Goal: Information Seeking & Learning: Check status

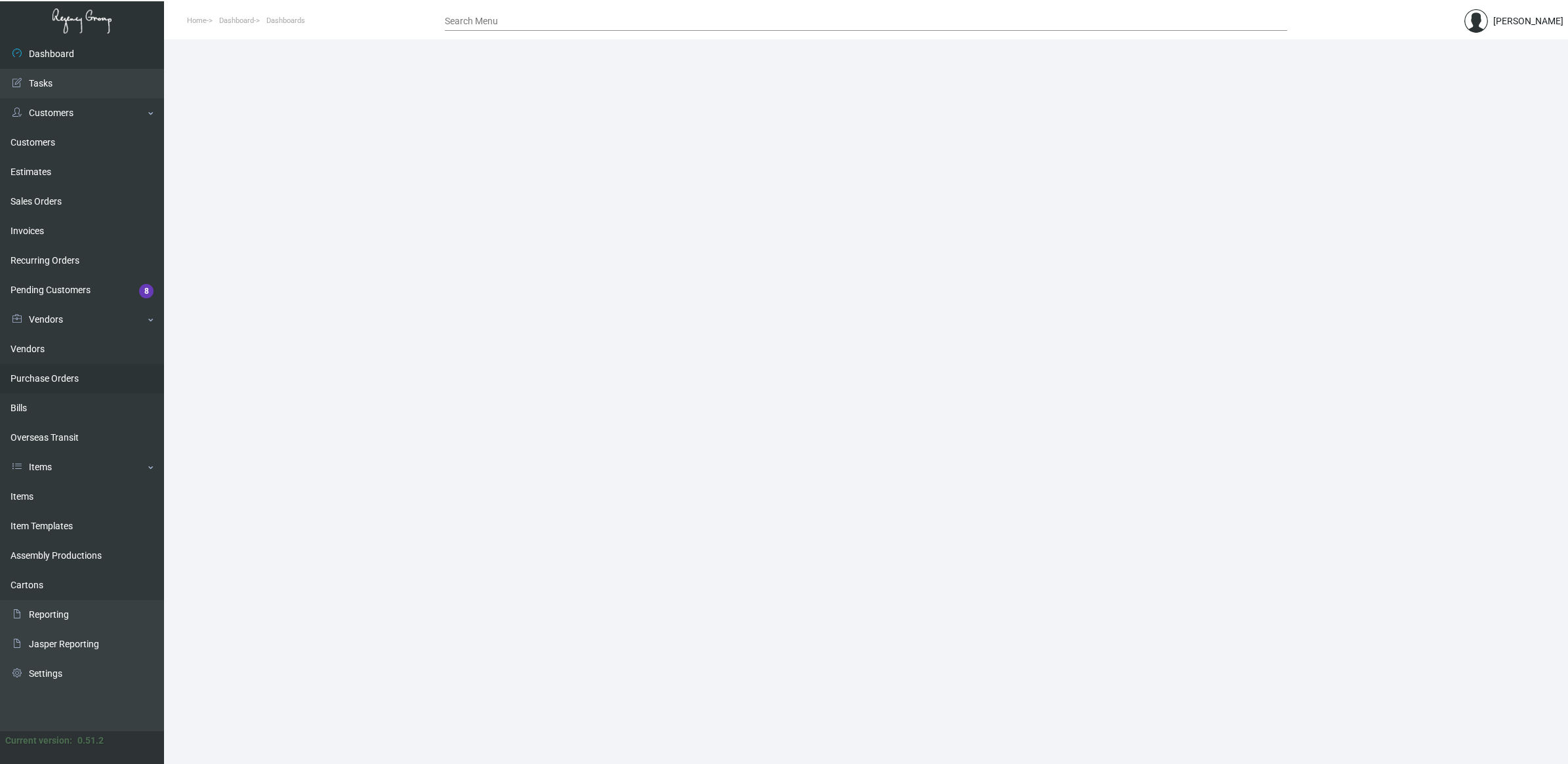
click at [93, 369] on link "Purchase Orders" at bounding box center [82, 379] width 164 height 29
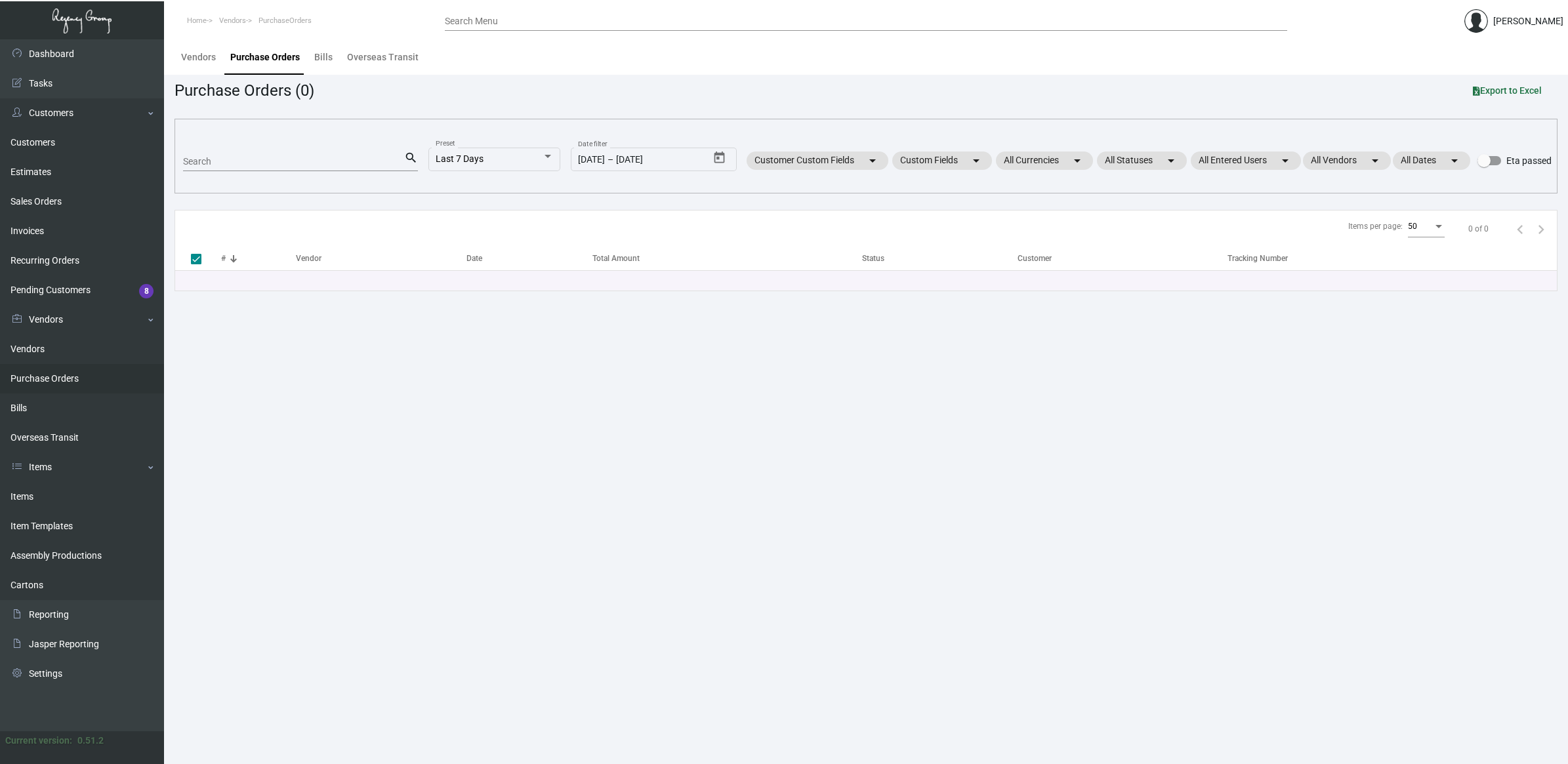
click at [86, 375] on link "Purchase Orders" at bounding box center [82, 379] width 164 height 29
click at [204, 162] on input "Search" at bounding box center [293, 163] width 221 height 11
paste input "92638"
type input "92638"
checkbox input "false"
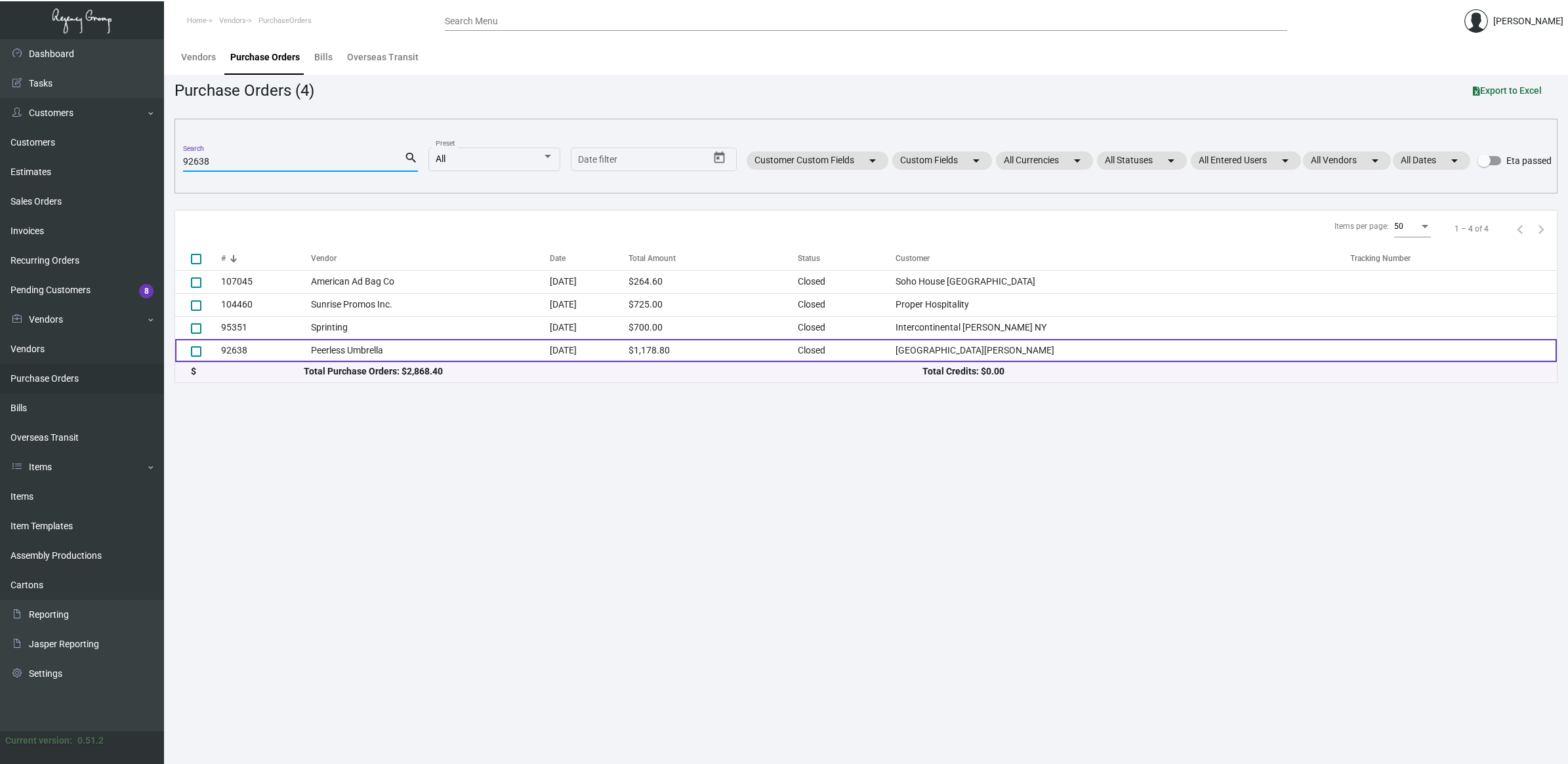
type input "92638"
click at [359, 345] on td "Peerless Umbrella" at bounding box center [431, 351] width 238 height 23
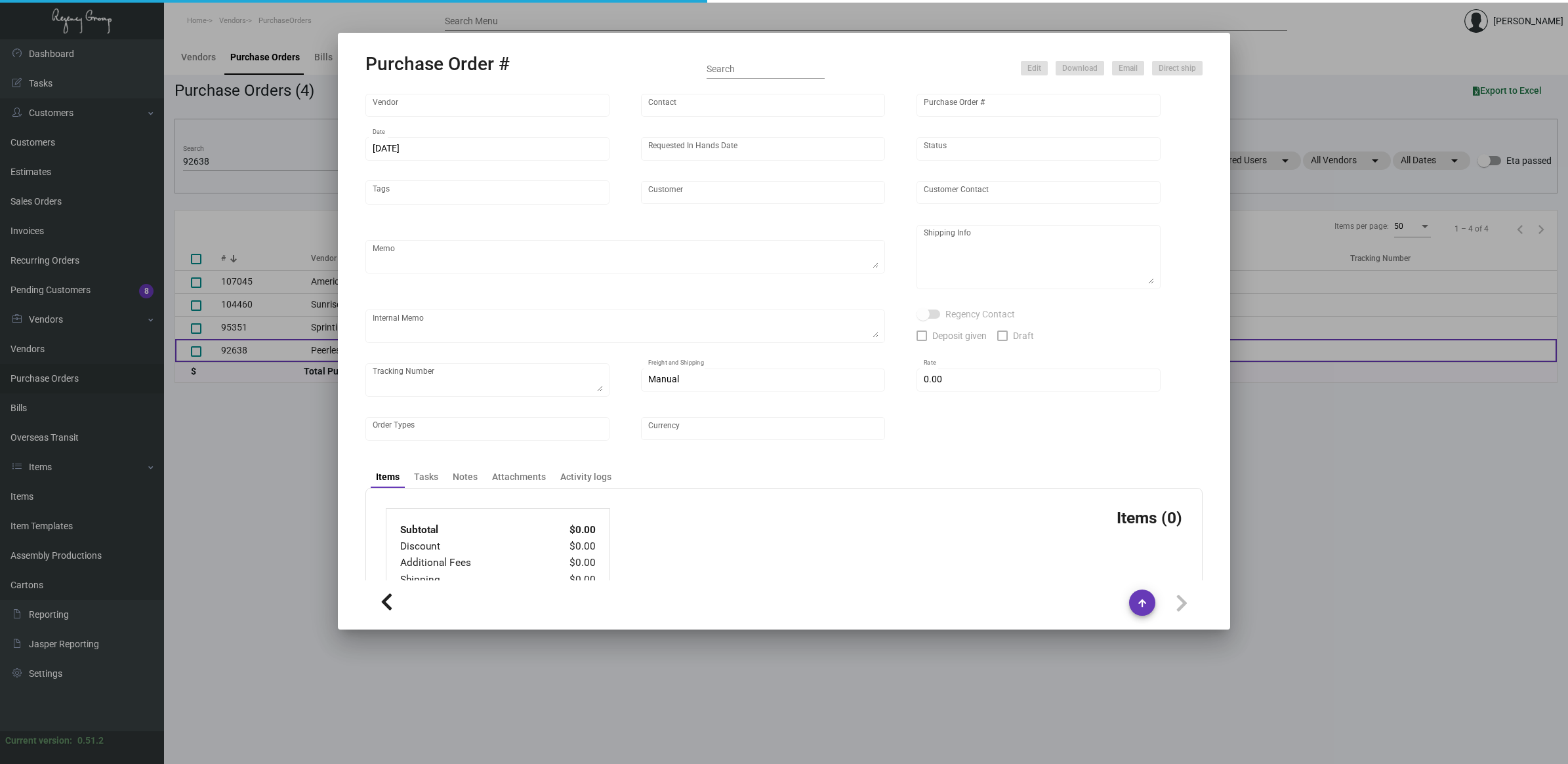
type input "Peerless Umbrella"
type input "Order Entry"
type input "92638"
type input "[DATE]"
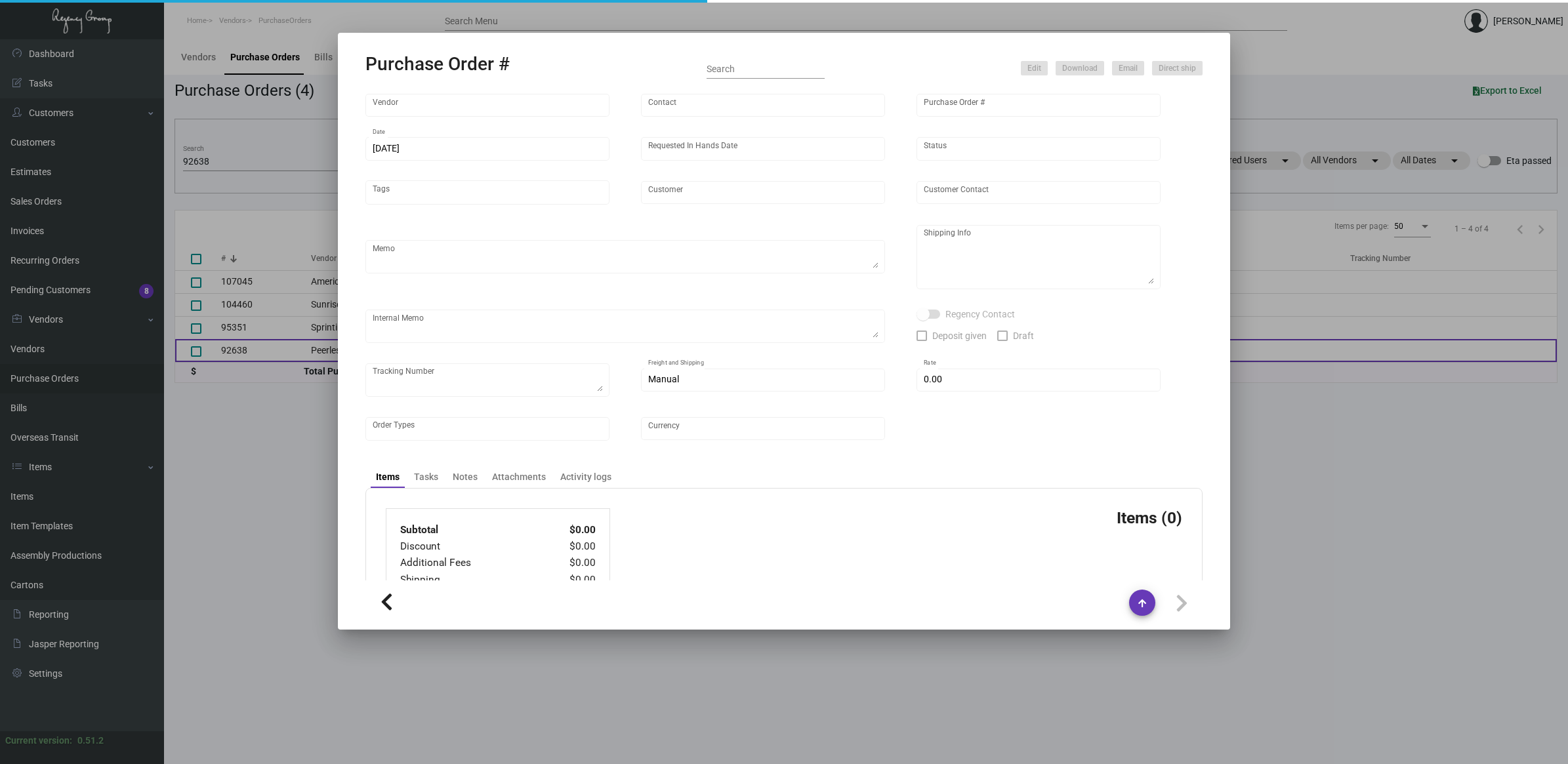
type input "[GEOGRAPHIC_DATA][PERSON_NAME]"
type input "[PERSON_NAME]"
type textarea "BLIND Ship via UPS Ground Acct# 1AY276."
type textarea "[PERSON_NAME][GEOGRAPHIC_DATA][PERSON_NAME] [STREET_ADDRESS]"
type input "$ 0.00"
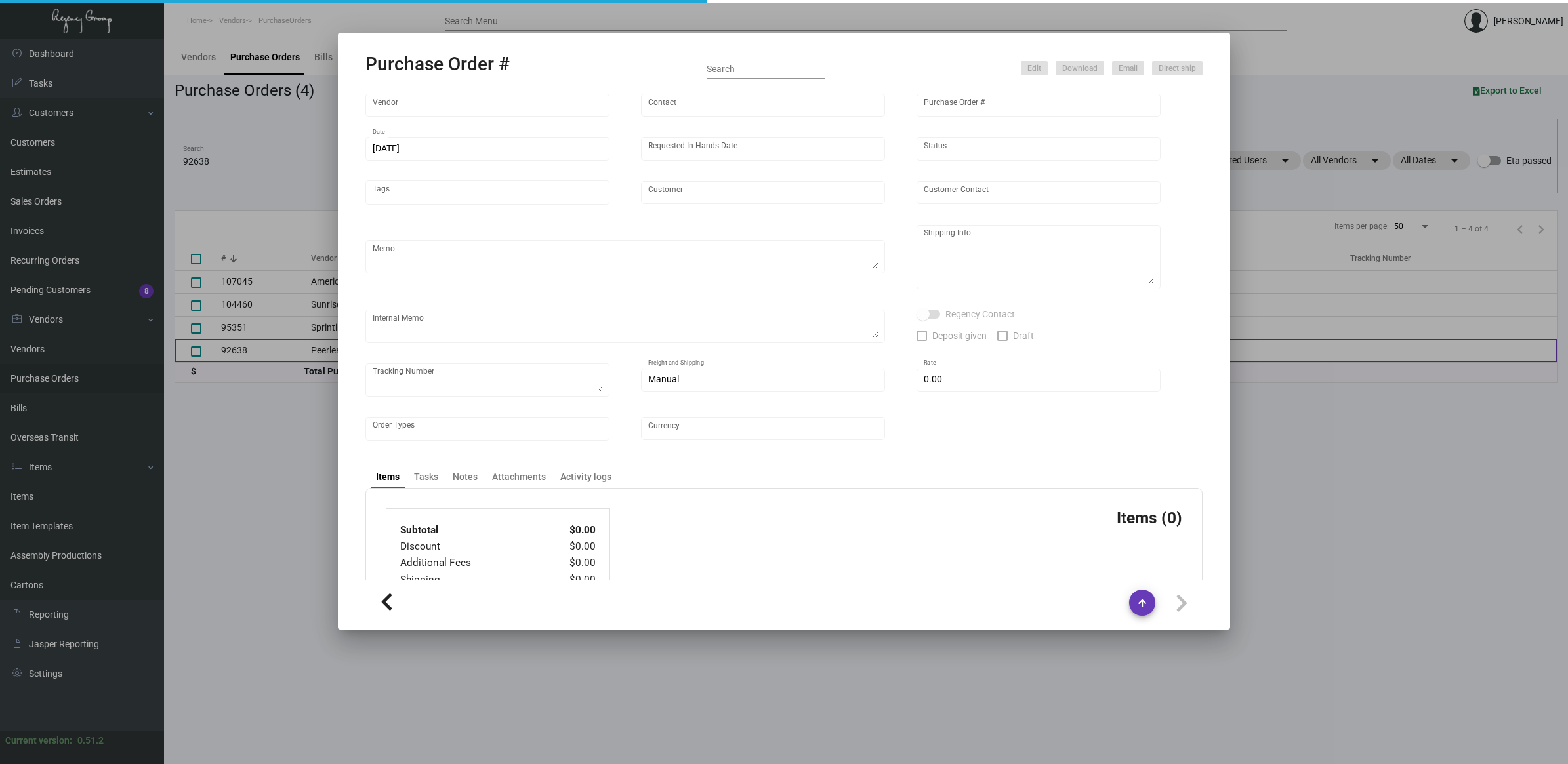
type input "United States Dollar $"
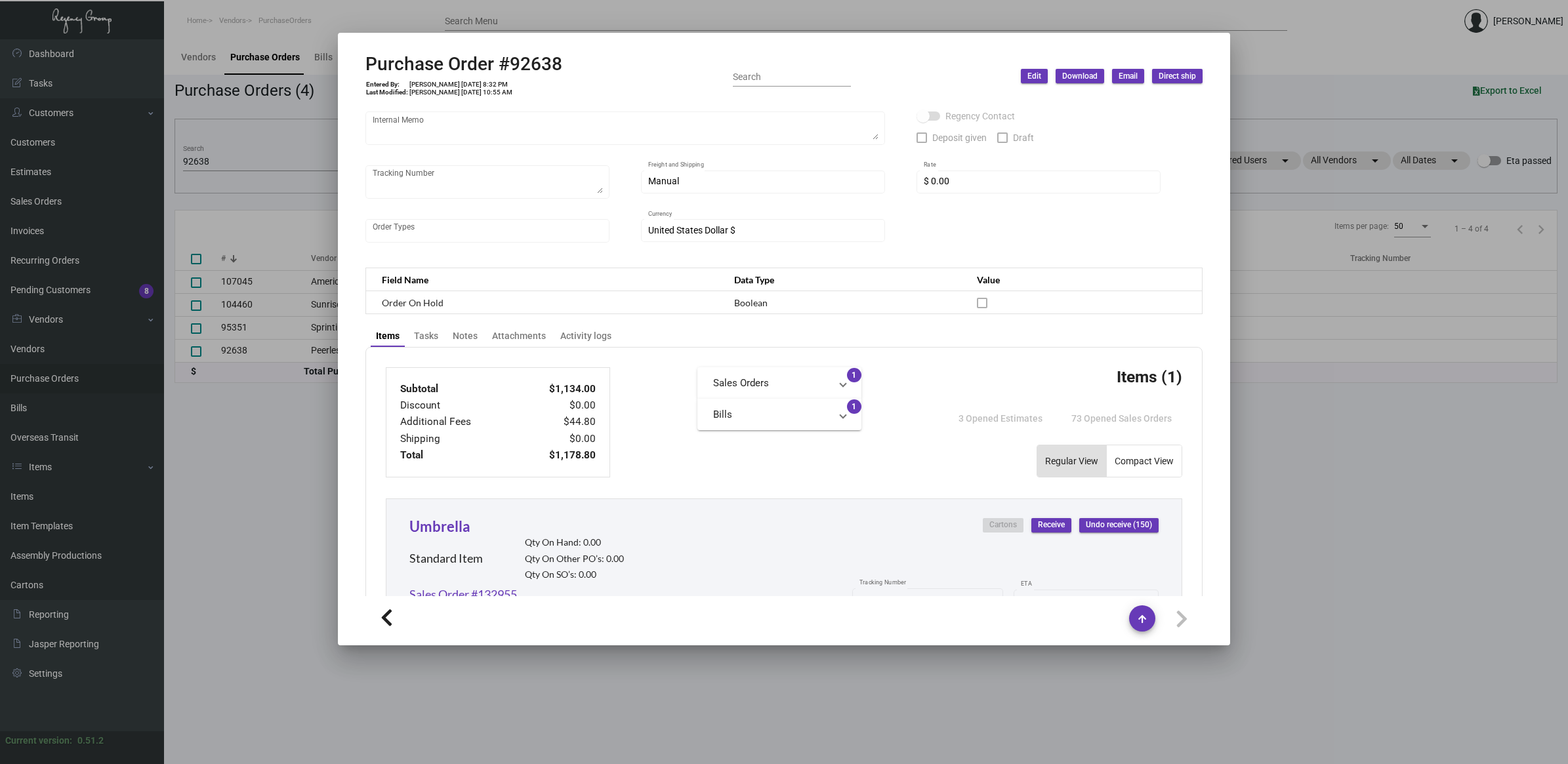
scroll to position [246, 0]
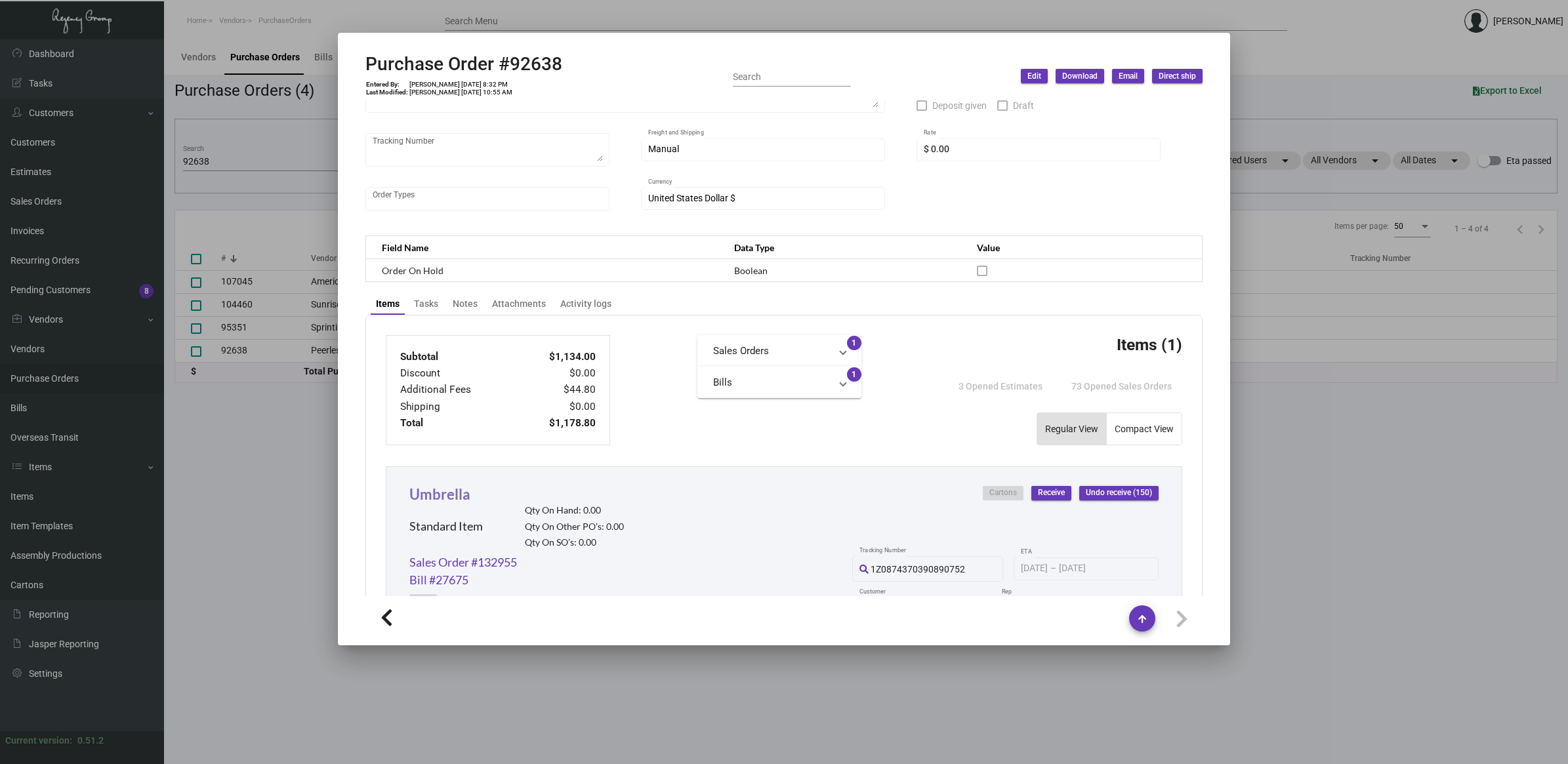
click at [460, 498] on link "Umbrella" at bounding box center [440, 494] width 61 height 18
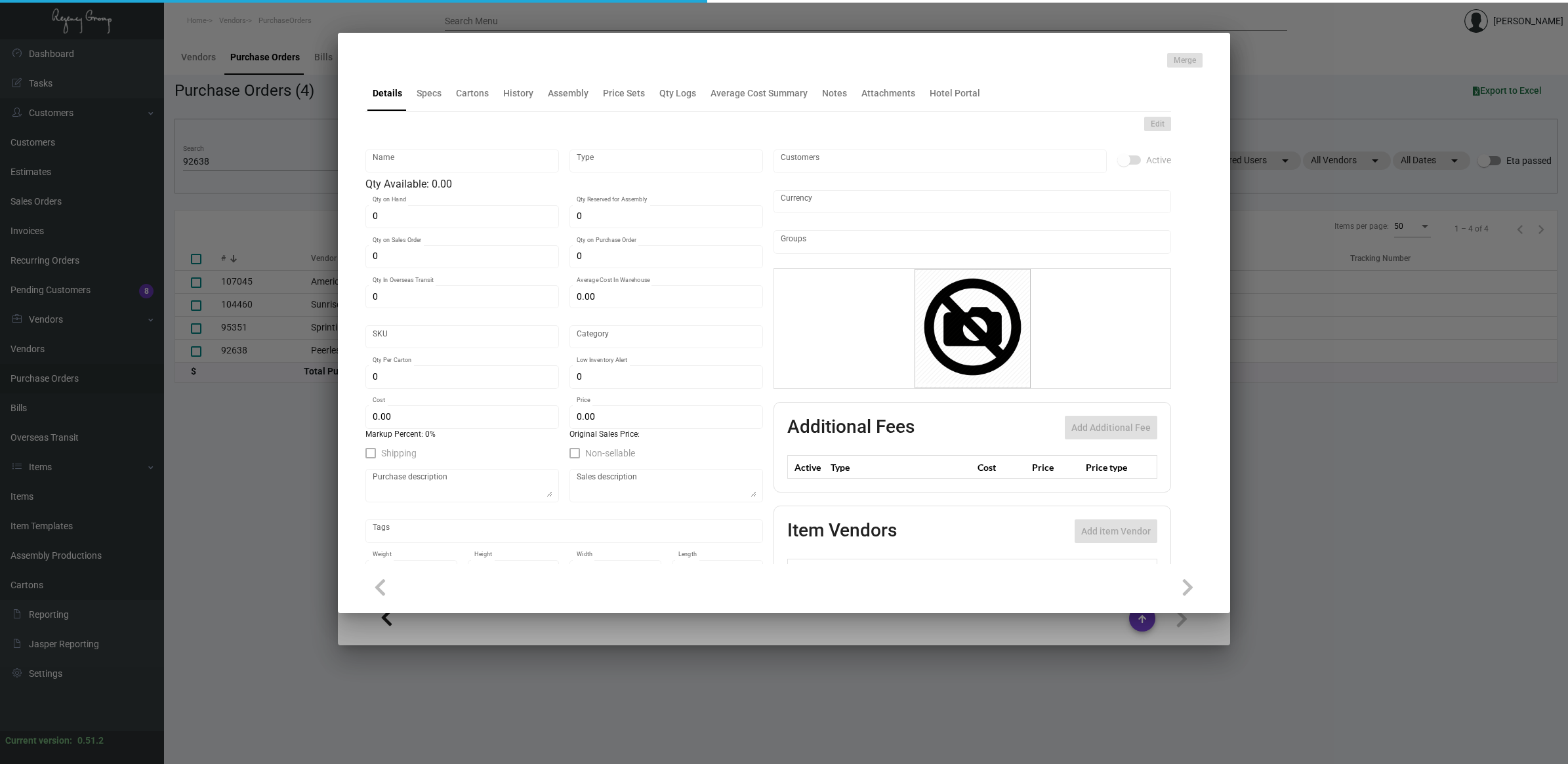
type input "Umbrella"
type input "Standard Item"
type input "$ 0.00"
type input "Standard"
type input "$ 7.56"
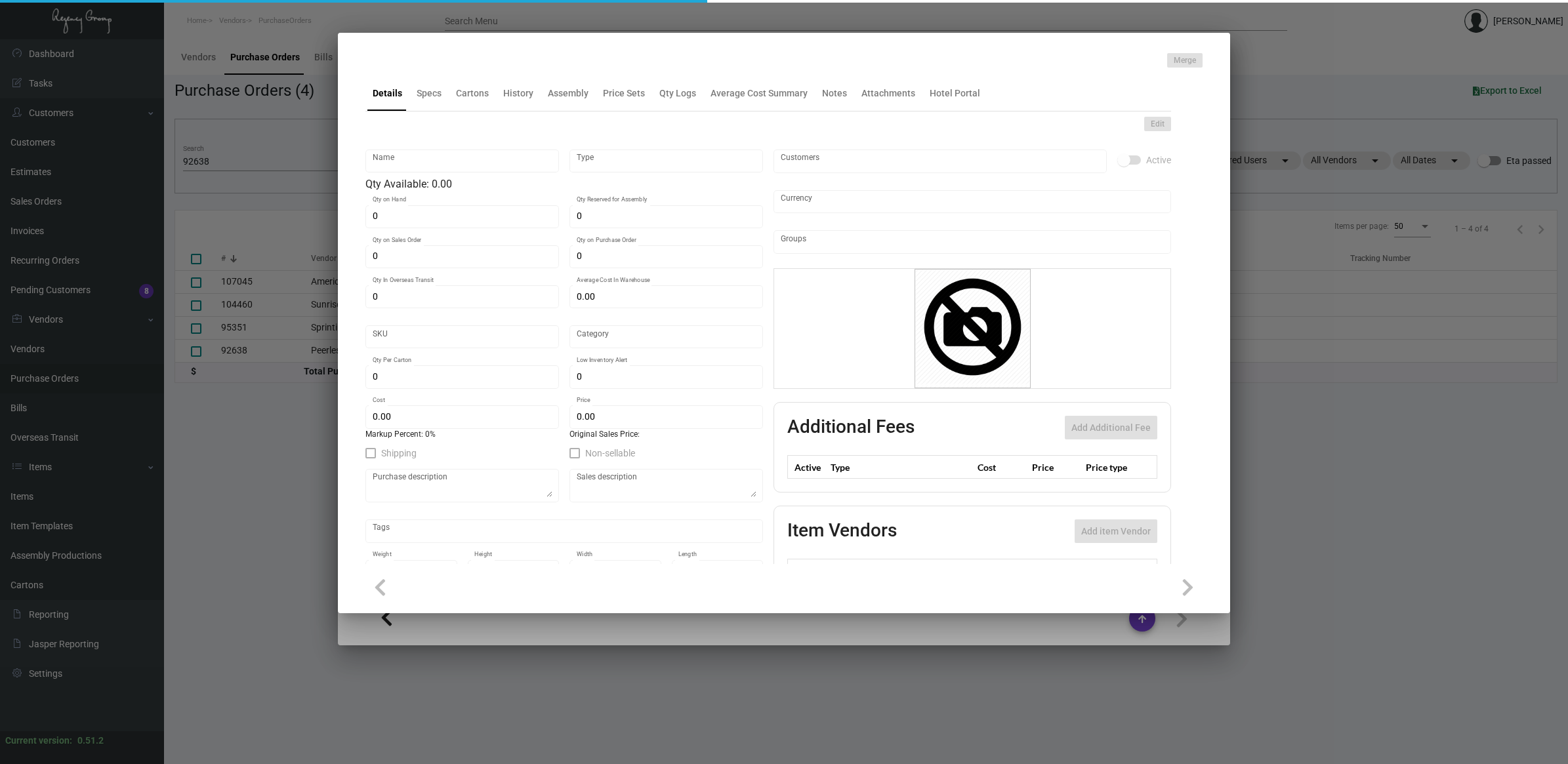
type input "$ 13.10"
checkbox input "true"
type input "United States Dollar $"
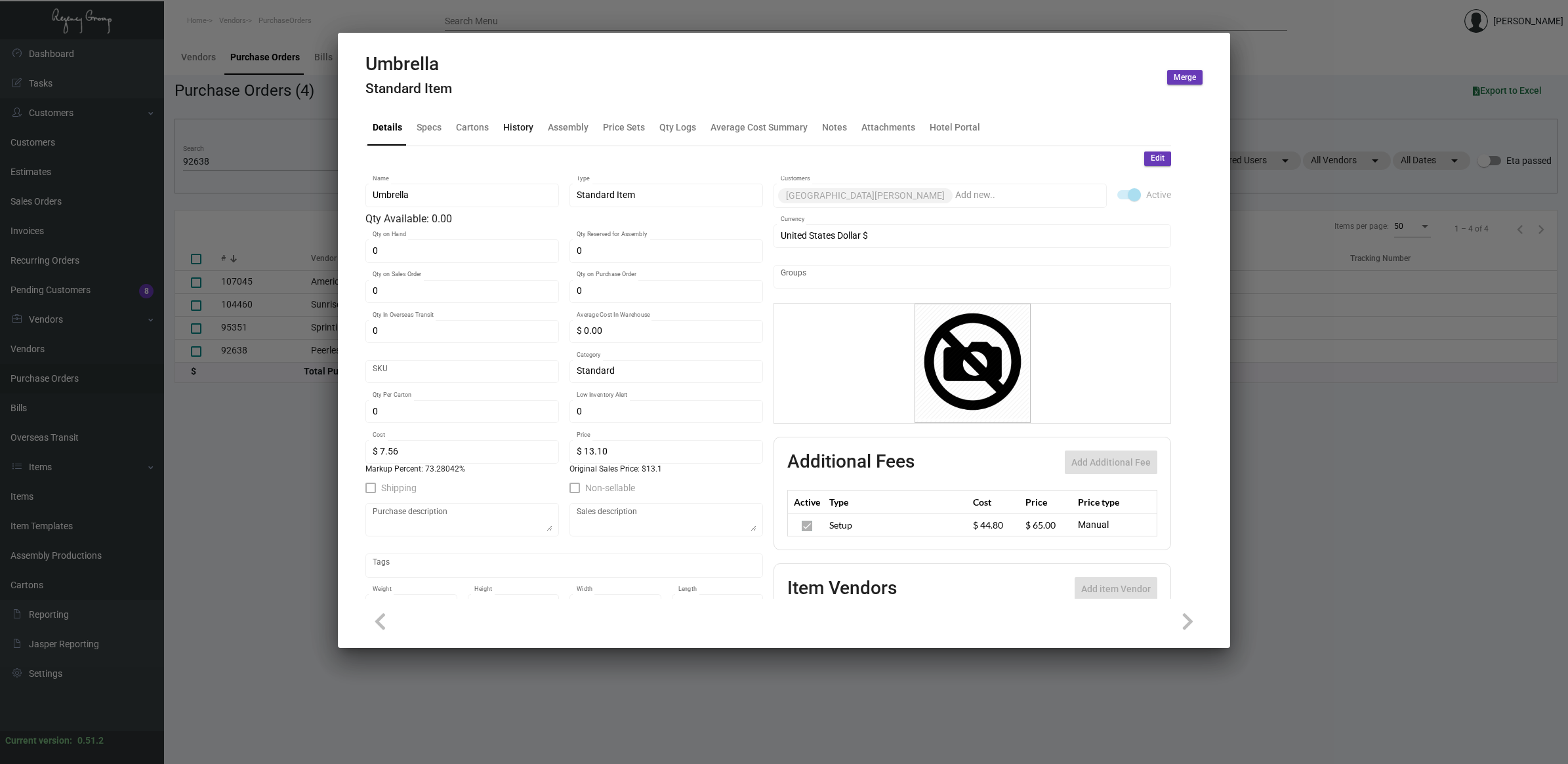
click at [513, 122] on div "History" at bounding box center [518, 128] width 30 height 14
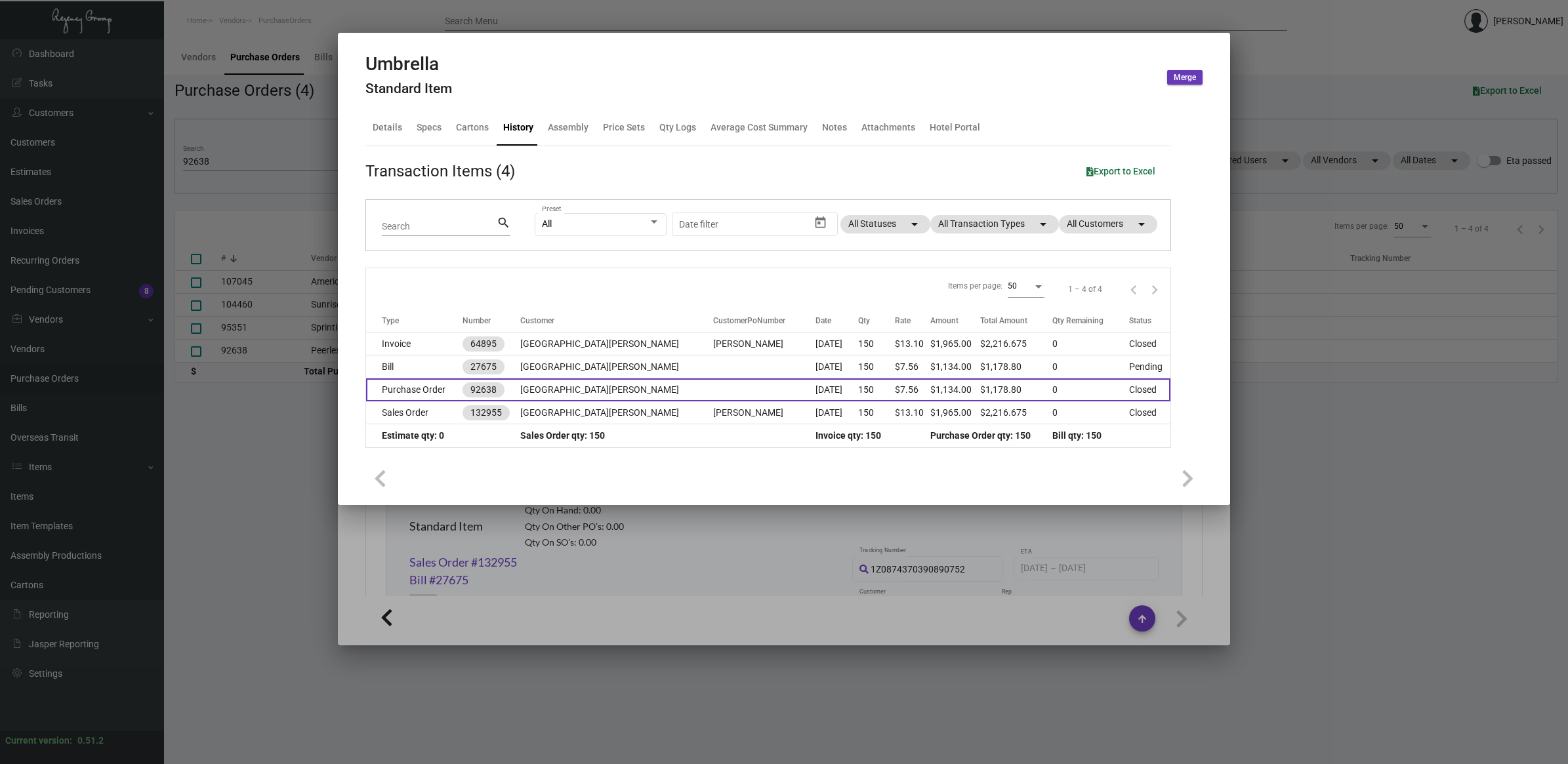
click at [453, 389] on td "Purchase Order" at bounding box center [414, 390] width 97 height 23
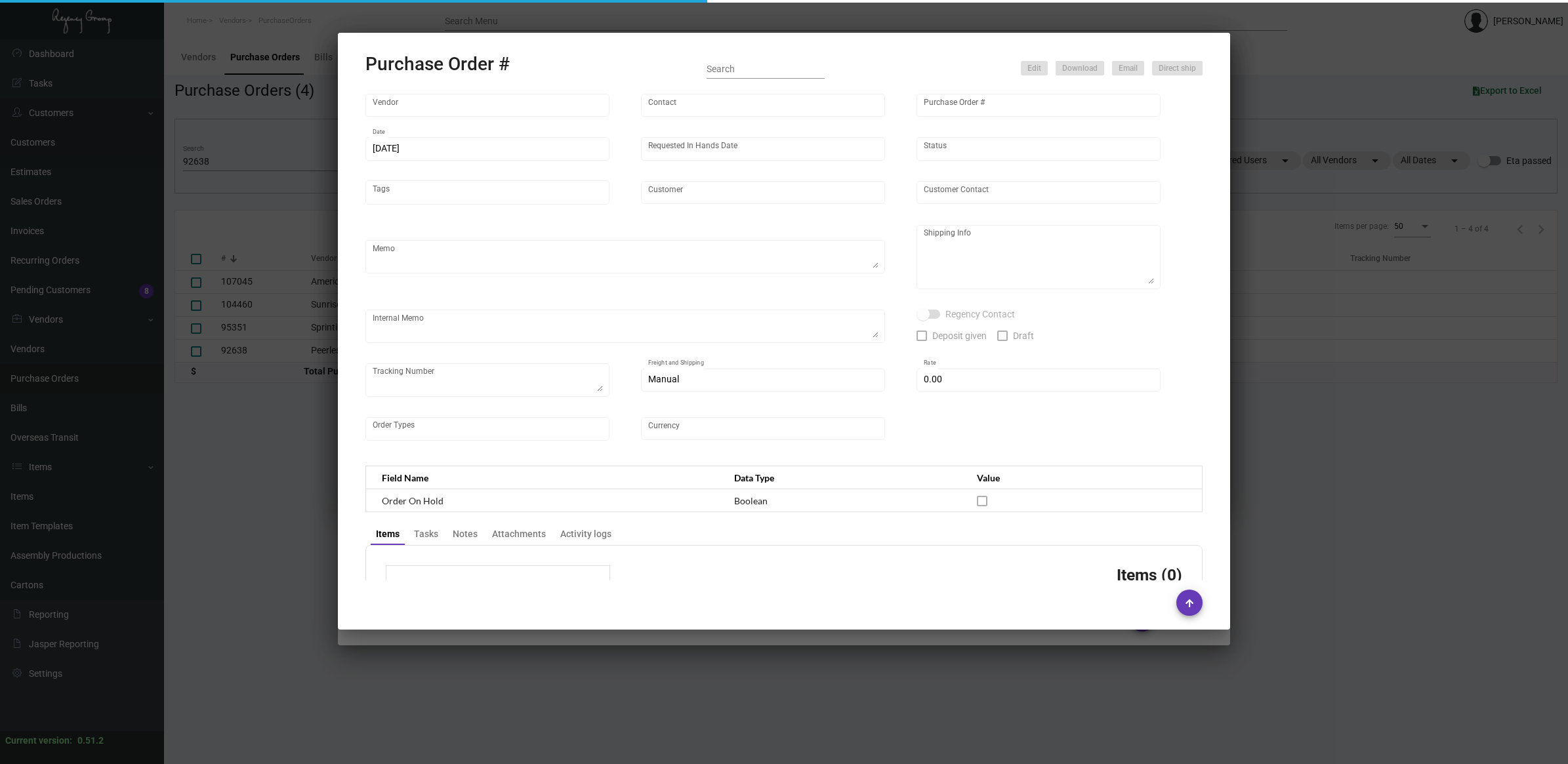
type input "Peerless Umbrella"
type input "Order Entry"
type input "92638"
type input "[DATE]"
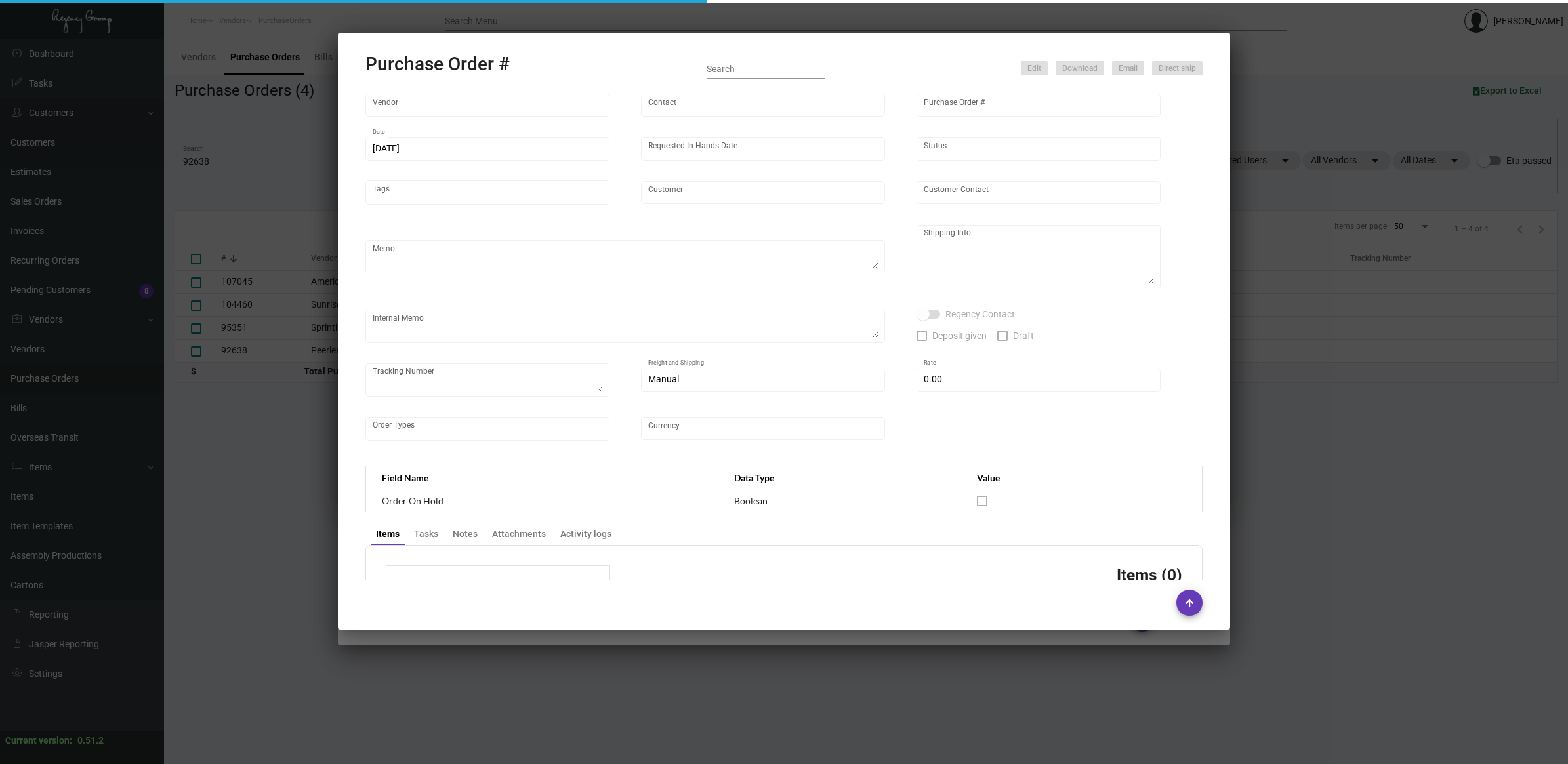
type input "[GEOGRAPHIC_DATA][PERSON_NAME]"
type input "[PERSON_NAME]"
type textarea "BLIND Ship via UPS Ground Acct# 1AY276."
type textarea "[PERSON_NAME][GEOGRAPHIC_DATA][PERSON_NAME] [STREET_ADDRESS]"
type input "$ 0.00"
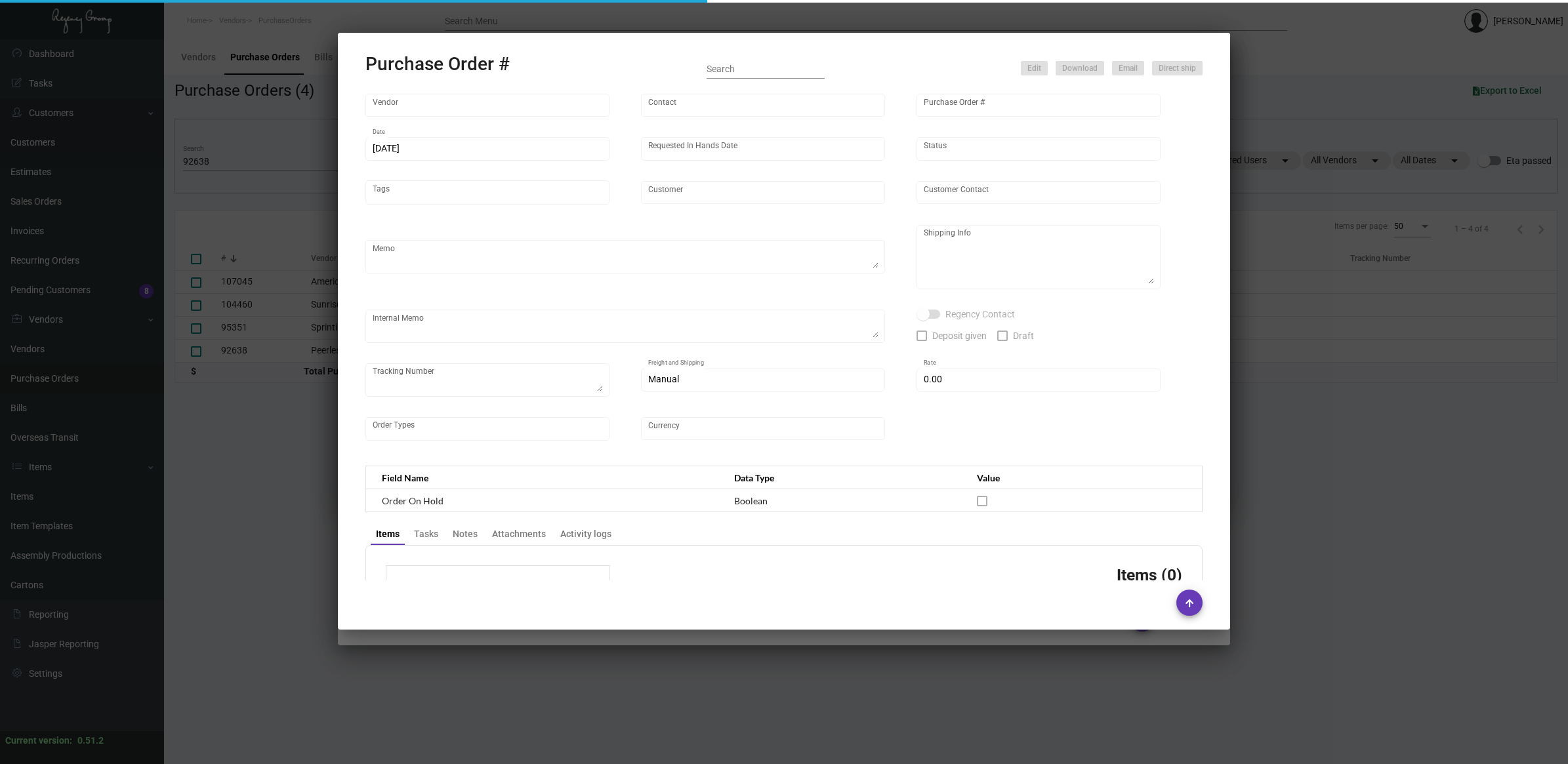
type input "United States Dollar $"
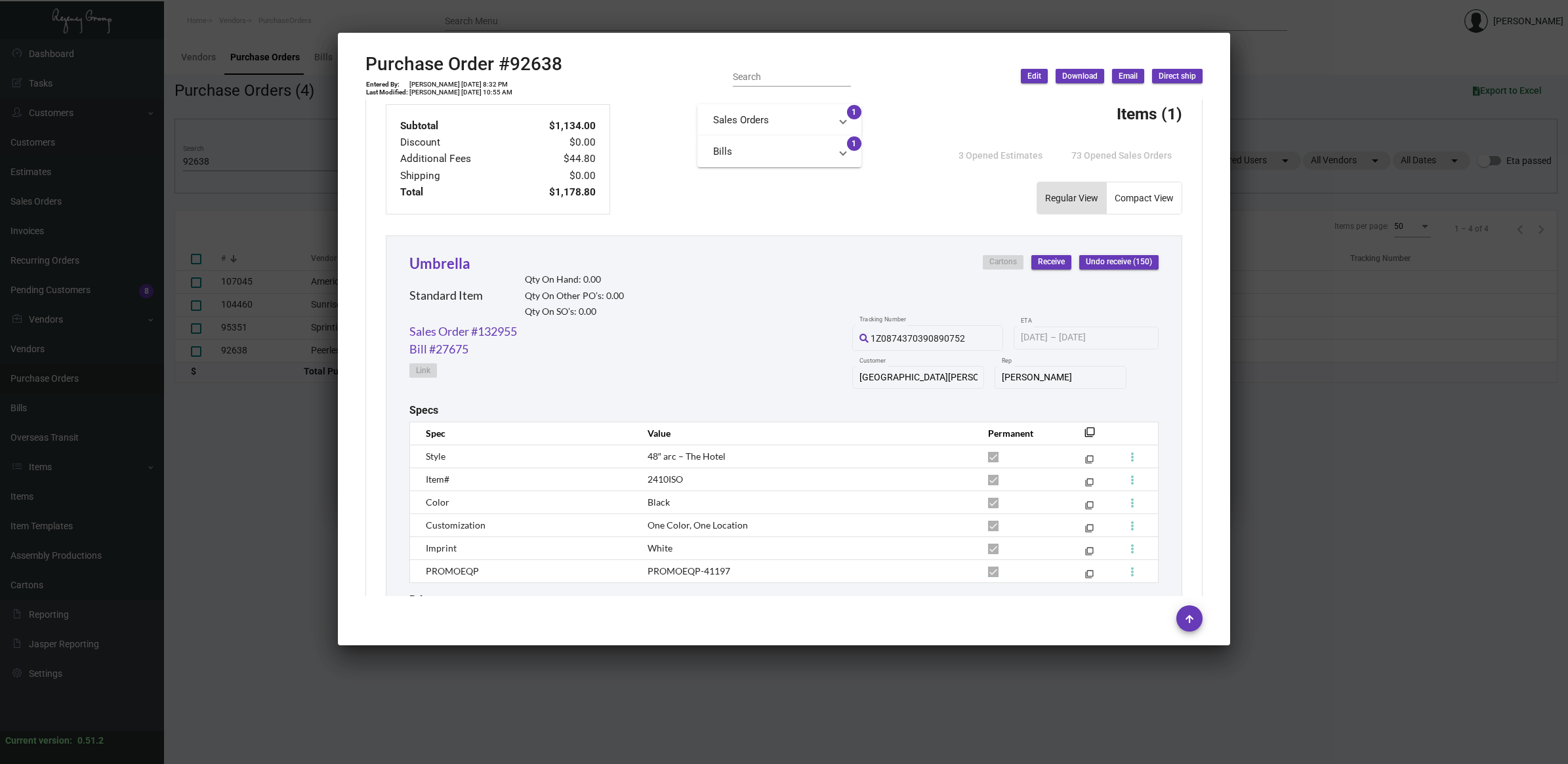
scroll to position [581, 0]
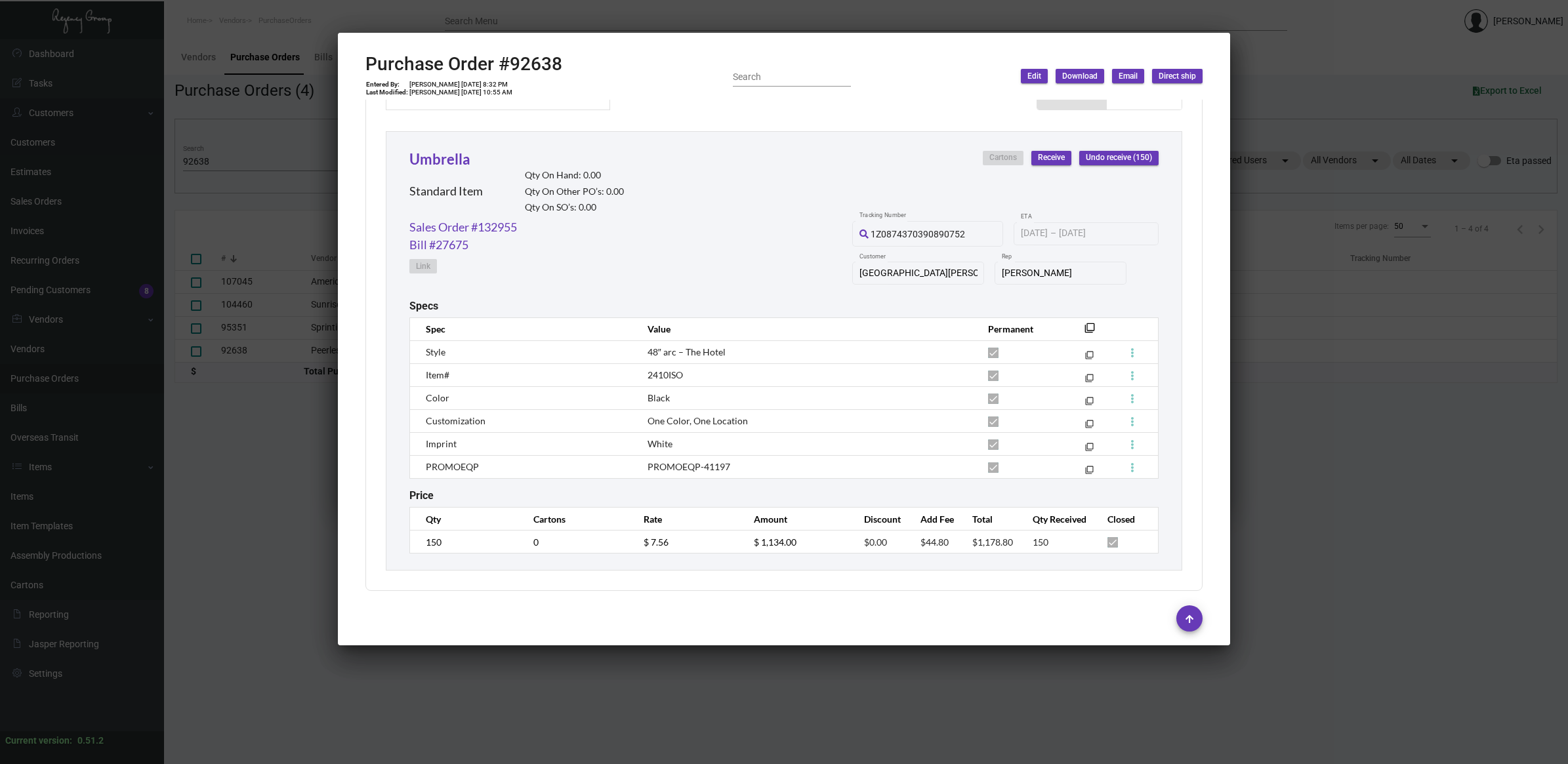
click at [195, 364] on div at bounding box center [784, 382] width 1568 height 764
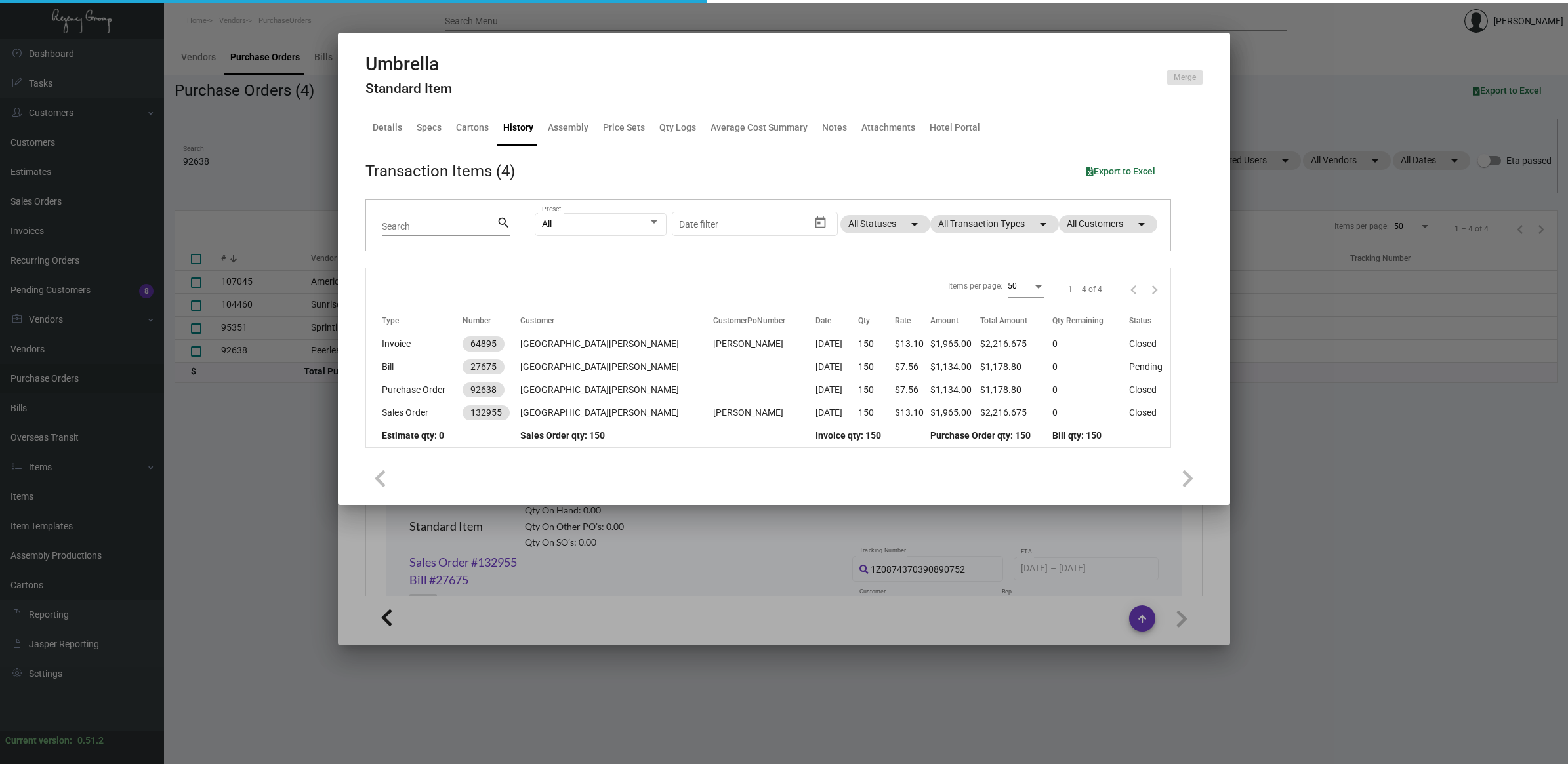
click at [231, 166] on div at bounding box center [784, 382] width 1568 height 764
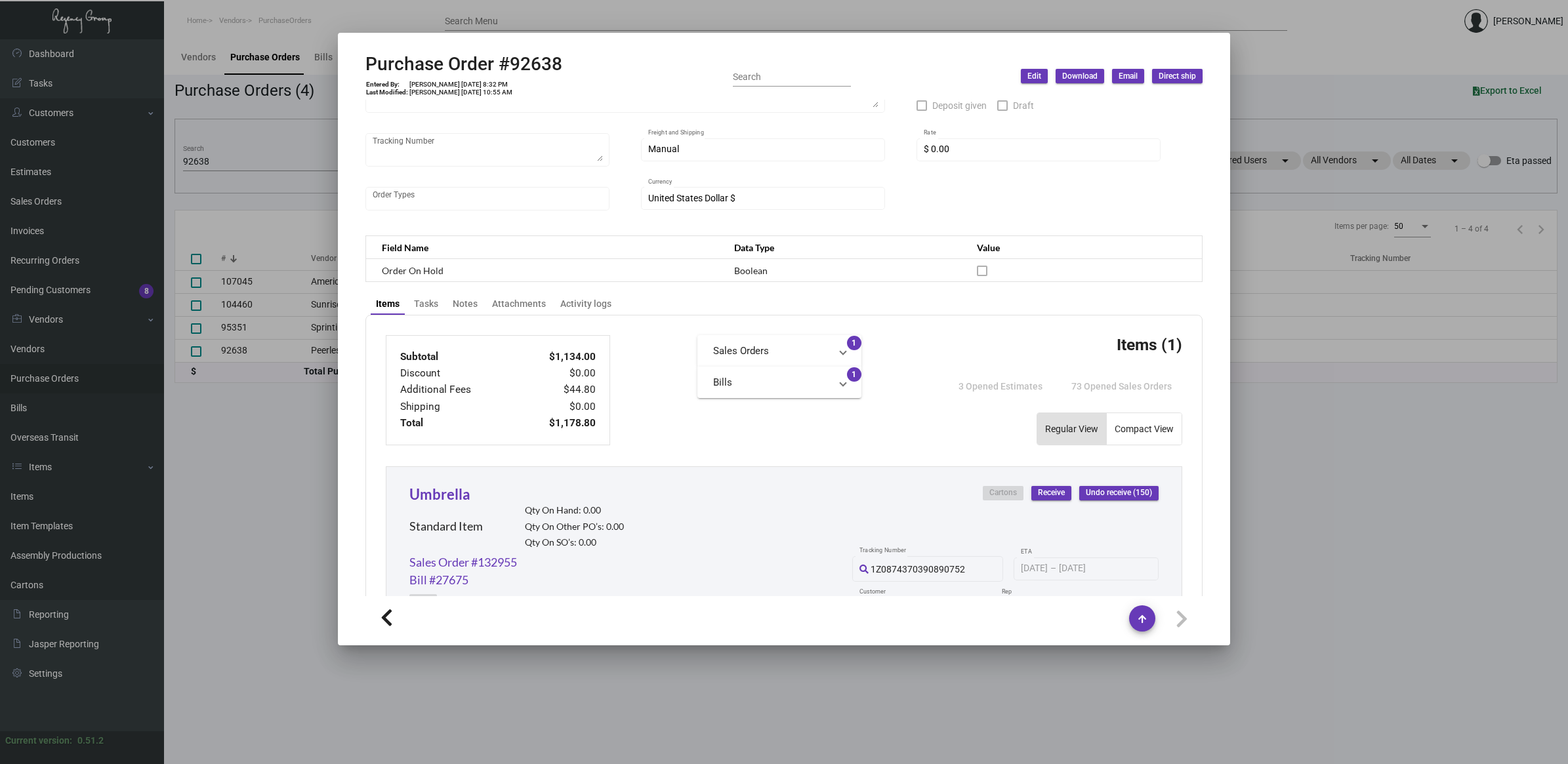
click at [238, 161] on div at bounding box center [784, 382] width 1568 height 764
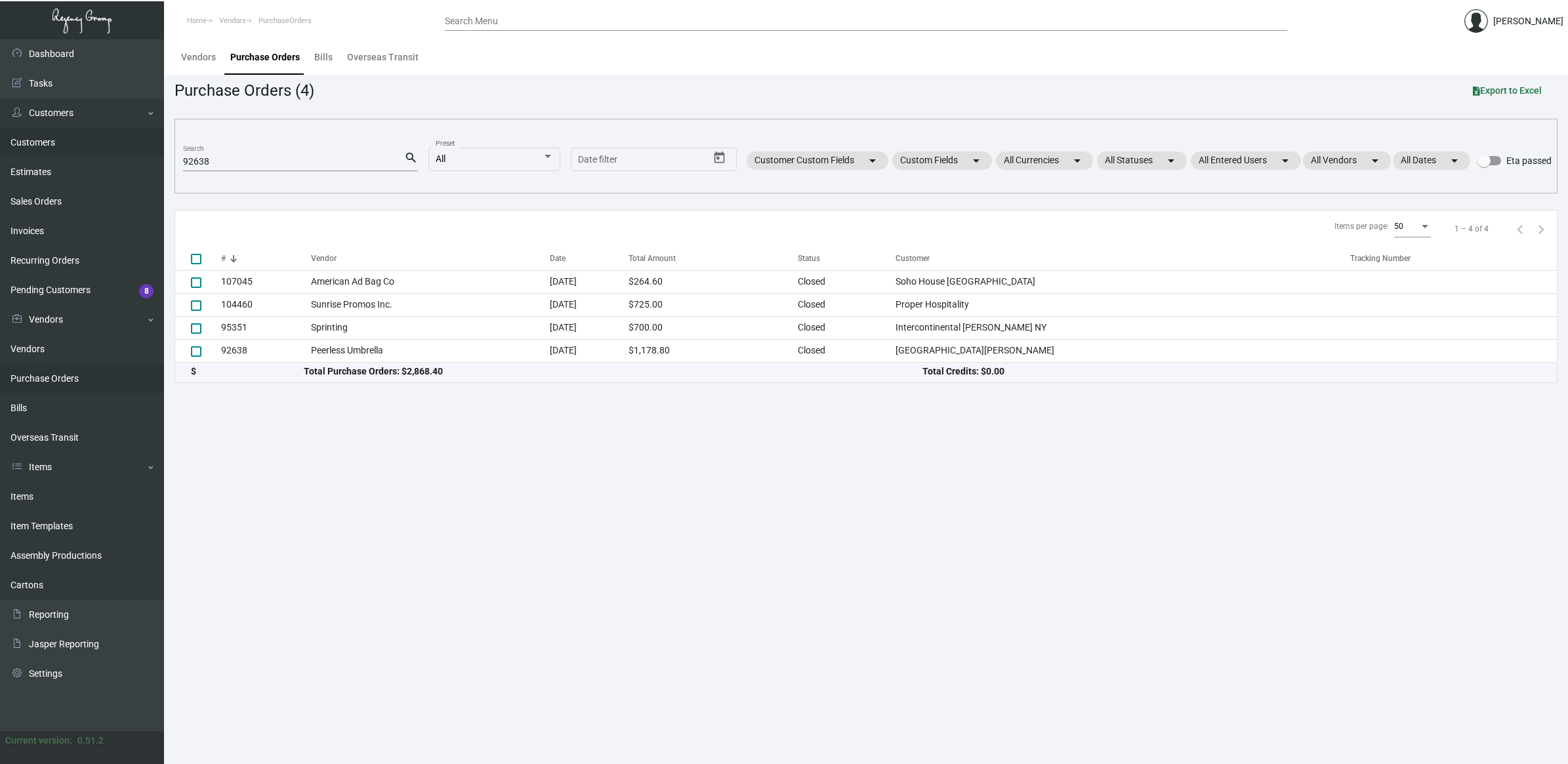
drag, startPoint x: 248, startPoint y: 162, endPoint x: 67, endPoint y: 143, distance: 182.0
click at [67, 143] on div "Dashboard Dashboard Tasks Customers Customers Estimates Sales Orders Invoices R…" at bounding box center [784, 402] width 1568 height 725
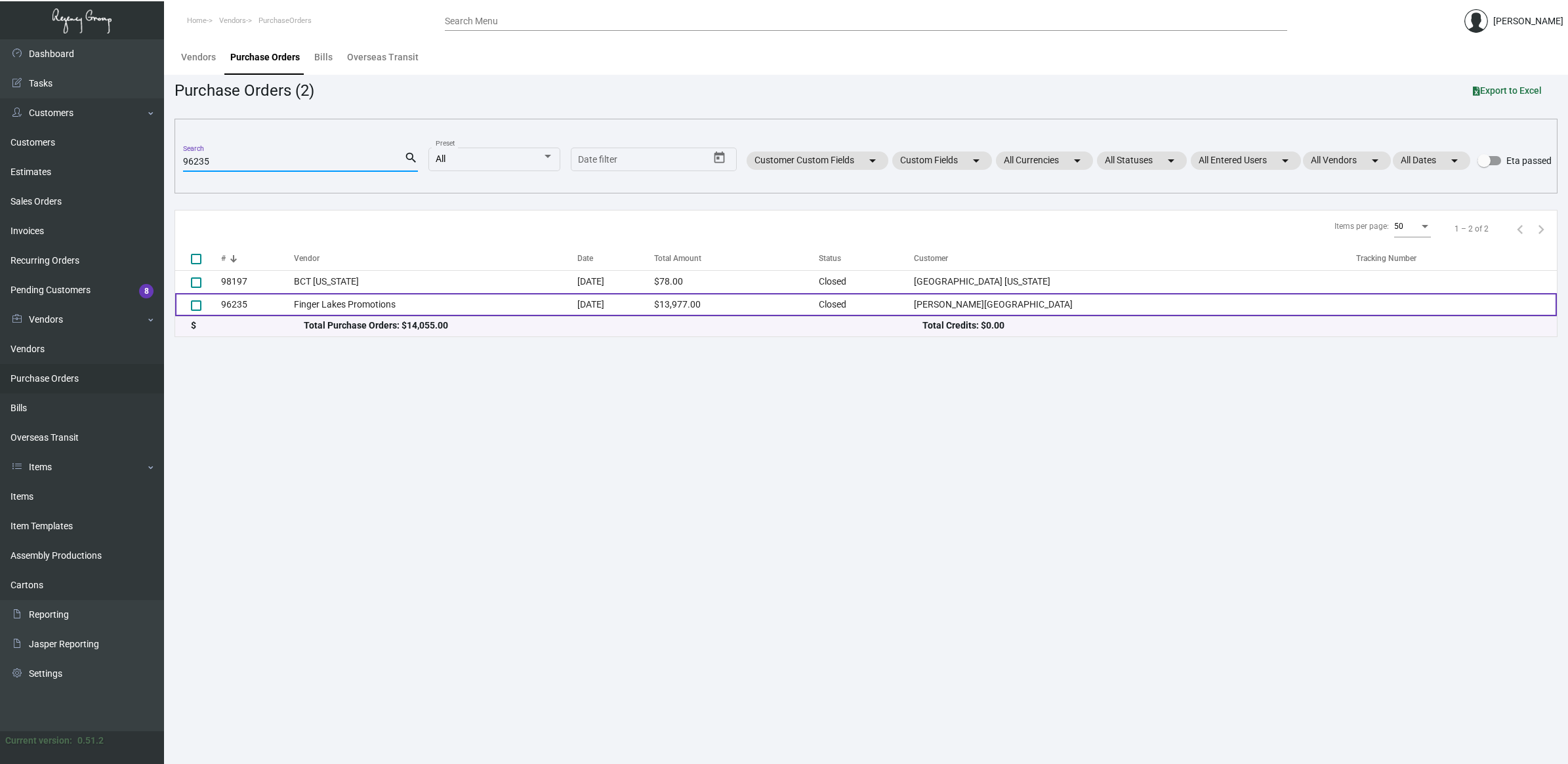
type input "96235"
click at [394, 303] on td "Finger Lakes Promotions" at bounding box center [436, 305] width 283 height 23
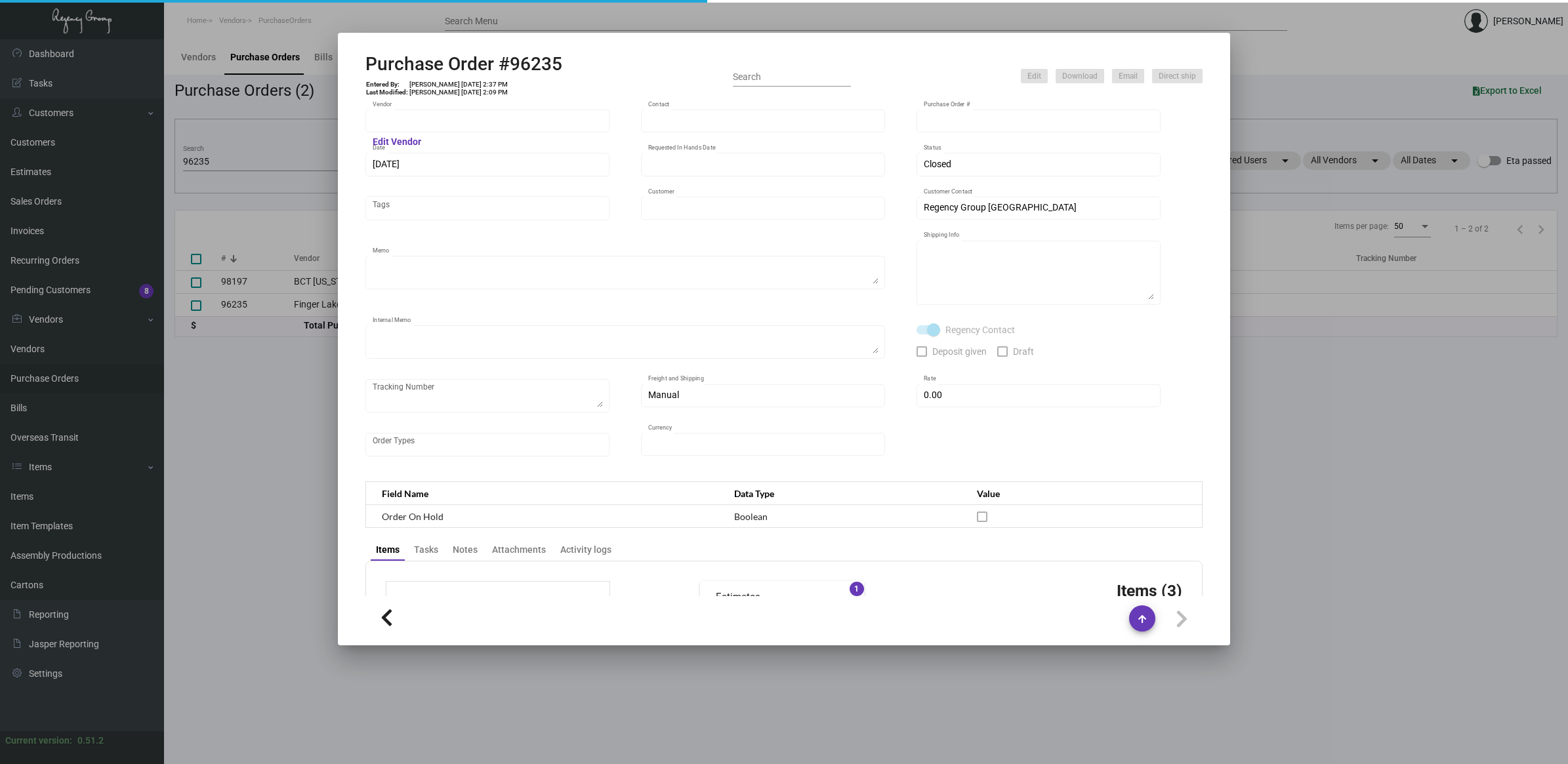
type input "Finger Lakes Promotions"
type input "[PERSON_NAME]"
type input "96235"
type input "[DATE]"
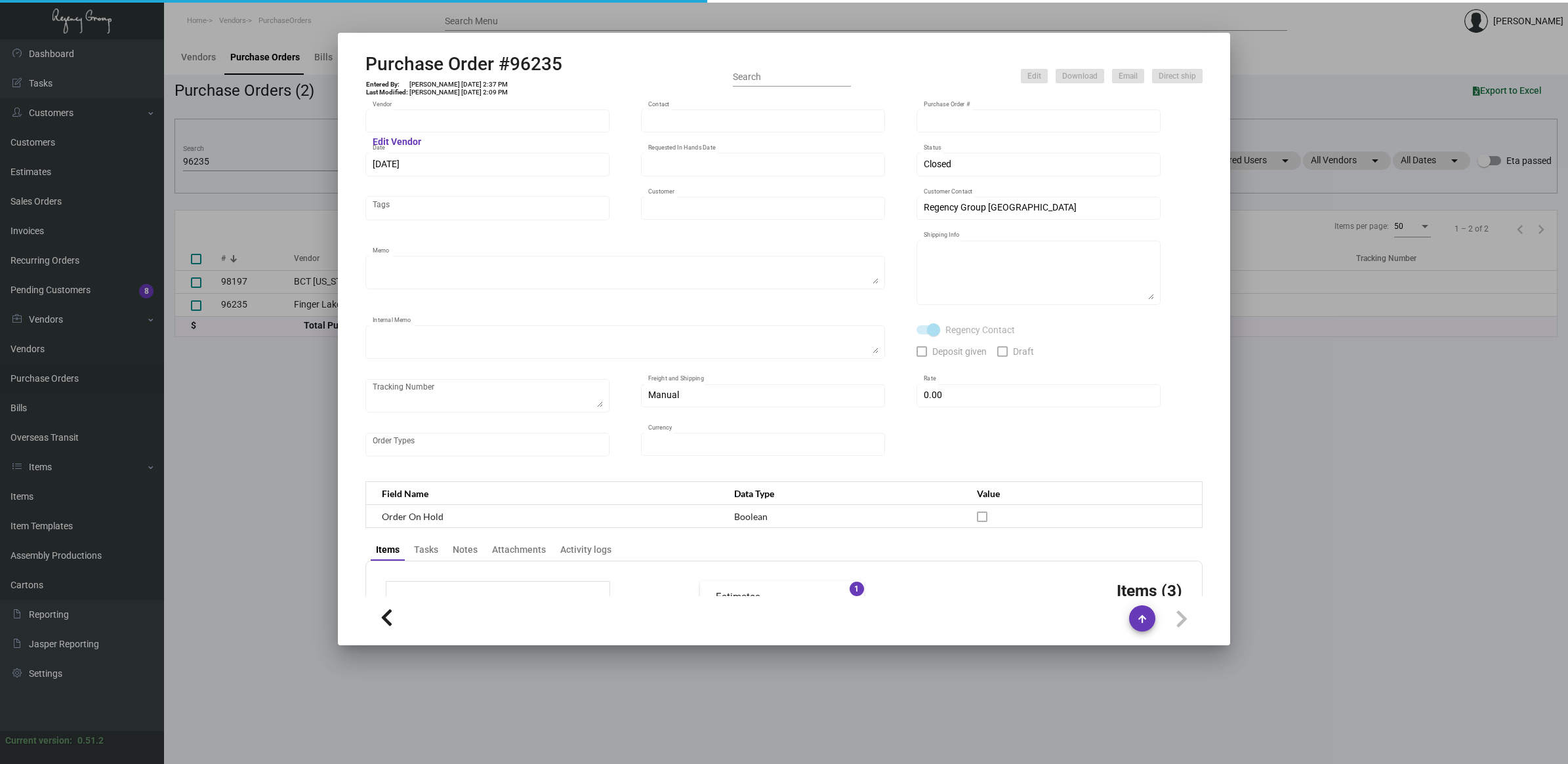
type input "[PERSON_NAME][GEOGRAPHIC_DATA]"
type textarea "Ship via BOAT."
type textarea "[PERSON_NAME] Regency Group NJ [STREET_ADDRESS]"
type textarea "FedEx 394956377465(47cartons) 394956397217(47cartons) 394956413607(47cartons) 3…"
checkbox input "true"
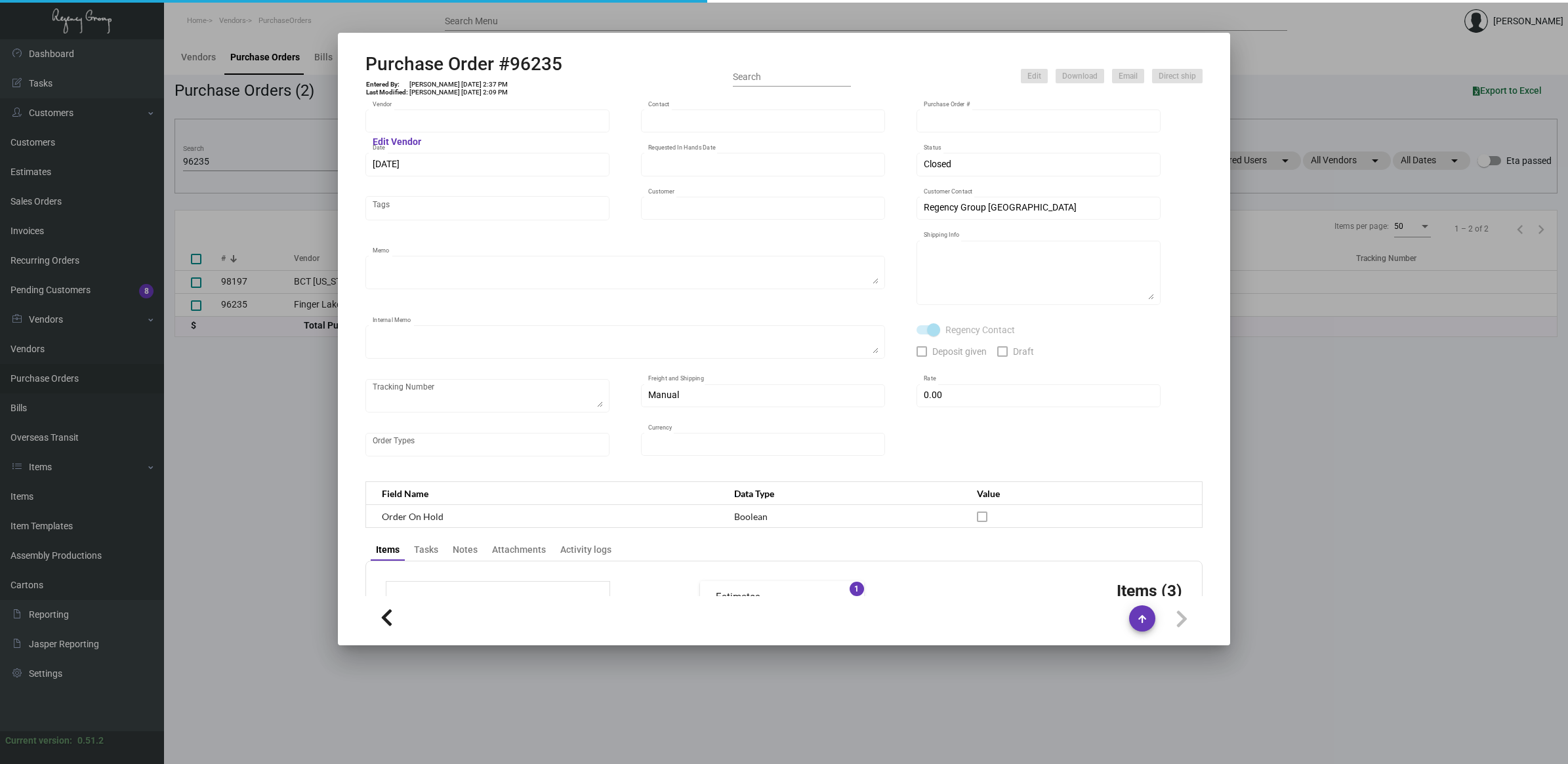
type input "$ 0.00"
type input "United States Dollar $"
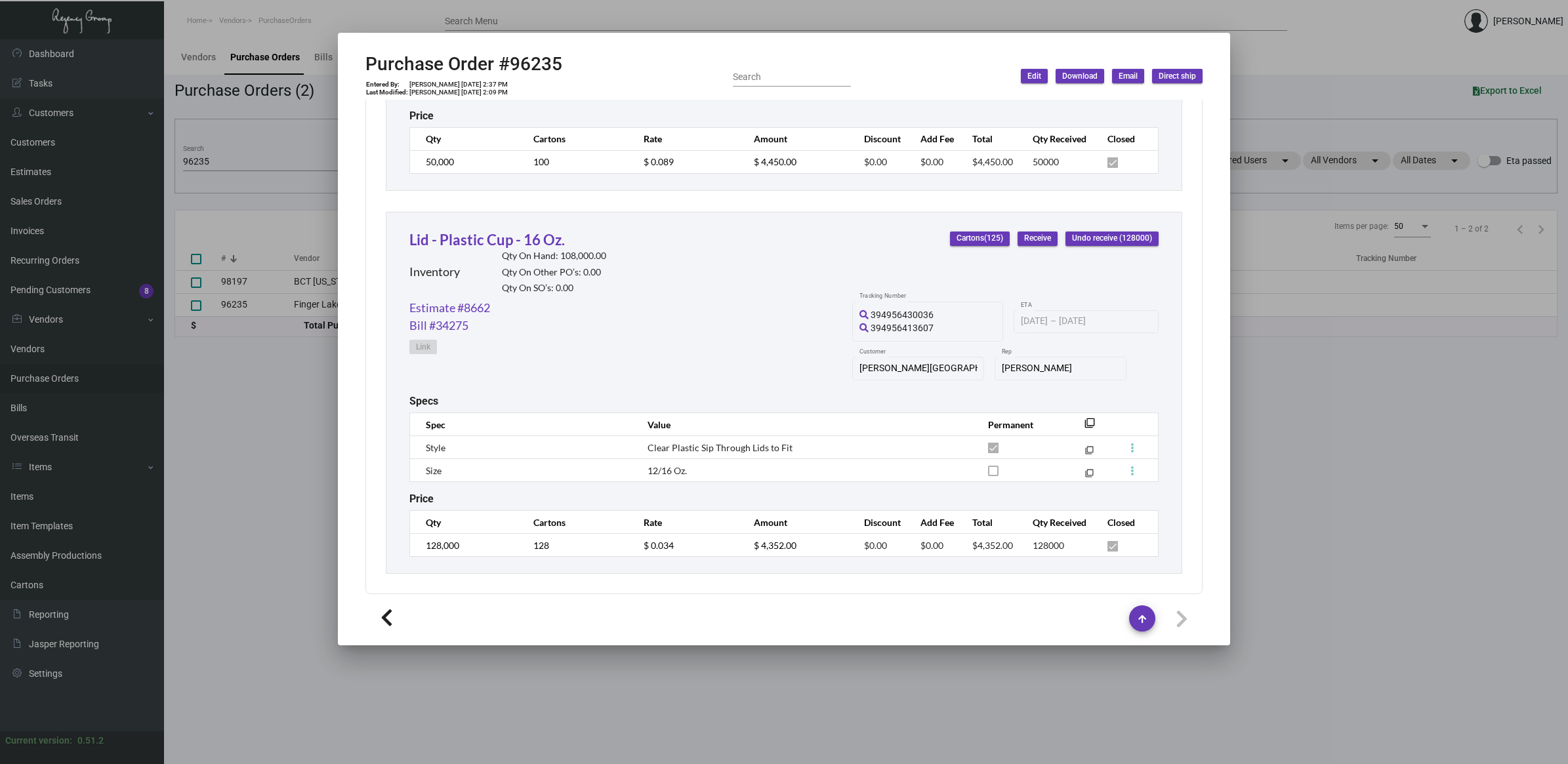
scroll to position [1342, 0]
click at [261, 444] on div at bounding box center [784, 382] width 1568 height 764
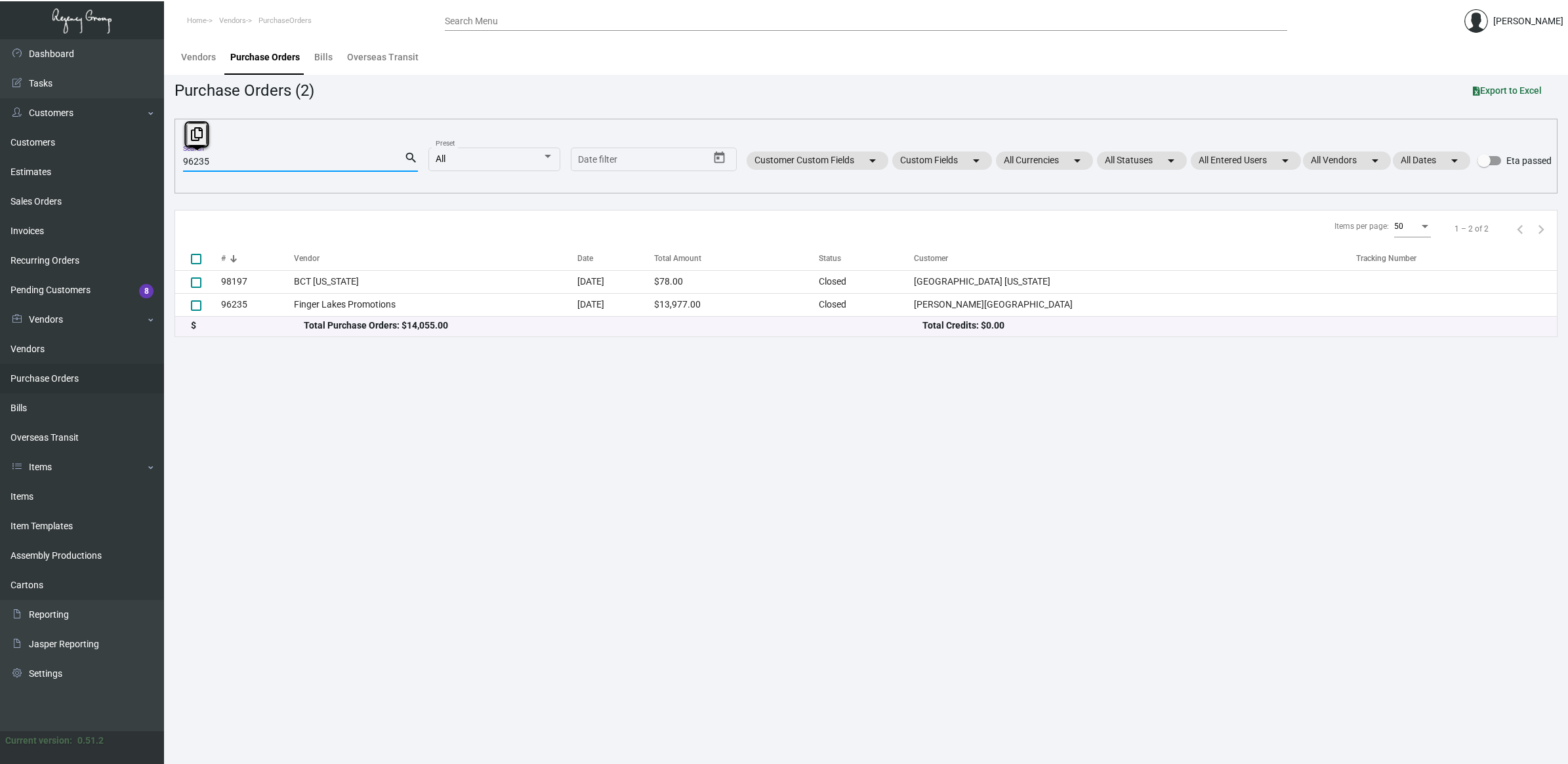
drag, startPoint x: 280, startPoint y: 165, endPoint x: -232, endPoint y: 110, distance: 514.9
click at [0, 110] on html "Home Vendors PurchaseOrders Search Menu [PERSON_NAME] Dashboard Dashboard Tasks…" at bounding box center [784, 382] width 1568 height 764
paste input "102164"
type input "102164"
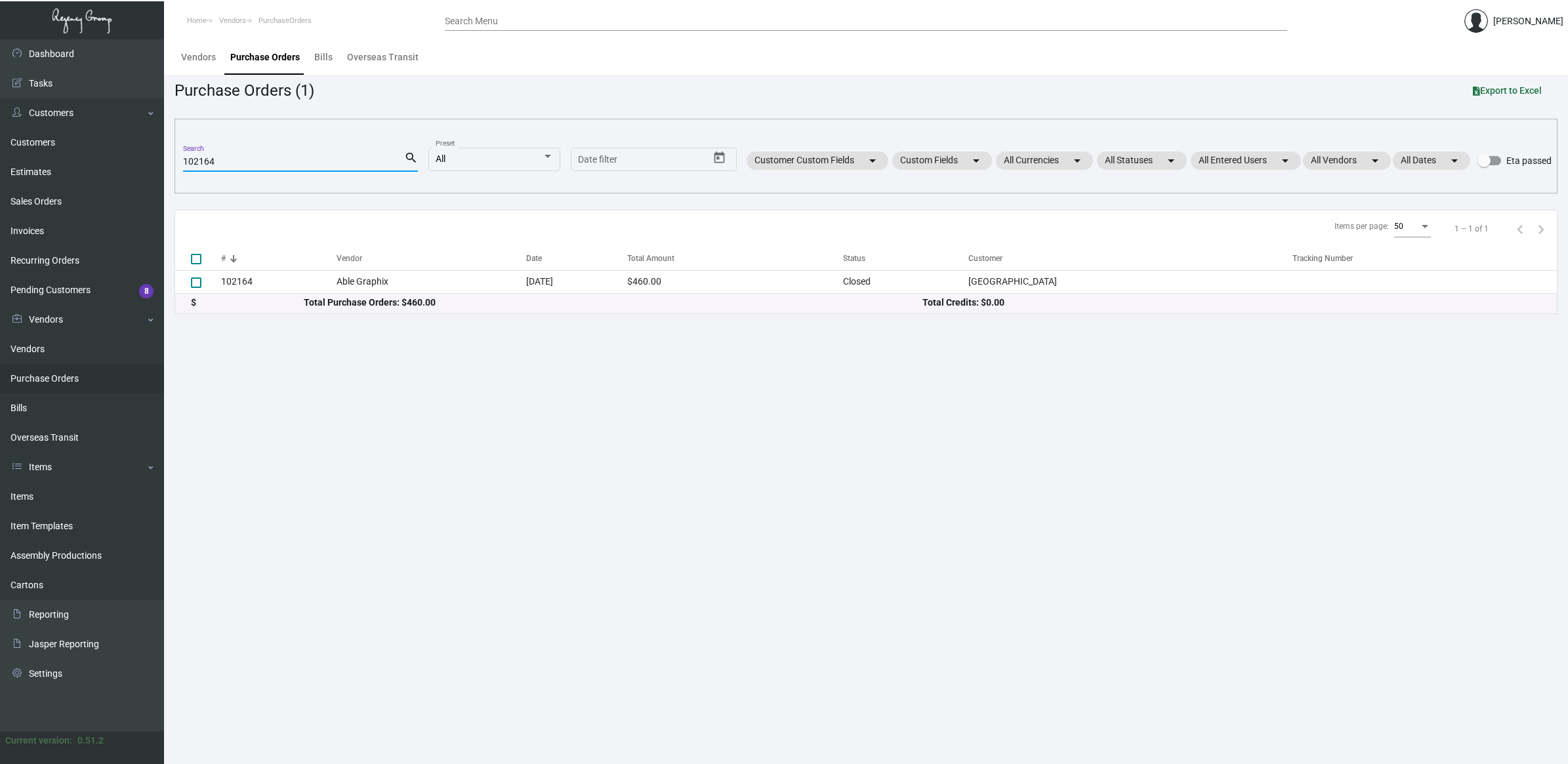
click at [405, 277] on td "Able Graphix" at bounding box center [431, 282] width 190 height 23
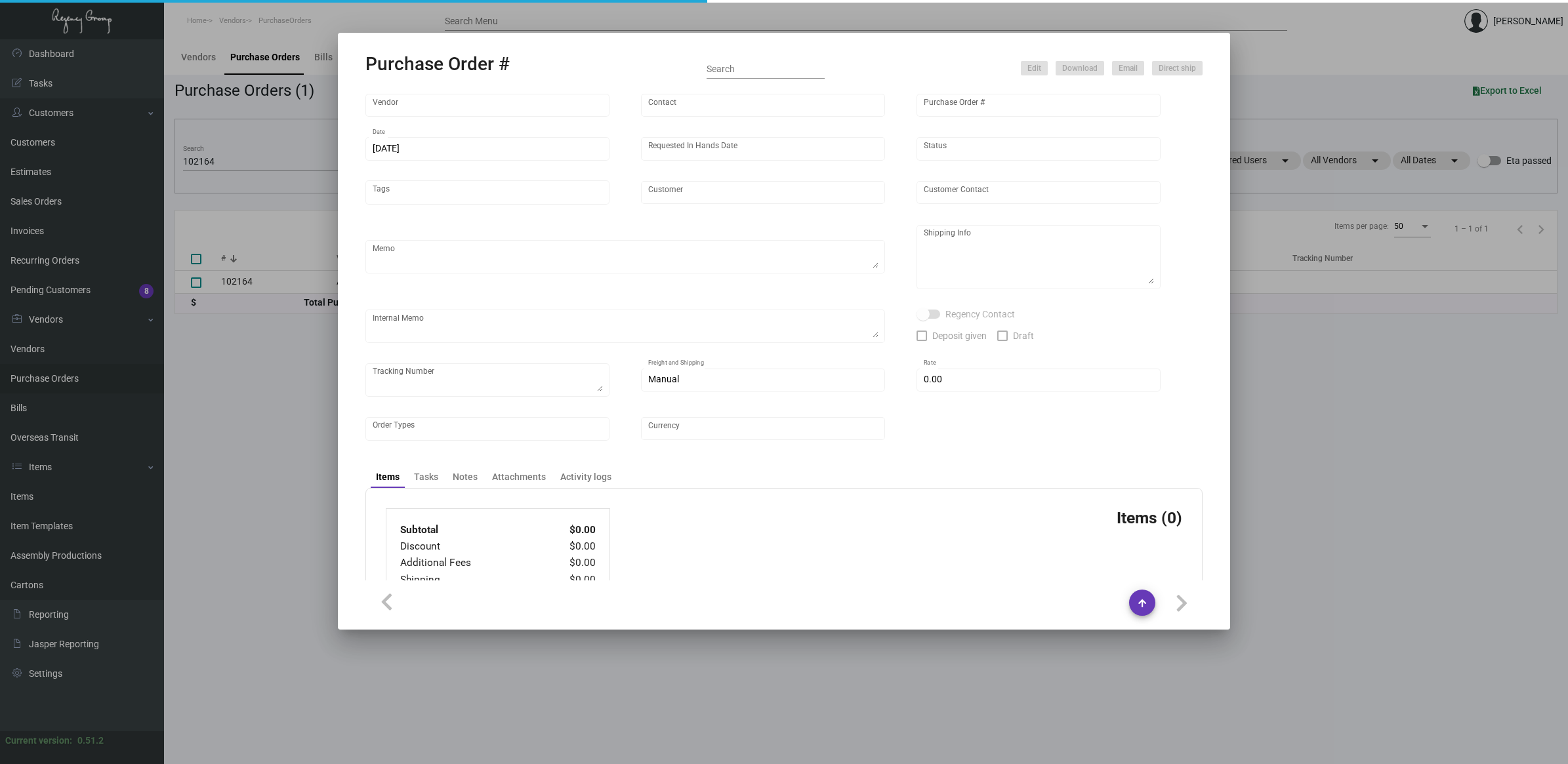
type input "Able Graphix"
type input "[PERSON_NAME] [PERSON_NAME]"
type input "102164"
type input "[DATE]"
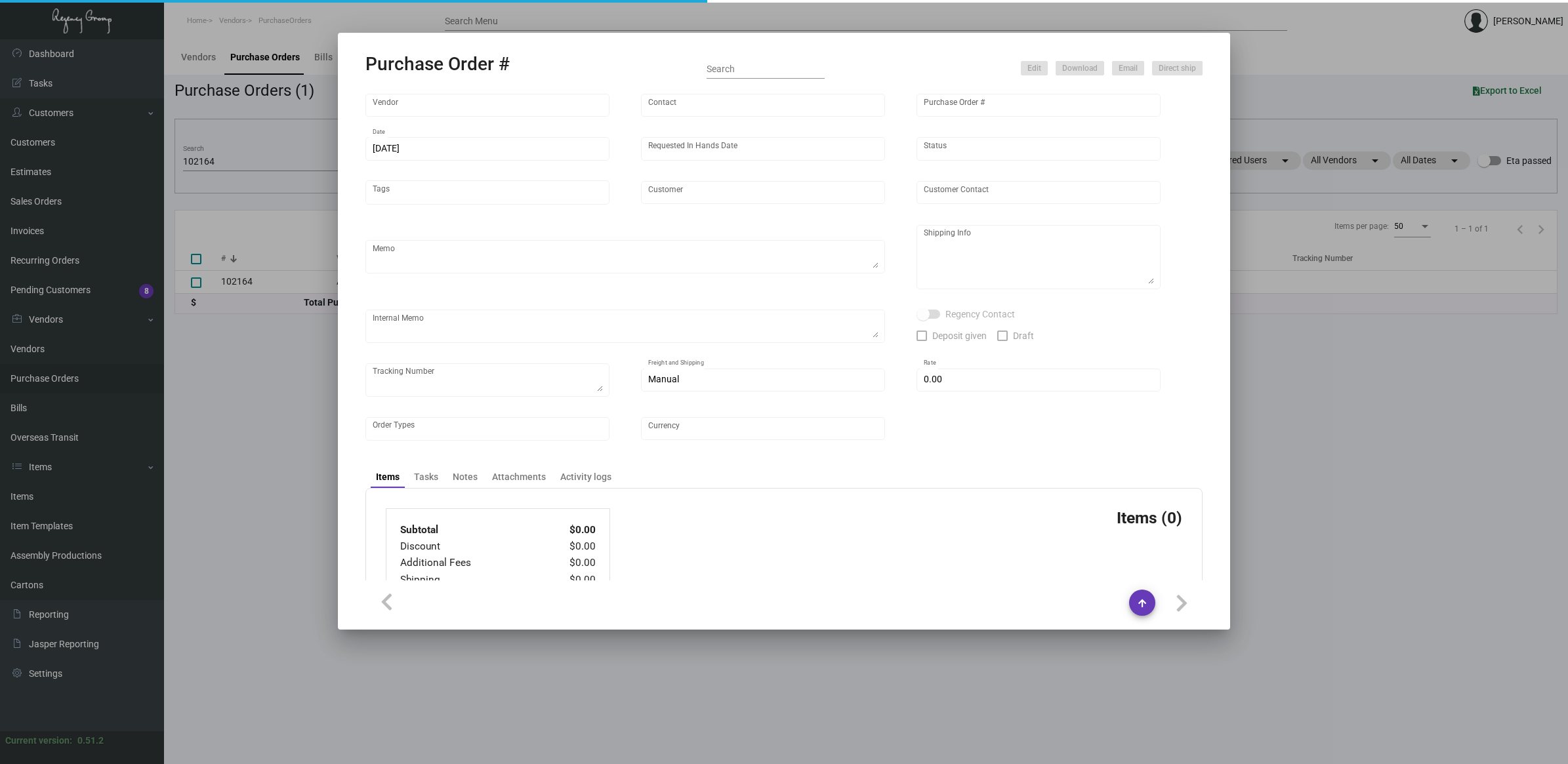
type input "[GEOGRAPHIC_DATA]"
type input "[PERSON_NAME]"
type textarea "Reorder - Purchase Order #79320 / BLIND SHIP ON UPS# 1AY276"
type textarea "[GEOGRAPHIC_DATA] - [PERSON_NAME] [STREET_ADDRESS]"
type input "$ 0.00"
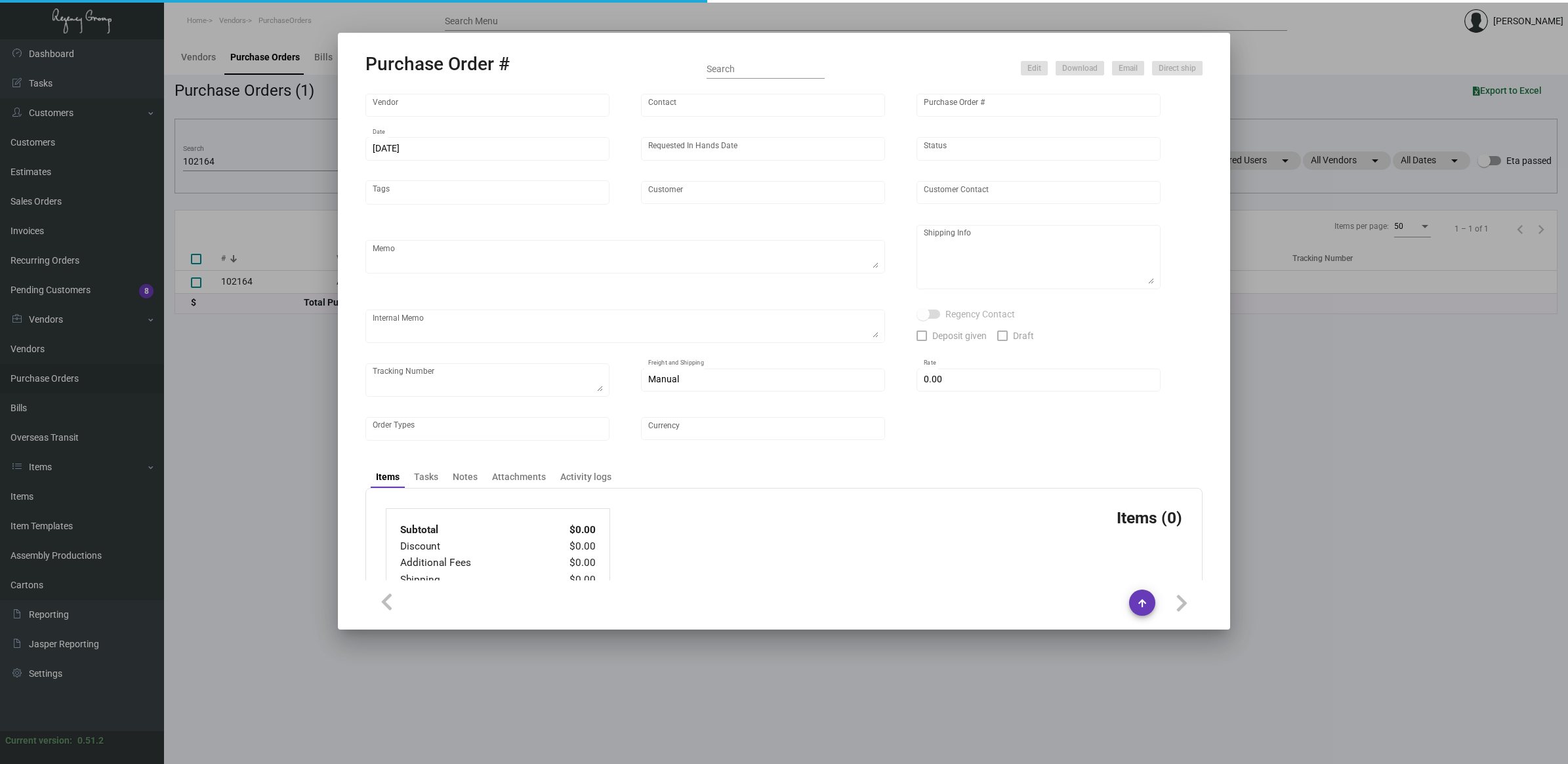
type input "United States Dollar $"
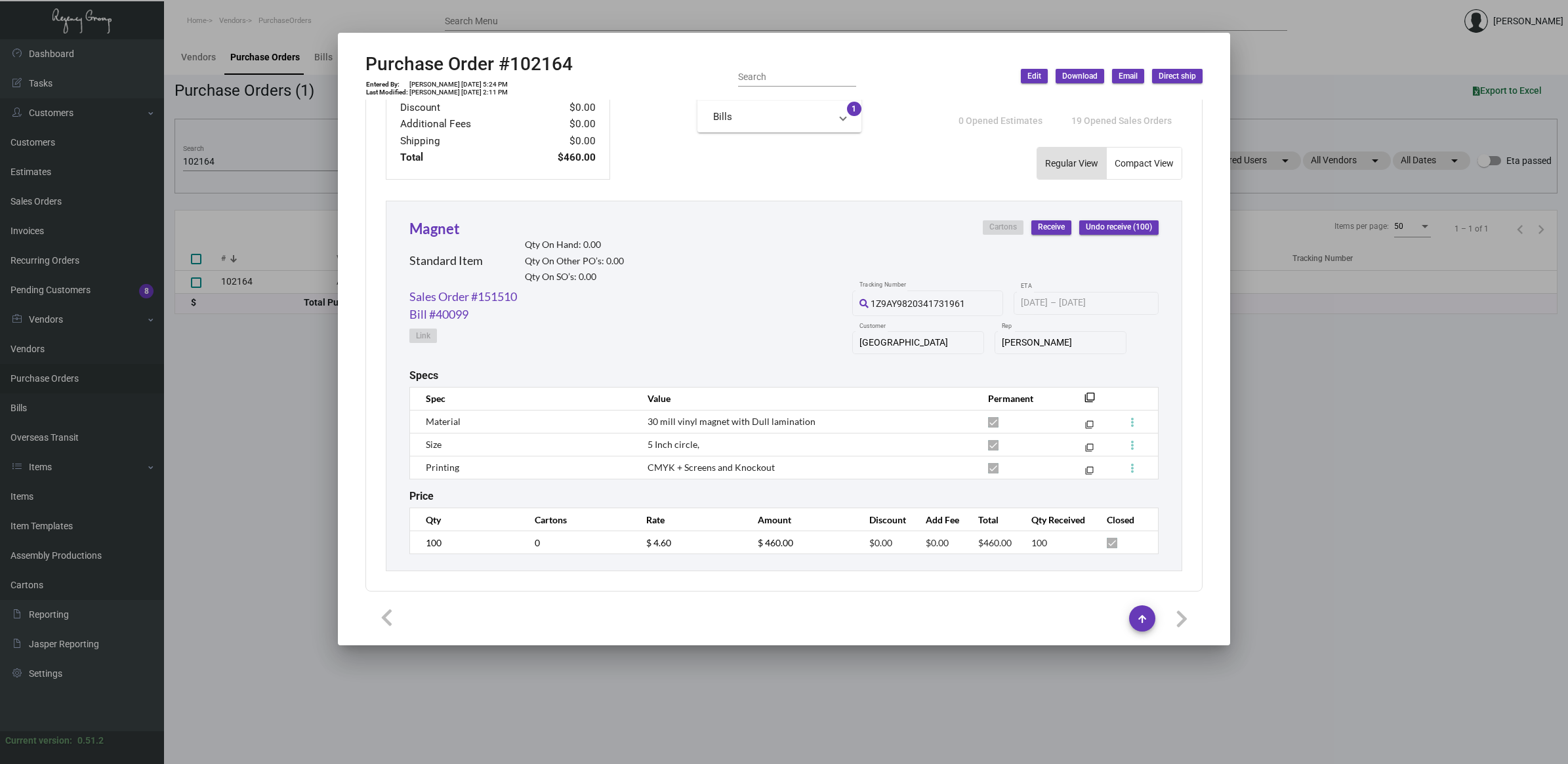
scroll to position [512, 0]
click at [207, 420] on div at bounding box center [784, 382] width 1568 height 764
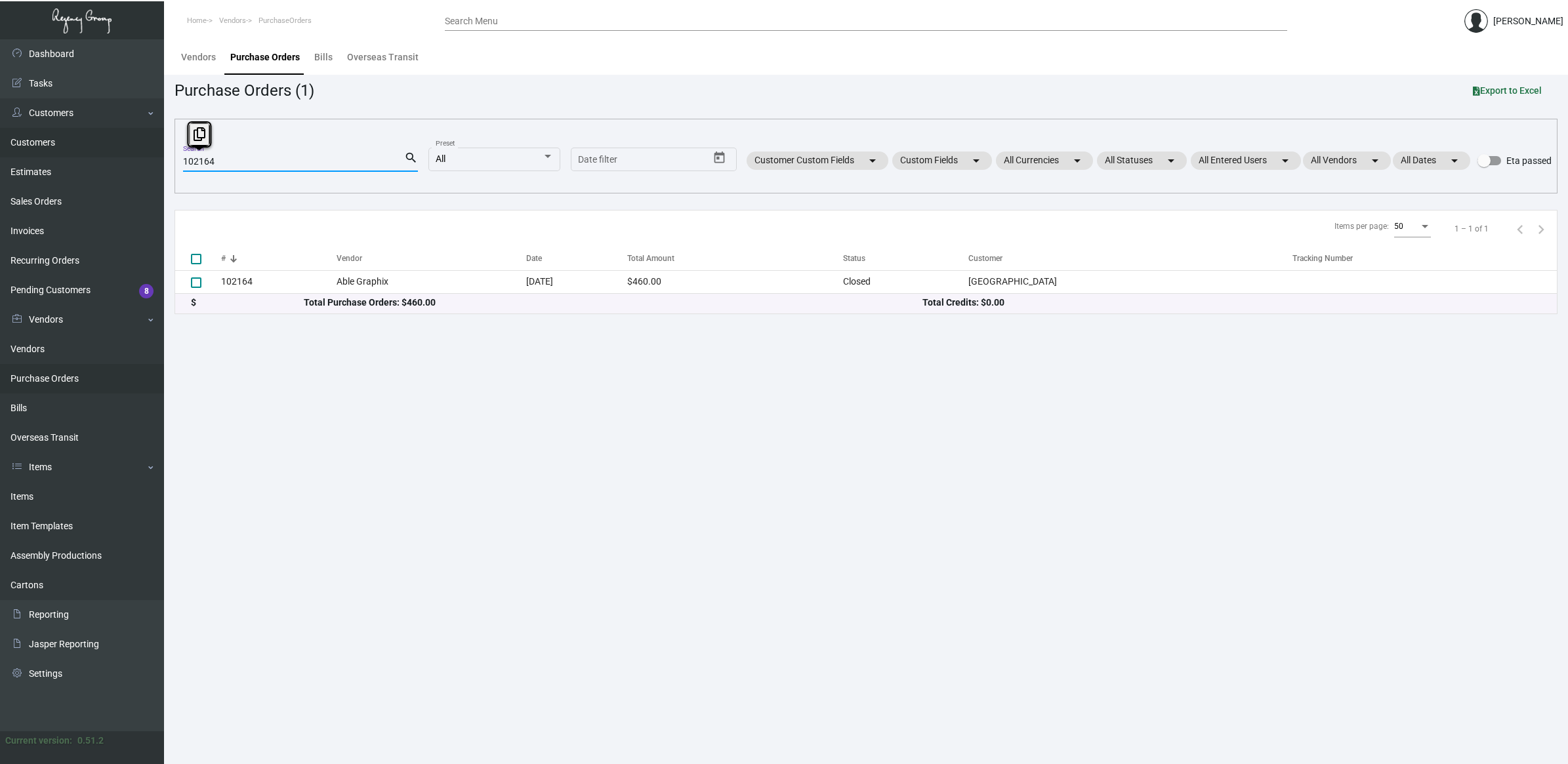
drag, startPoint x: 245, startPoint y: 161, endPoint x: 53, endPoint y: 149, distance: 192.4
click at [53, 149] on div "Dashboard Dashboard Tasks Customers Customers Estimates Sales Orders Invoices R…" at bounding box center [784, 402] width 1568 height 725
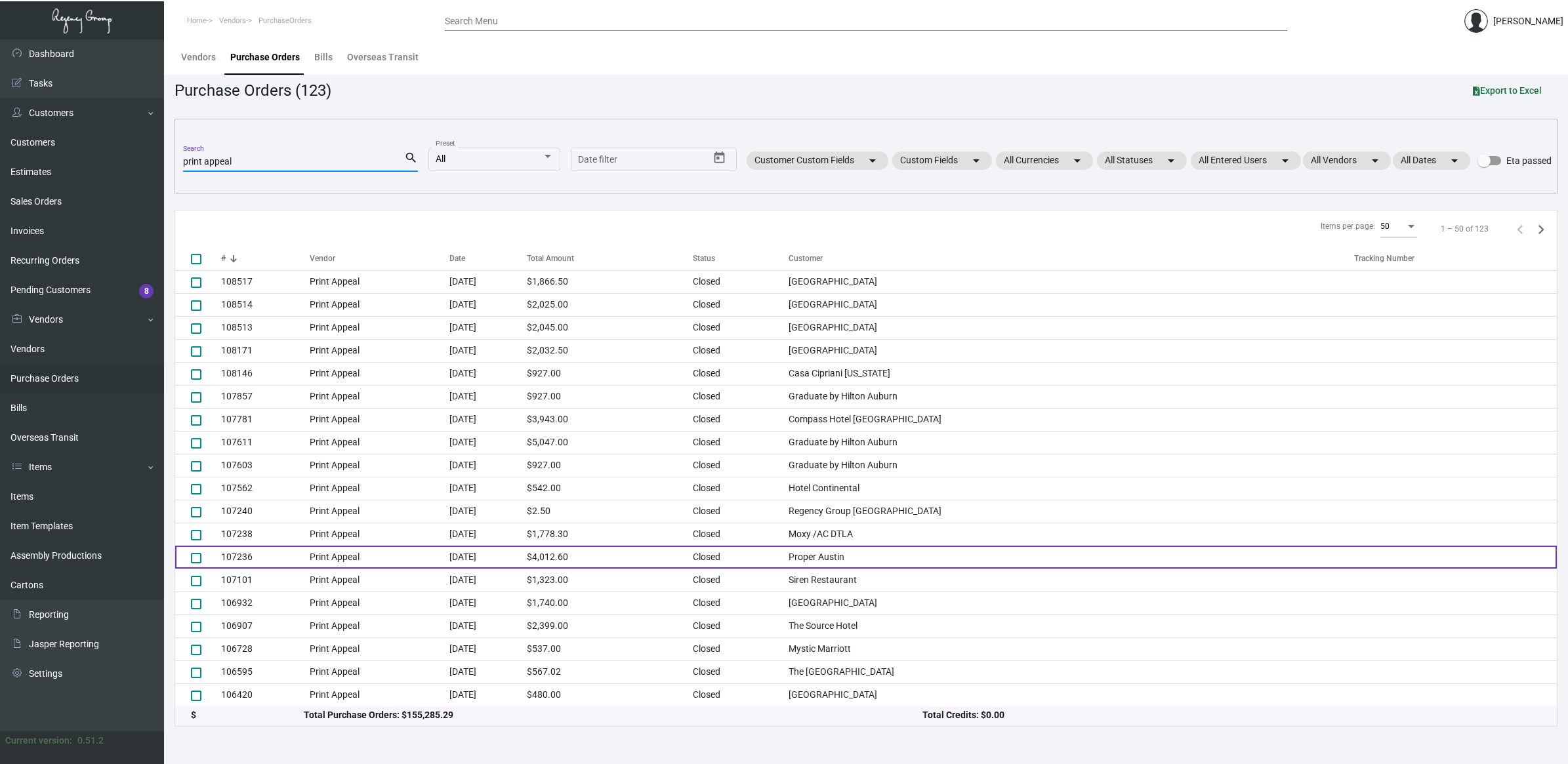
type input "print appeal"
click at [960, 554] on td "Proper Austin" at bounding box center [1072, 557] width 565 height 23
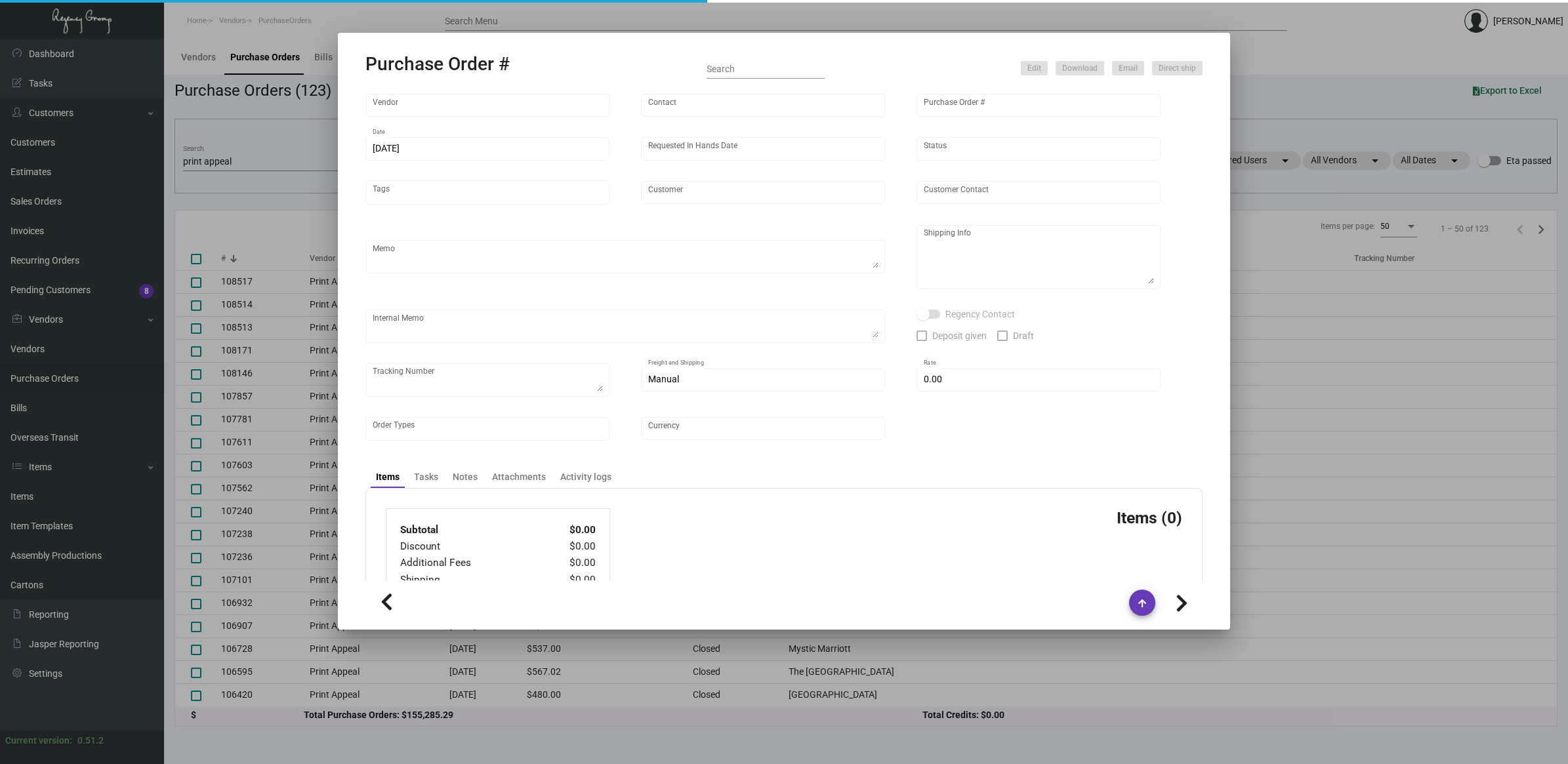
type input "Print Appeal"
type input "[PERSON_NAME]"
type input "107236"
type input "[DATE]"
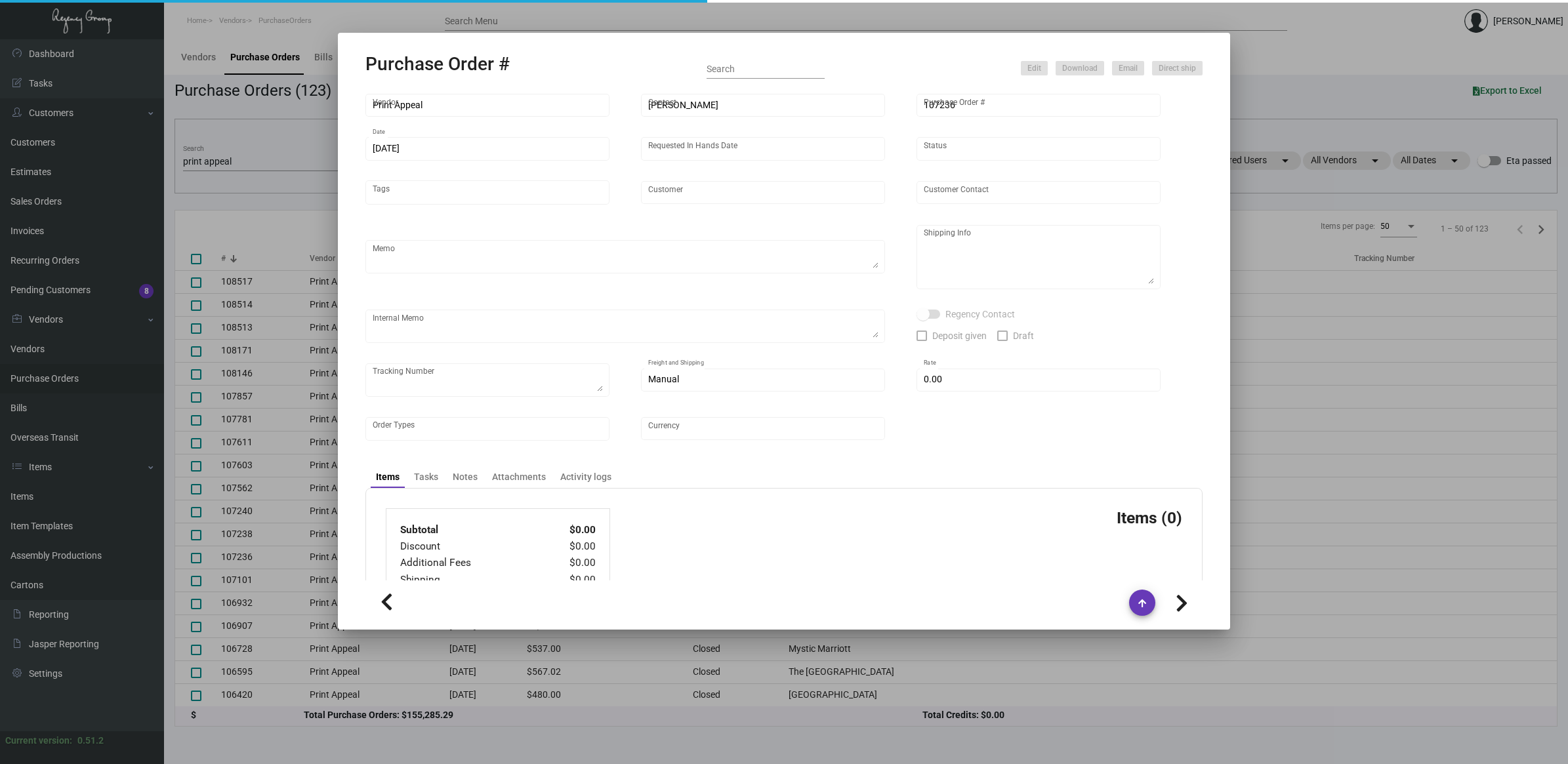
type input "Proper Austin"
type textarea "Reorder - Purchase Order #105056 / SHIP ON UPS# 1AY276"
type textarea "Regency Group LA [STREET_ADDRESS]"
type textarea "9/16 - 15k shipped, balance due [DATE]"
checkbox input "true"
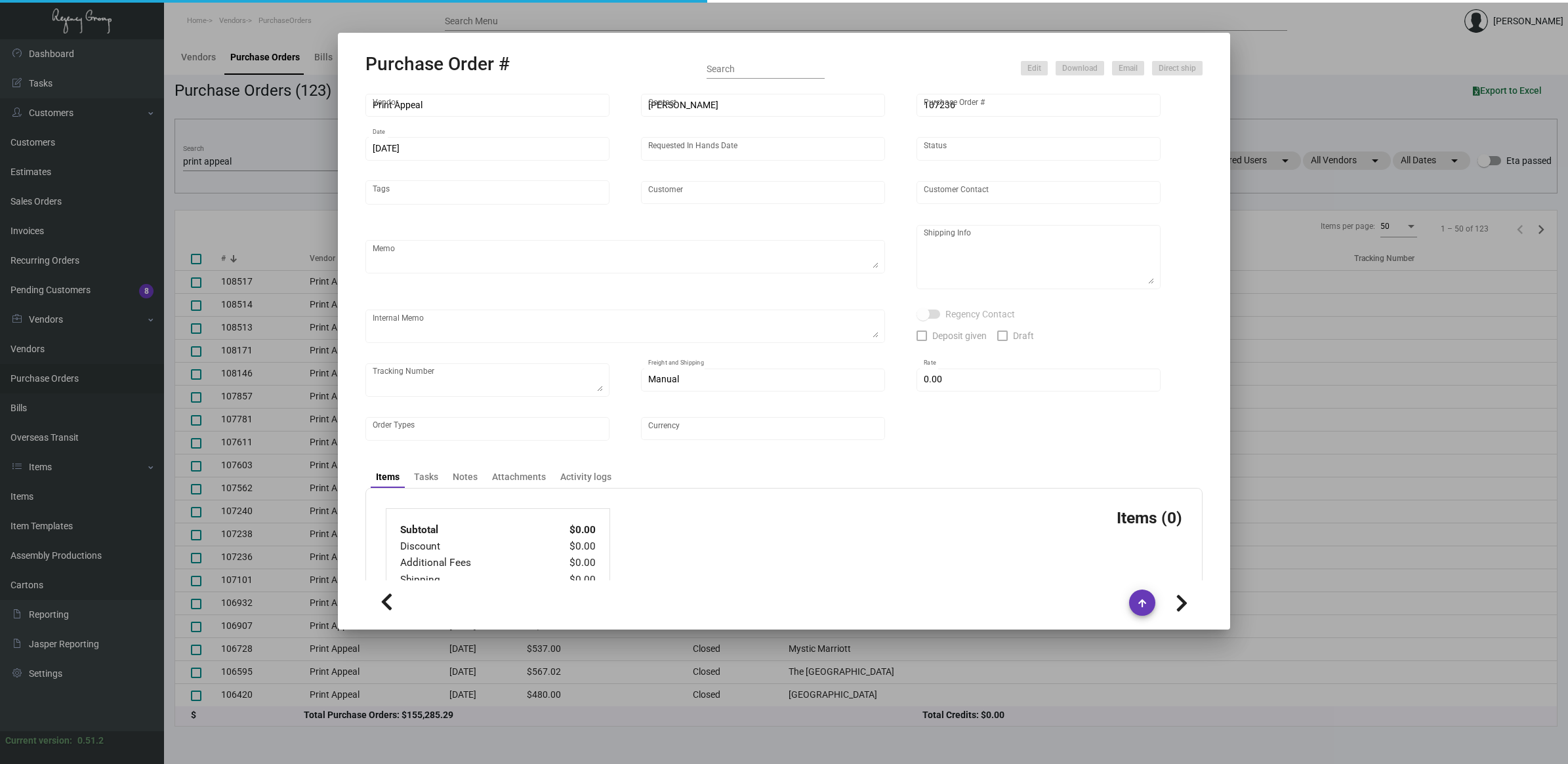
type input "$ 0.00"
type input "United States Dollar $"
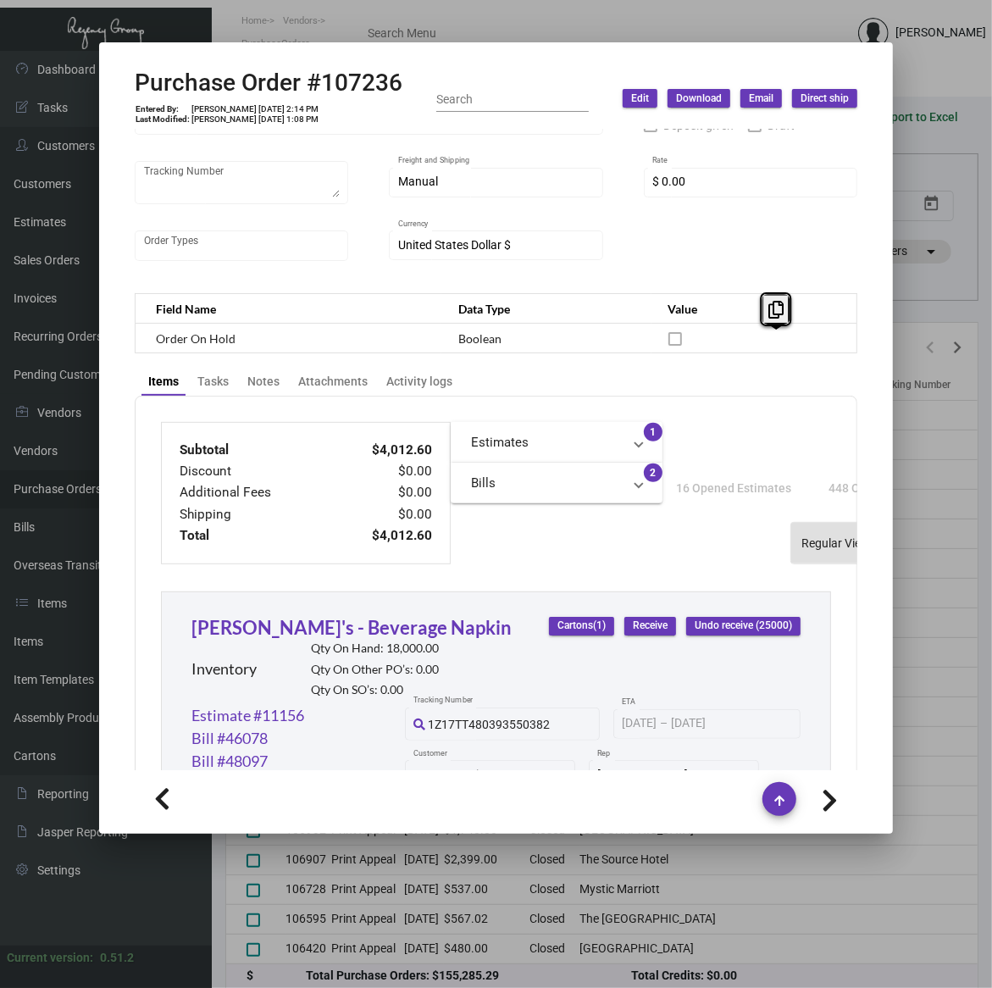
scroll to position [636, 0]
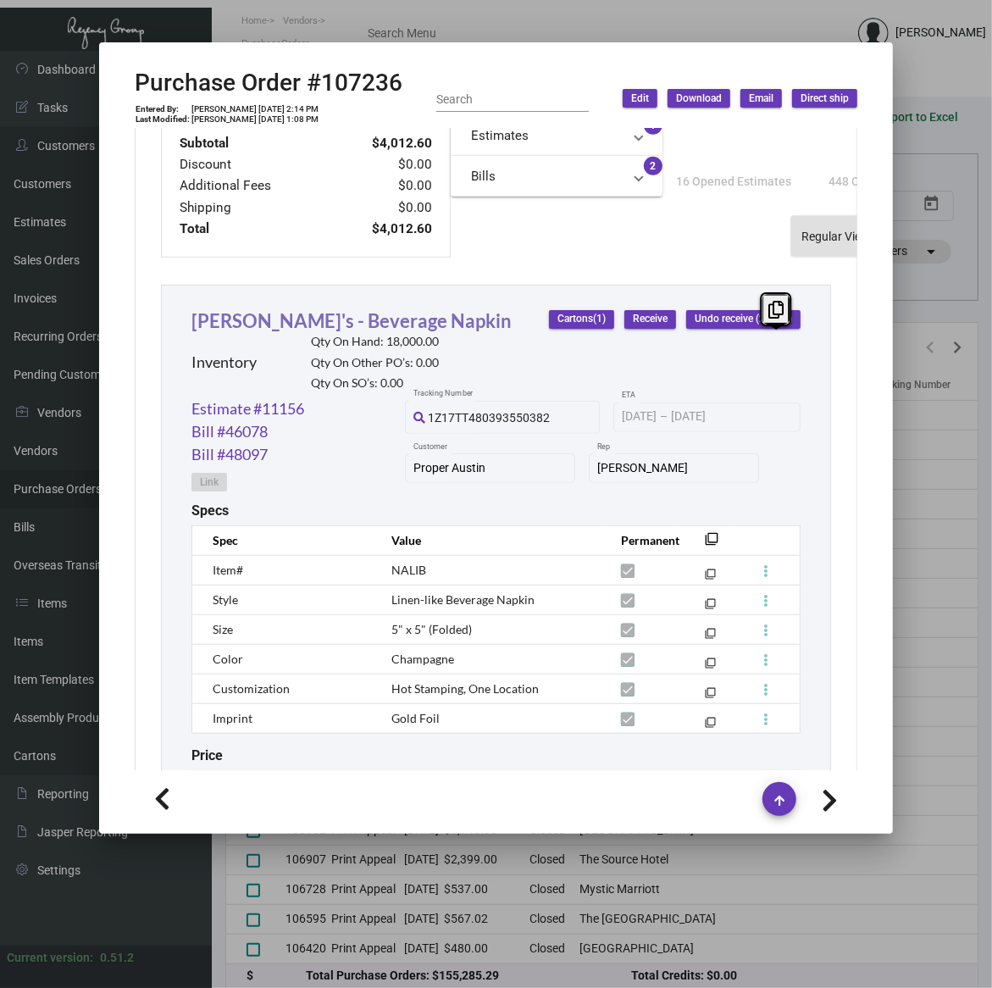
click at [264, 312] on link "[PERSON_NAME]'s - Beverage Napkin" at bounding box center [351, 320] width 320 height 23
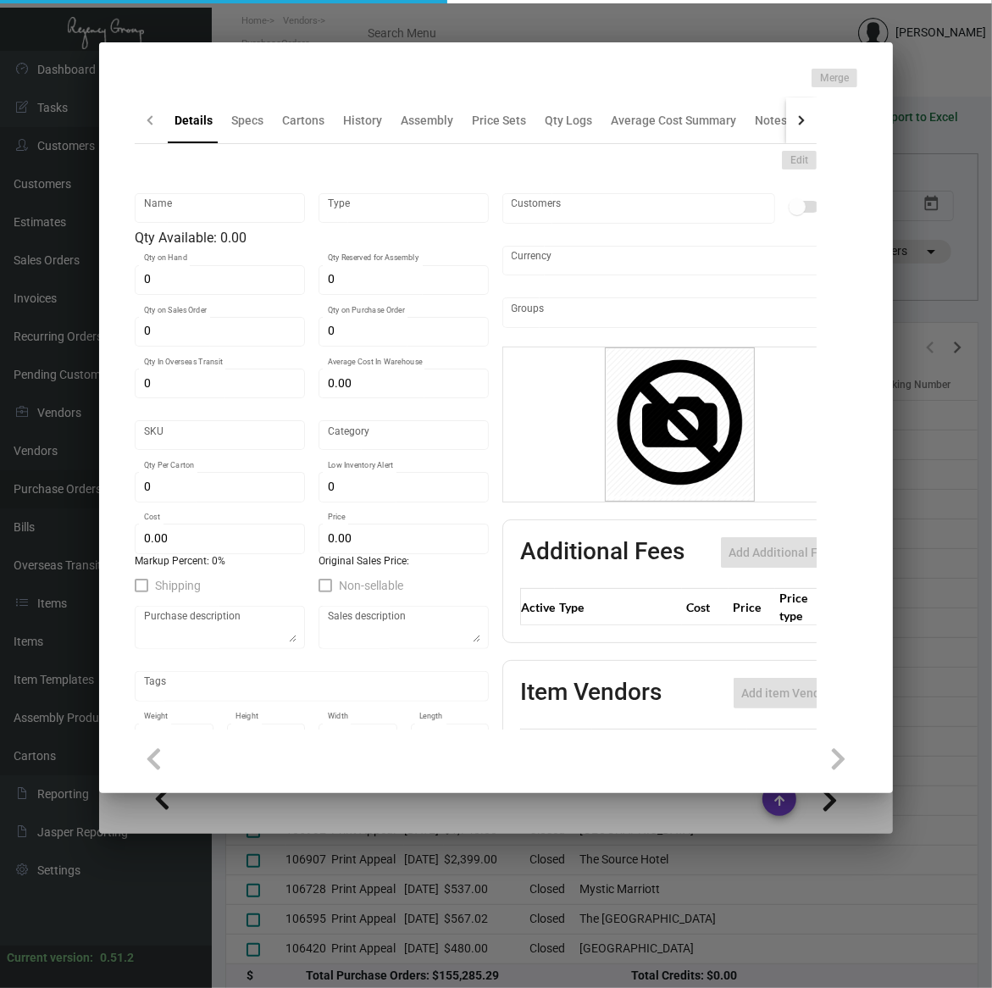
type input "[PERSON_NAME]'s - Beverage Napkin"
type input "Inventory"
type input "18,000"
type input "$ 0.343"
type input "941-Napkin-3"
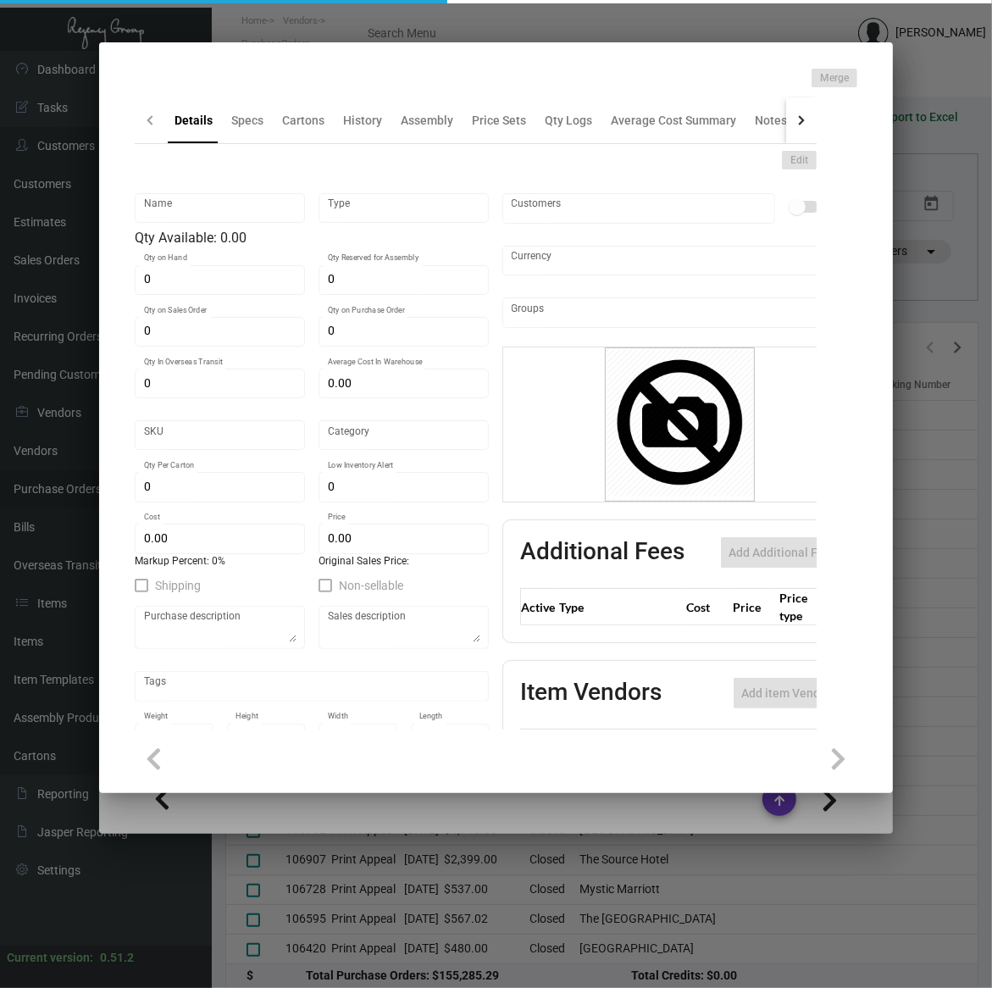
type input "Standard"
type input "1,000"
type input "$ 0.1605"
type input "$ 0.315"
checkbox input "true"
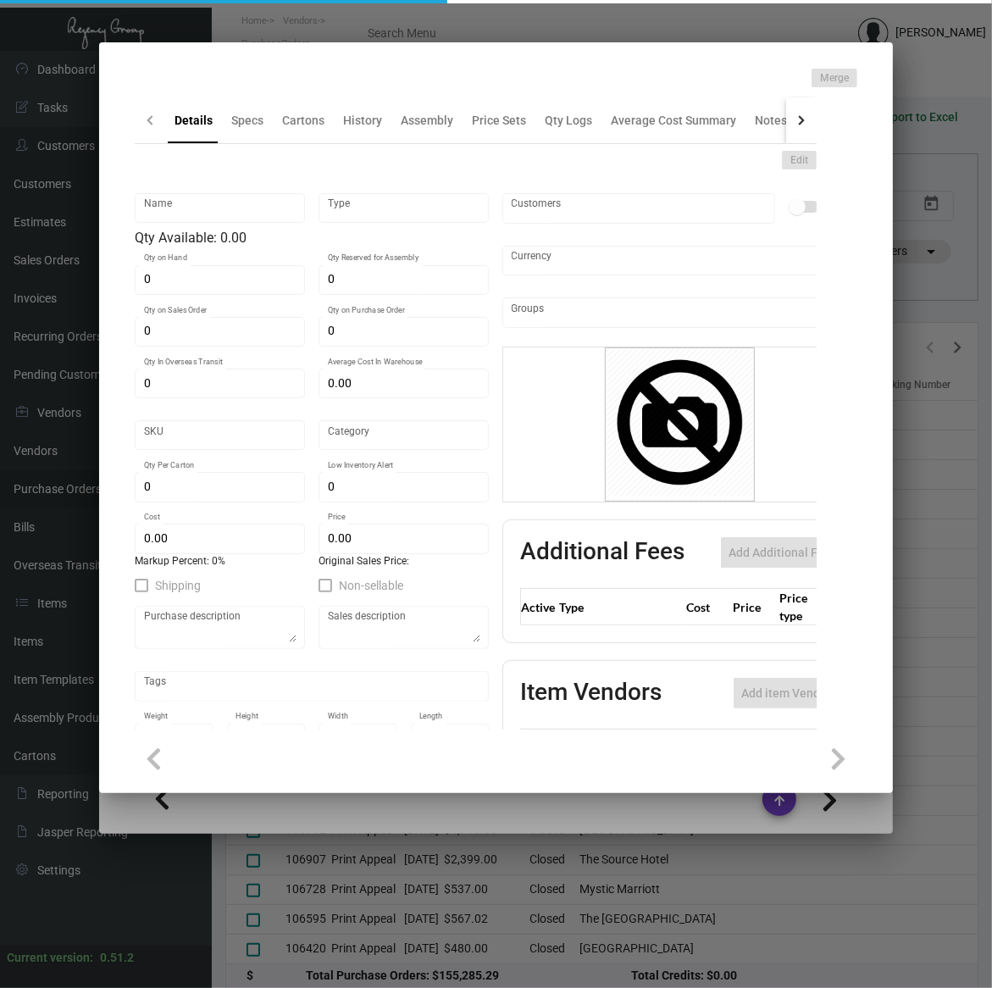
checkbox input "true"
type input "United States Dollar $"
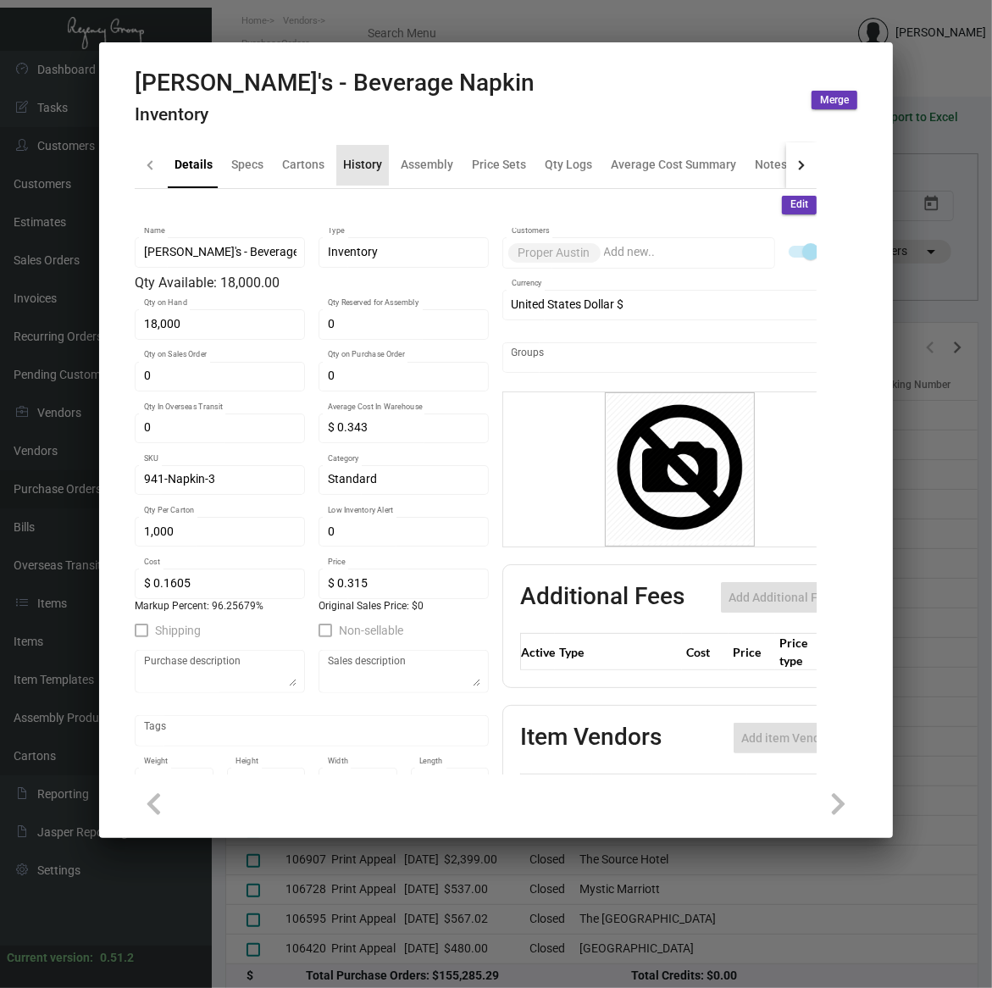
click at [364, 157] on div "History" at bounding box center [362, 165] width 39 height 18
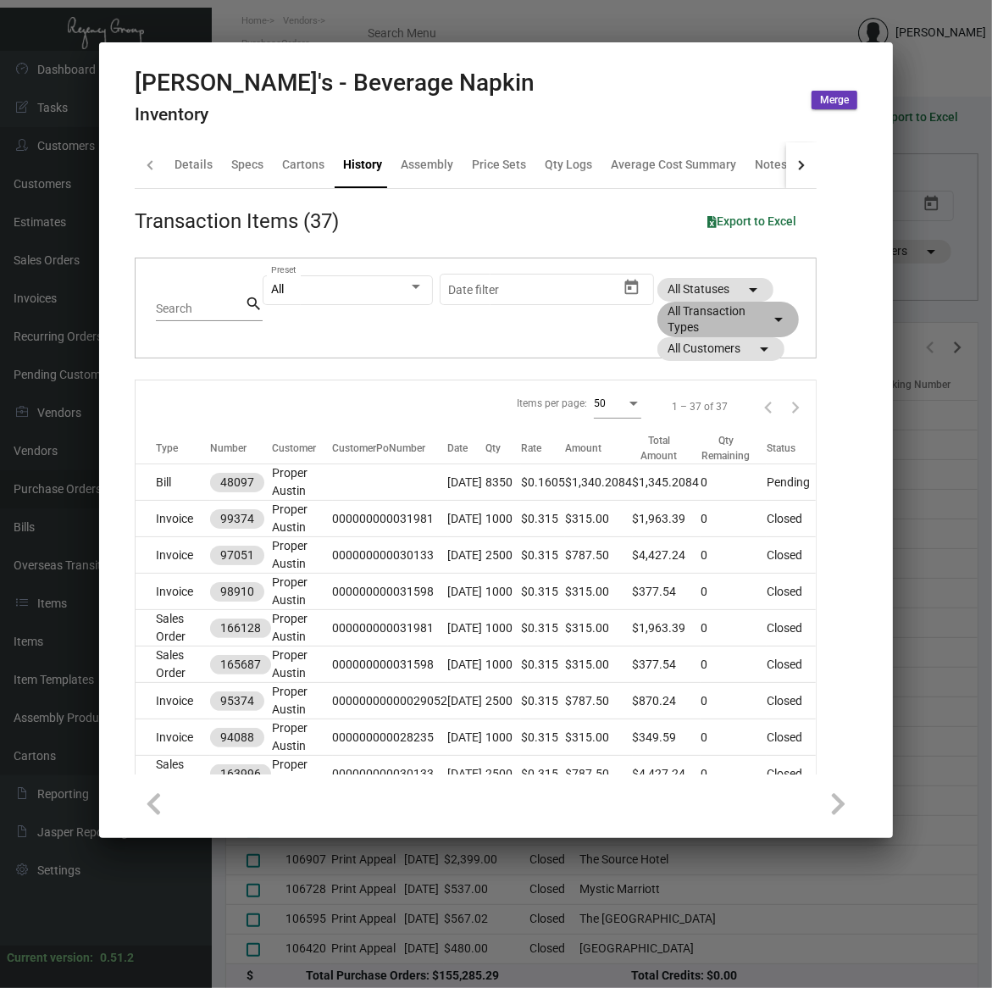
click at [727, 314] on mat-chip "All Transaction Types arrow_drop_down" at bounding box center [729, 320] width 142 height 36
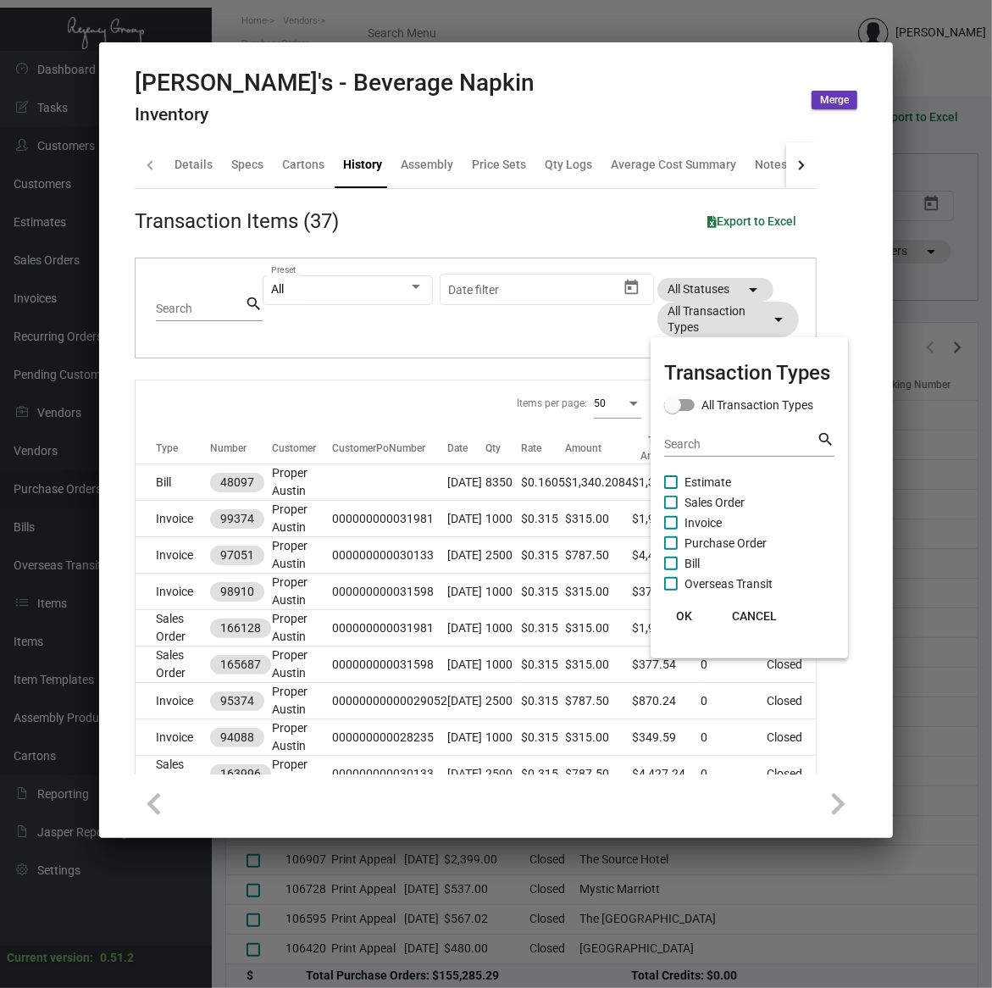
click at [757, 530] on mat-checkbox "Invoice" at bounding box center [749, 523] width 170 height 20
click at [717, 539] on span "Purchase Order" at bounding box center [726, 543] width 82 height 20
click at [671, 550] on input "Purchase Order" at bounding box center [670, 550] width 1 height 1
checkbox input "true"
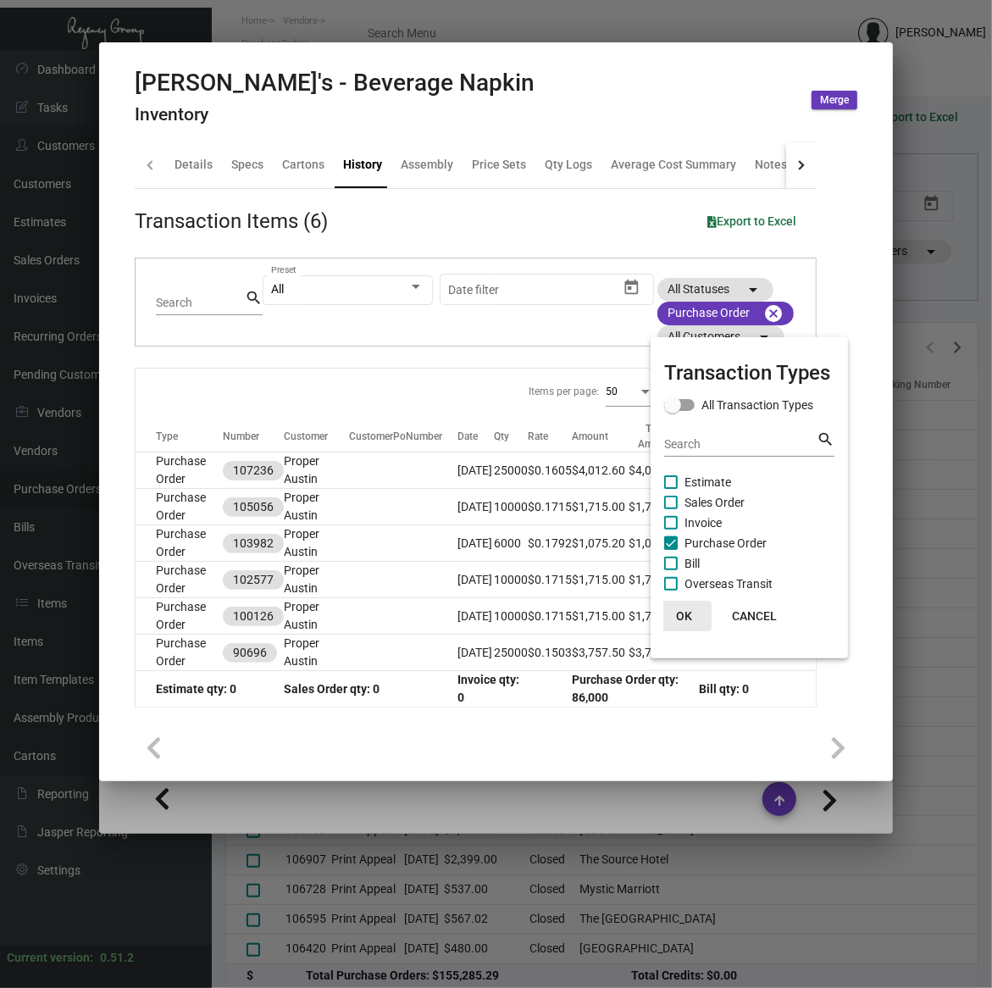
click at [686, 620] on span "OK" at bounding box center [684, 616] width 16 height 14
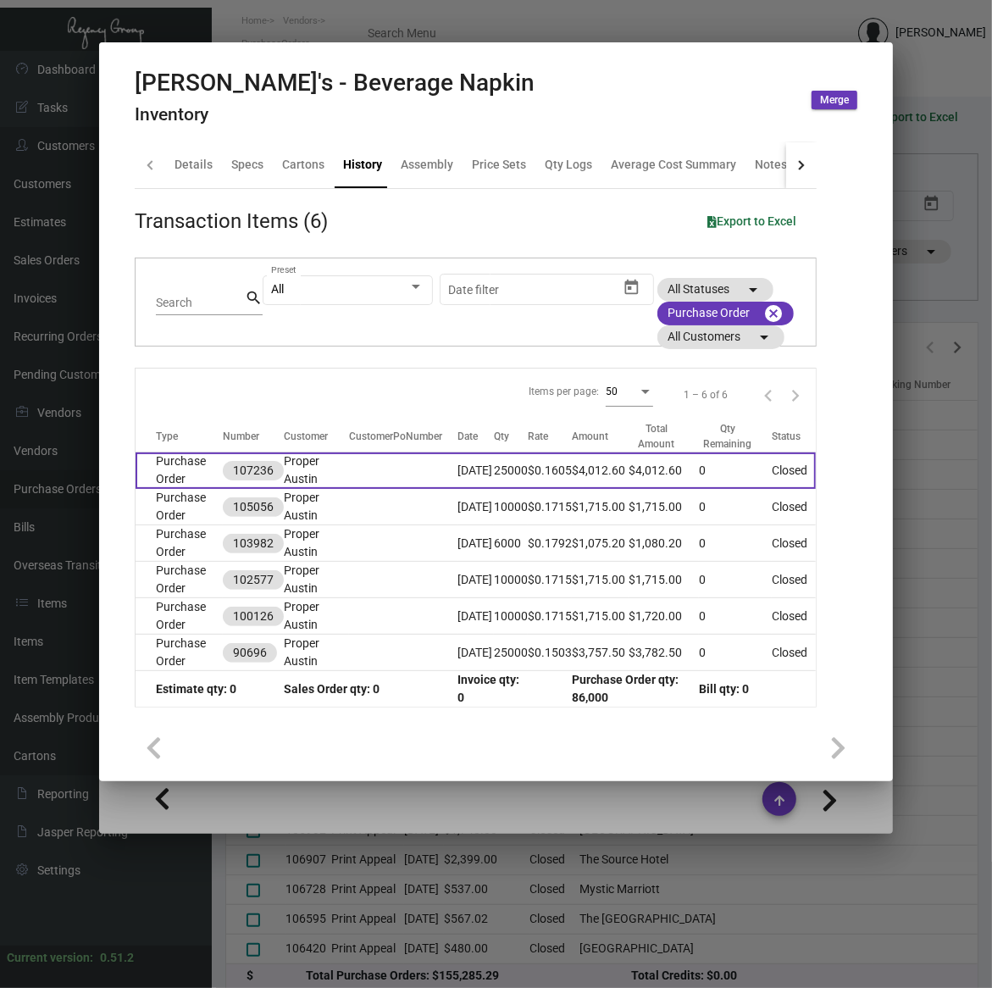
click at [357, 472] on td at bounding box center [403, 470] width 108 height 36
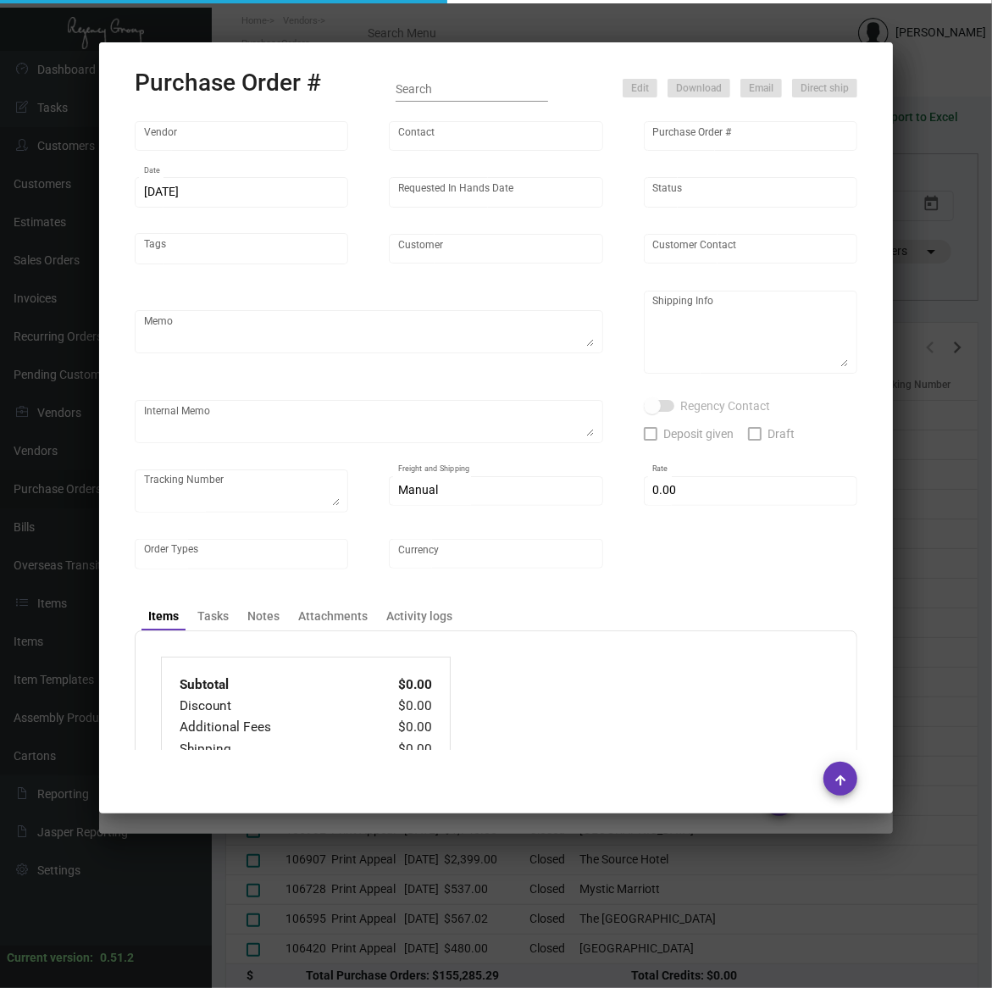
type input "Print Appeal"
type input "[PERSON_NAME]"
type input "107236"
type input "[DATE]"
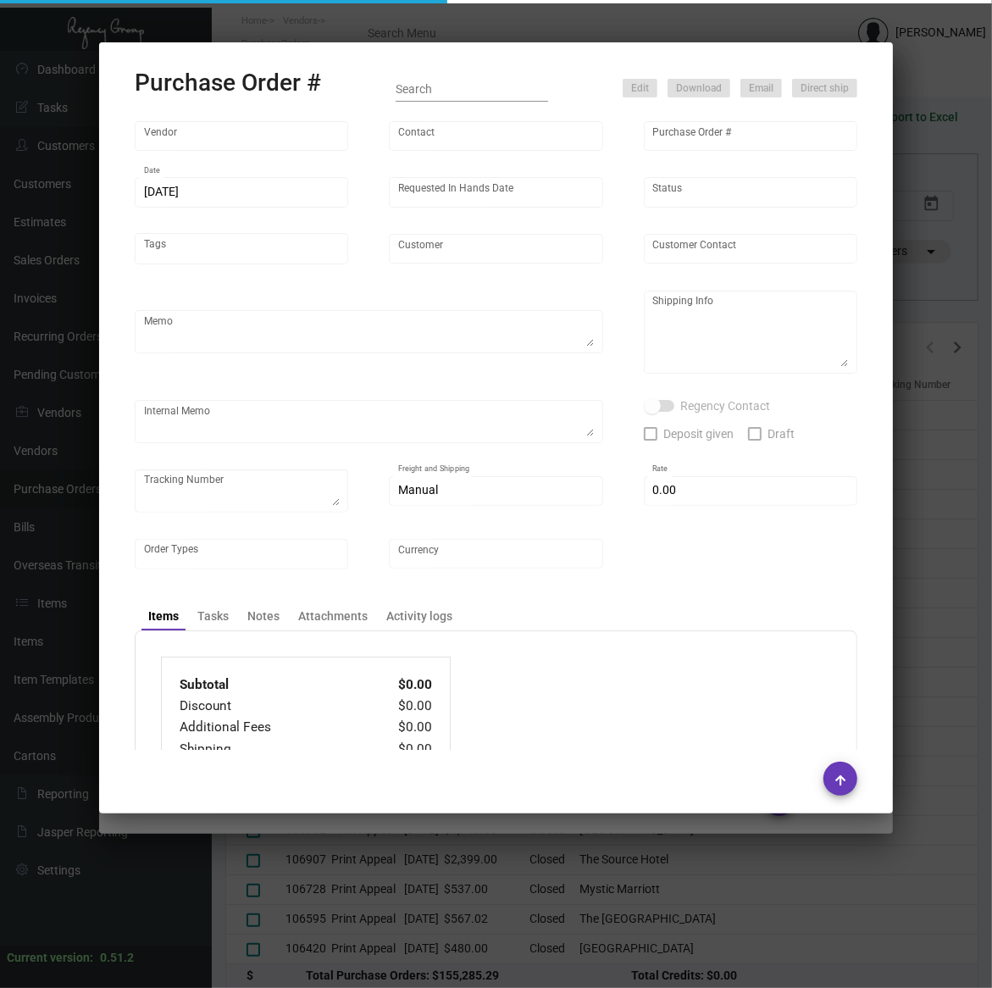
type input "Proper Austin"
type textarea "Reorder - Purchase Order #105056 / SHIP ON UPS# 1AY276"
type textarea "Regency Group LA [STREET_ADDRESS]"
type textarea "9/16 - 15k shipped, balance due [DATE]"
checkbox input "true"
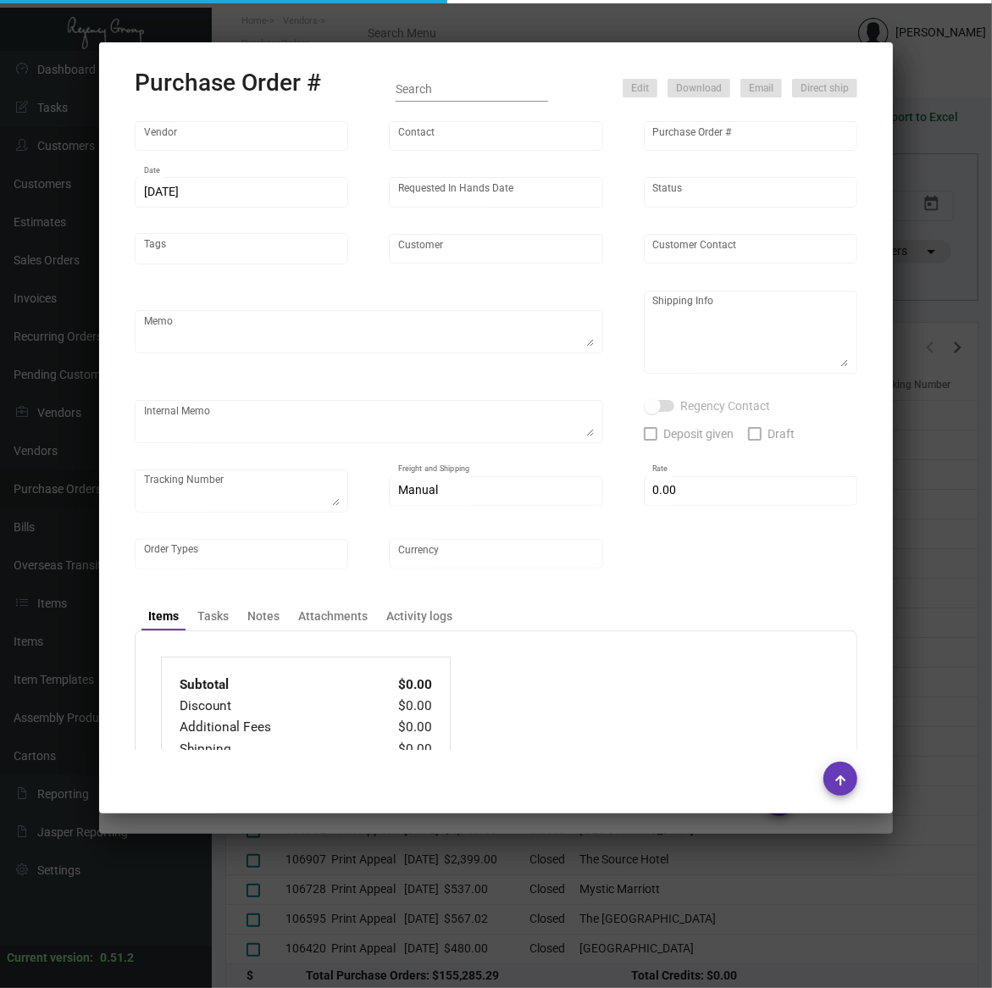
type input "$ 0.00"
type input "United States Dollar $"
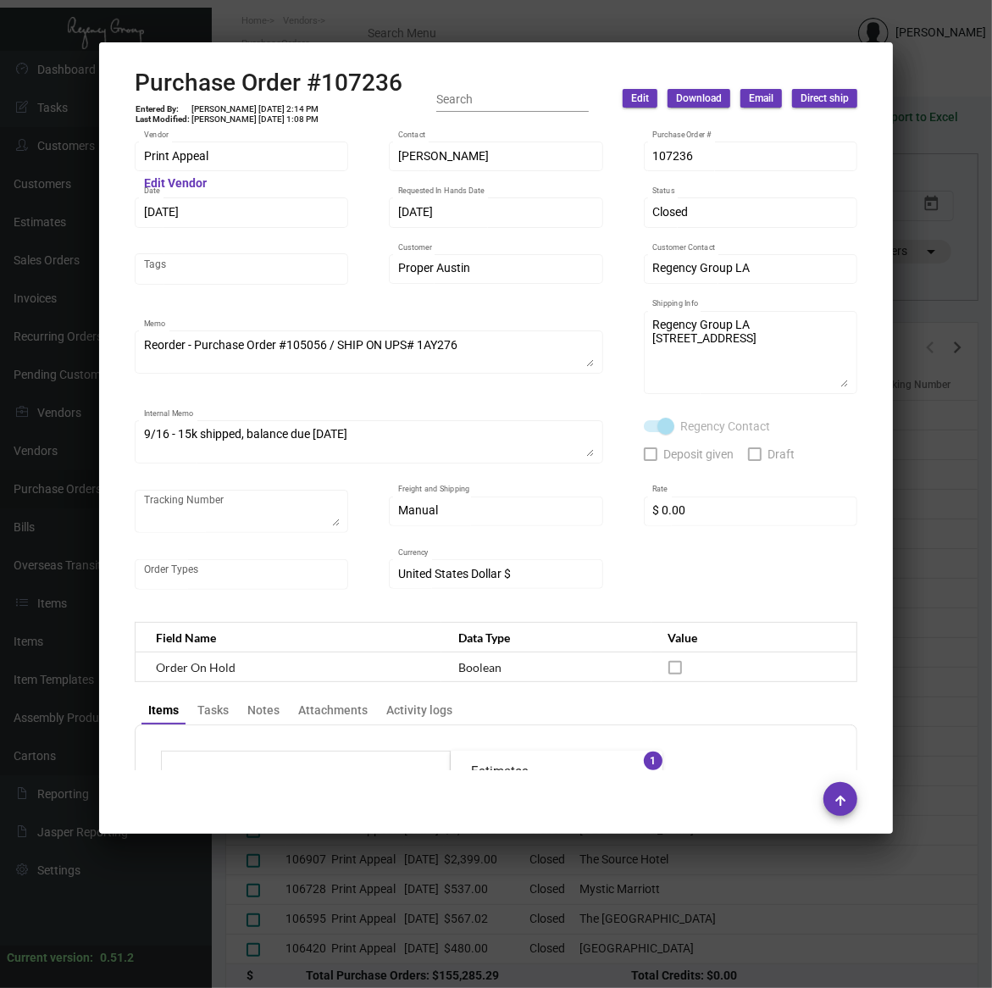
click at [341, 76] on h2 "Purchase Order #107236" at bounding box center [269, 83] width 268 height 29
copy h2 "107236"
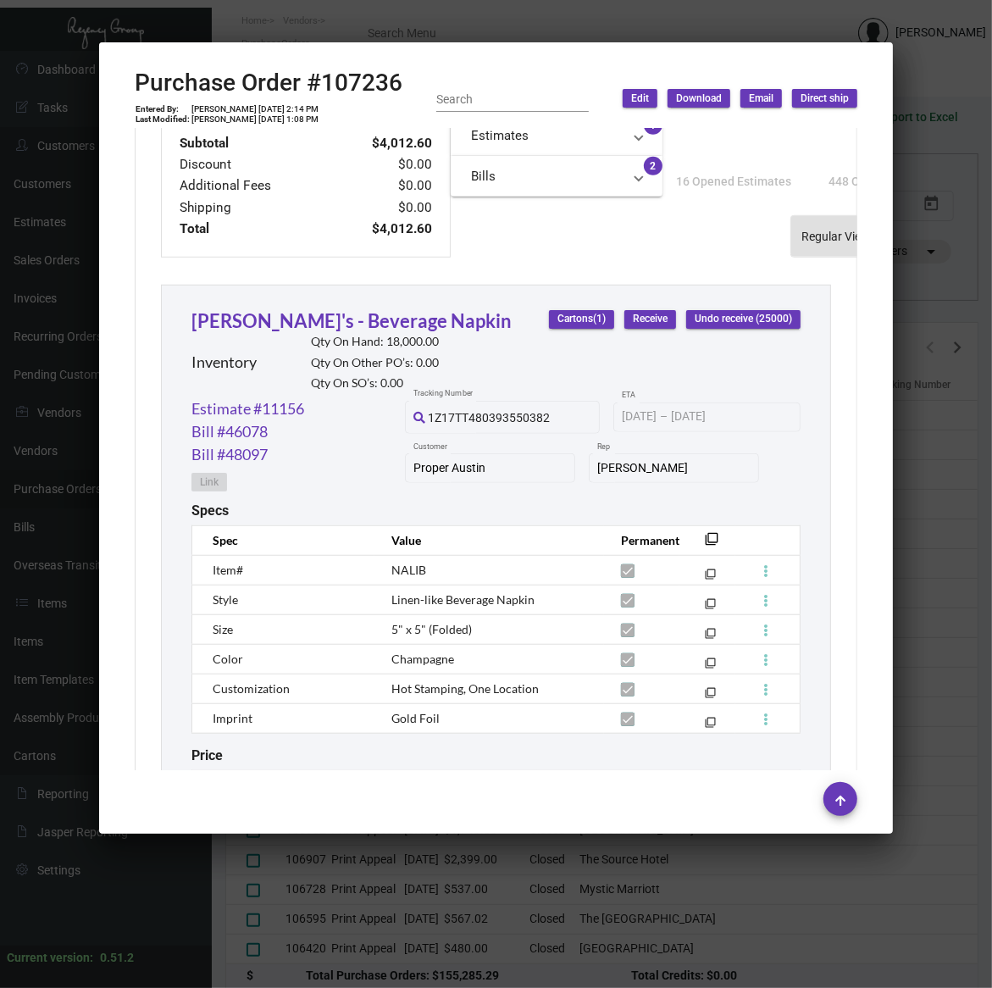
click at [413, 568] on span "NALIB" at bounding box center [408, 570] width 35 height 14
copy span "NALIB"
click at [407, 598] on span "Linen-like Beverage Napkin" at bounding box center [462, 599] width 143 height 14
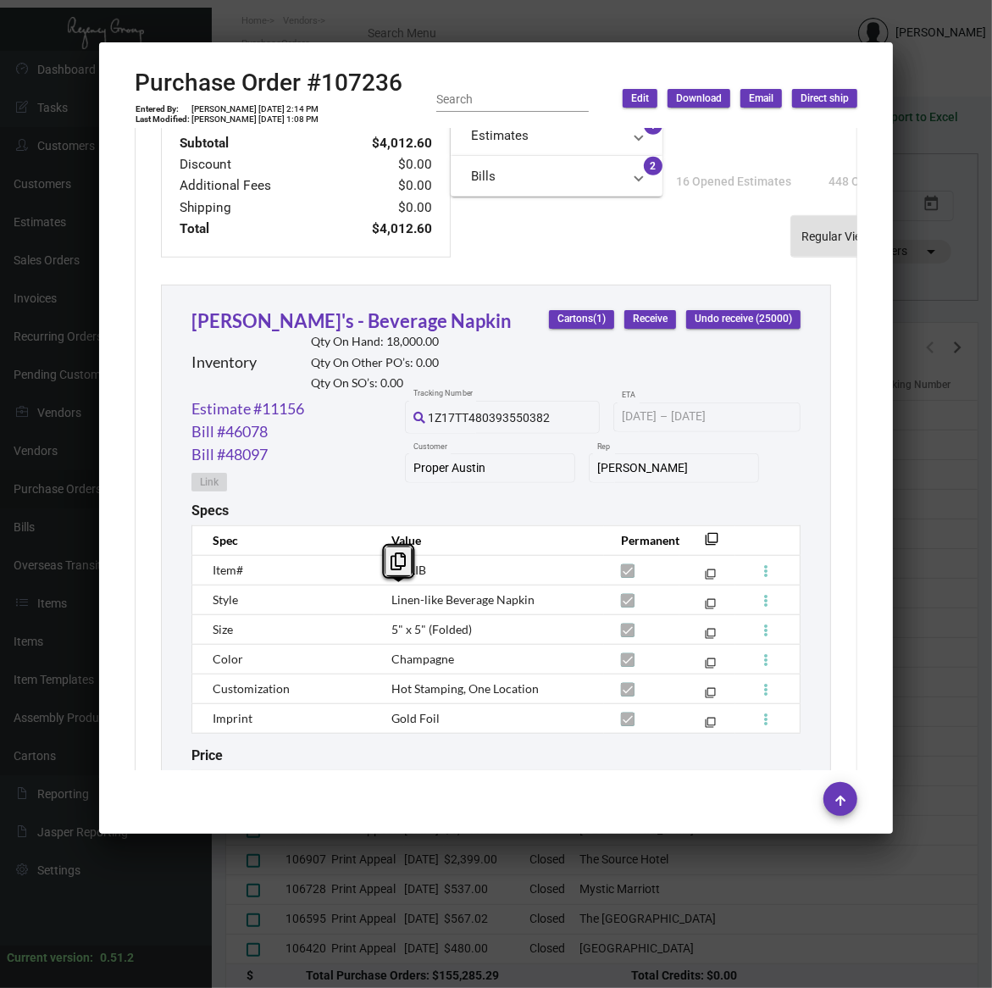
click at [407, 598] on span "Linen-like Beverage Napkin" at bounding box center [462, 599] width 143 height 14
drag, startPoint x: 552, startPoint y: 595, endPoint x: 325, endPoint y: 597, distance: 227.9
click at [325, 597] on tr "Style Linen-like Beverage Napkin filter_none" at bounding box center [496, 600] width 608 height 30
copy tr "Linen-like Beverage Napkin"
click at [399, 717] on span "Gold Foil" at bounding box center [415, 718] width 48 height 14
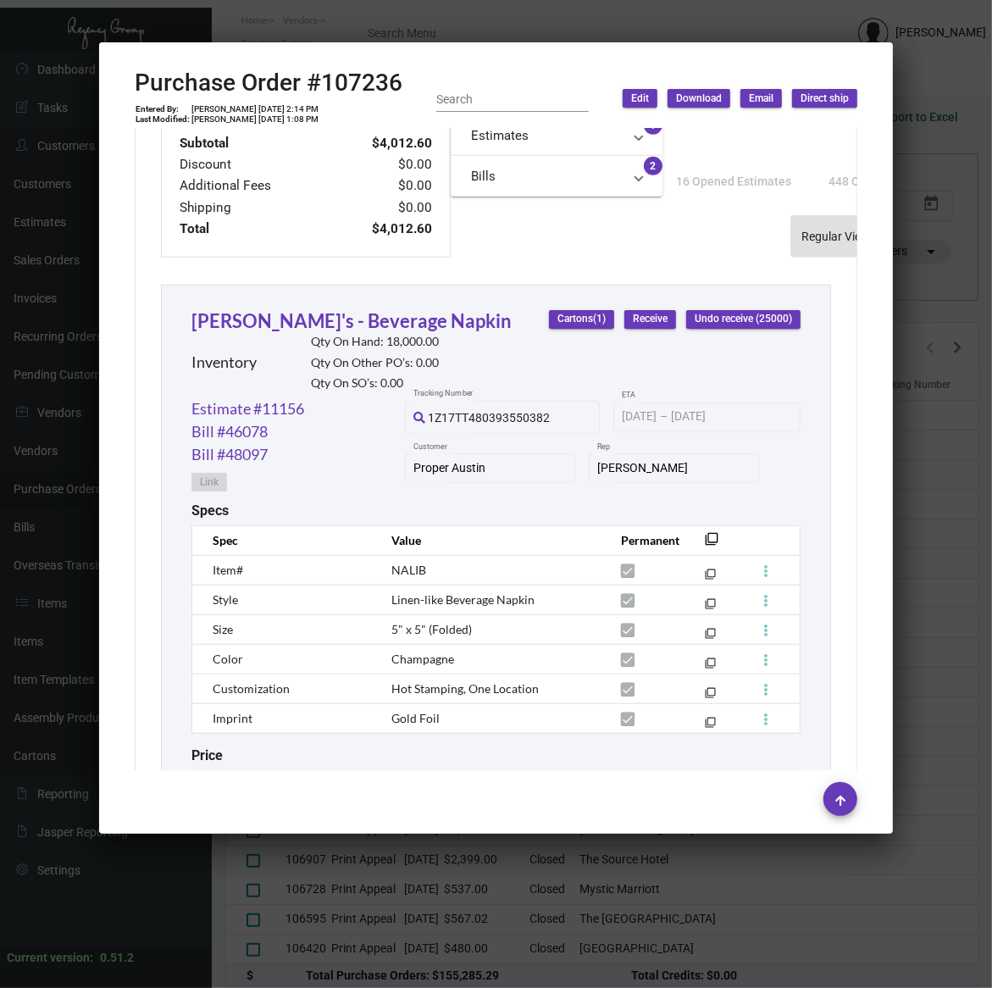
click at [399, 717] on span "Gold Foil" at bounding box center [415, 718] width 48 height 14
copy tr "Gold Foil filter_none"
click at [492, 782] on div at bounding box center [496, 799] width 723 height 34
click at [409, 718] on span "Gold Foil" at bounding box center [415, 718] width 48 height 14
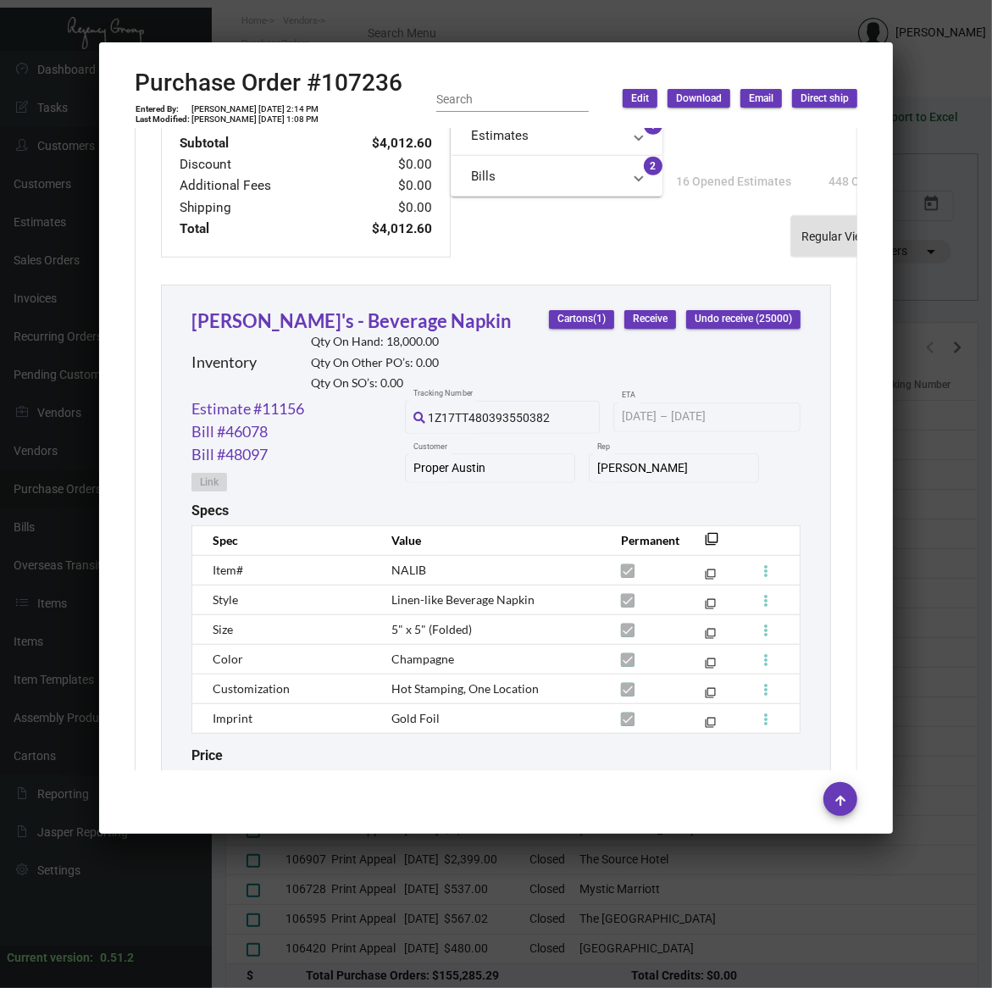
click at [409, 718] on span "Gold Foil" at bounding box center [415, 718] width 48 height 14
click at [412, 716] on span "Gold Foil" at bounding box center [415, 718] width 48 height 14
copy tr "Gold Foil filter_none"
click at [357, 79] on h2 "Purchase Order #107236" at bounding box center [269, 83] width 268 height 29
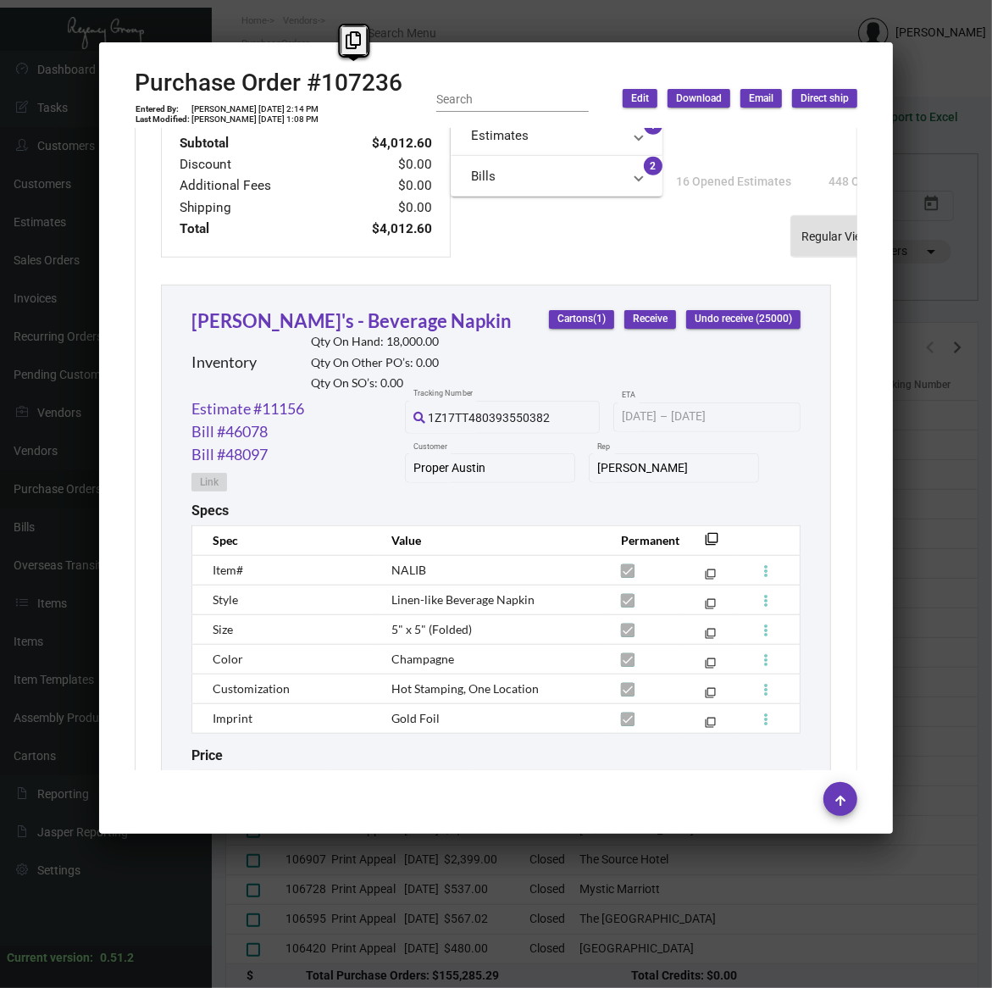
copy h2 "107236"
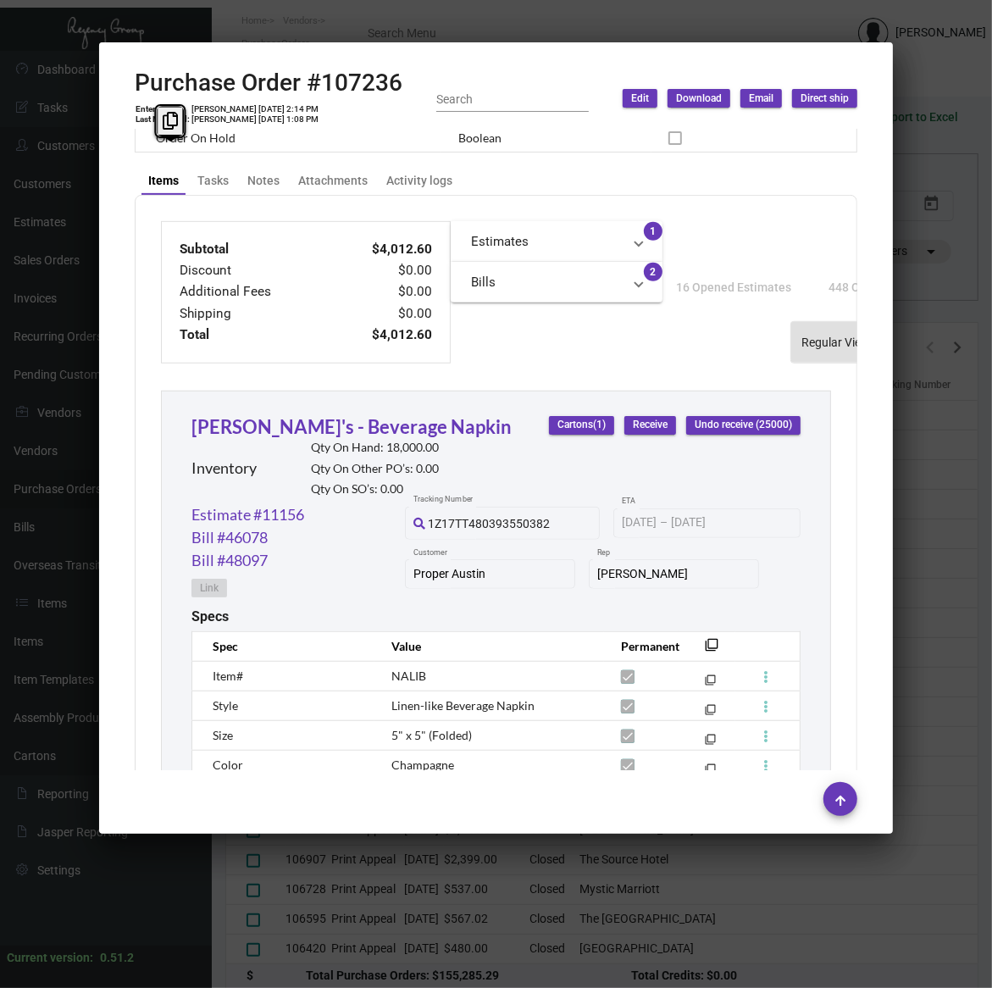
scroll to position [773, 0]
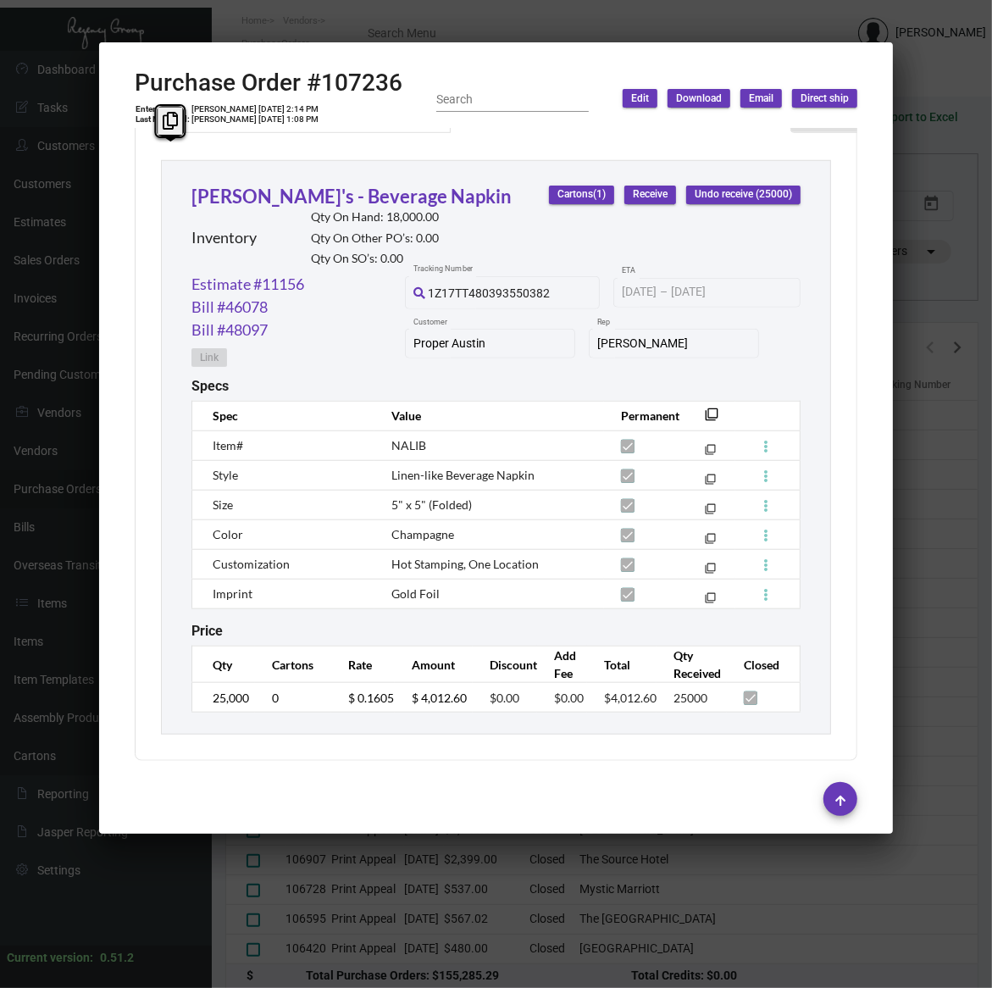
click at [412, 527] on span "Champagne" at bounding box center [422, 534] width 63 height 14
copy span "Champagne"
click at [924, 234] on div at bounding box center [496, 494] width 992 height 988
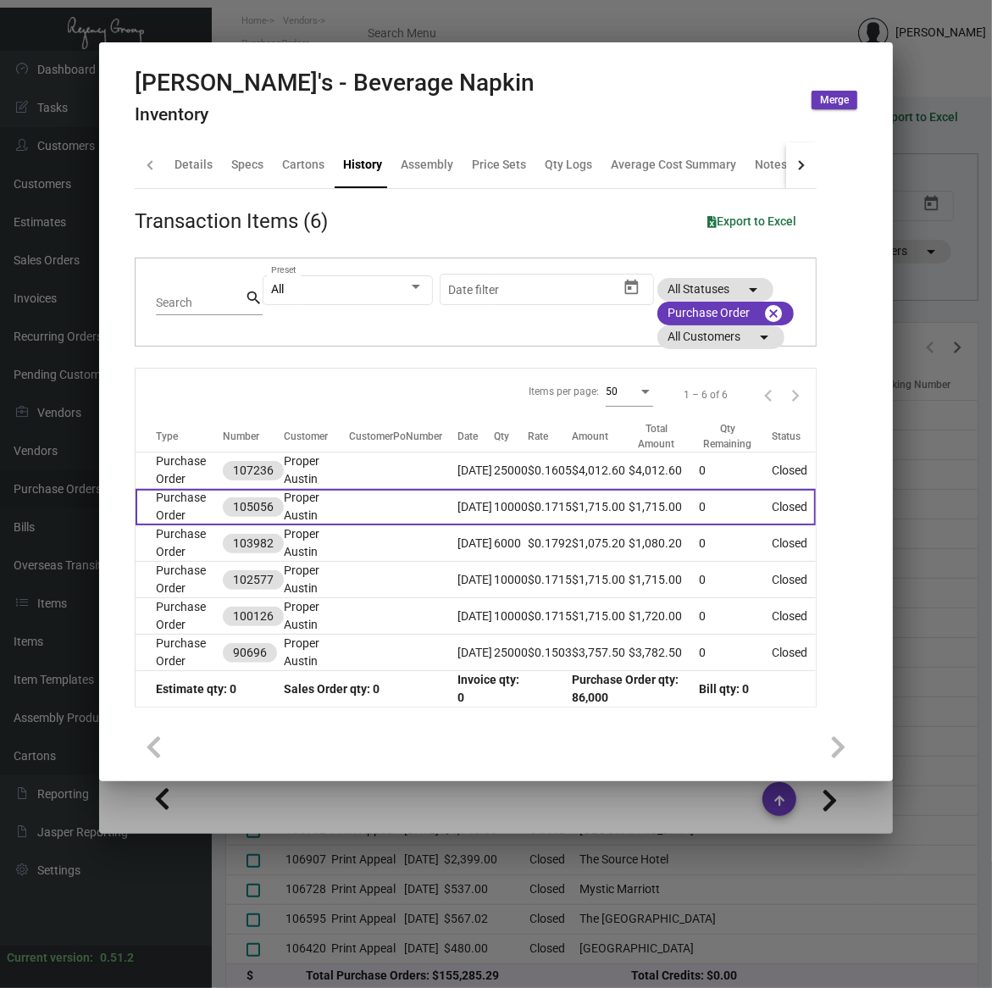
click at [172, 497] on td "Purchase Order" at bounding box center [179, 507] width 87 height 36
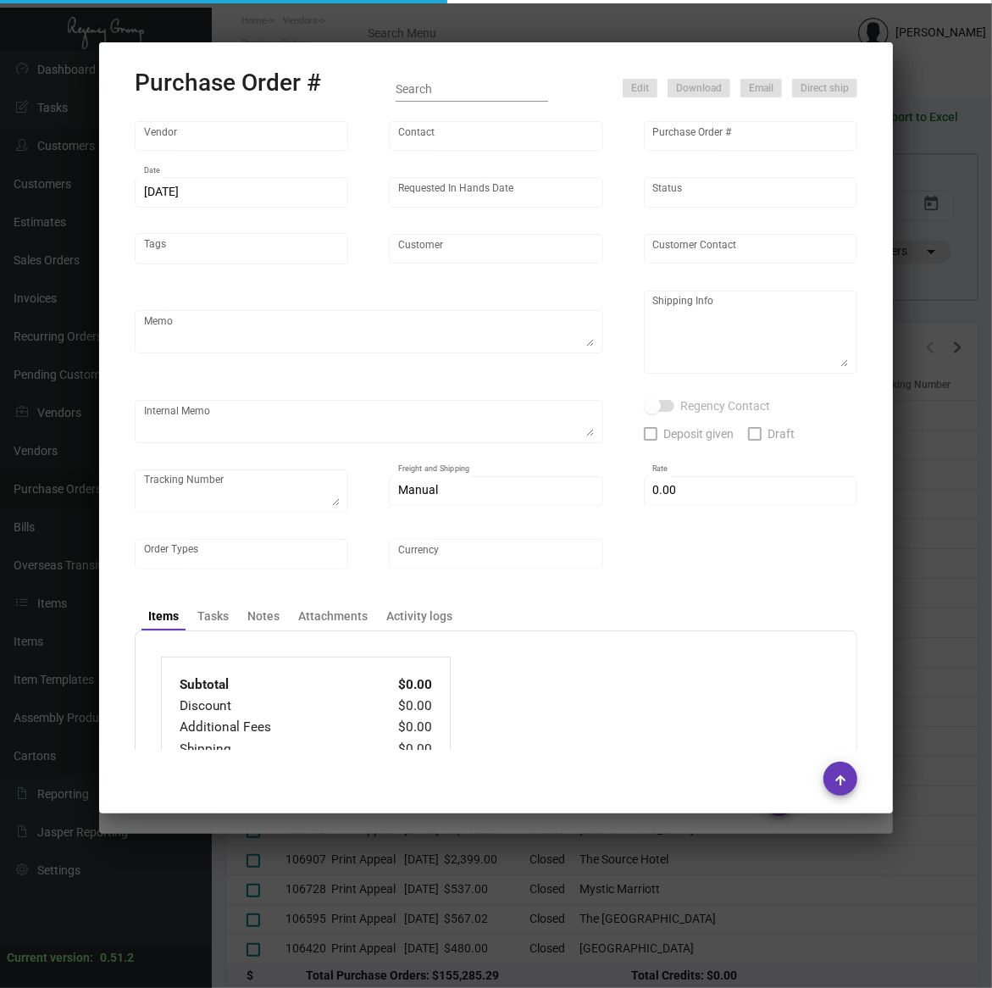
type input "Print Appeal"
type input "[PERSON_NAME]"
type input "105056"
type input "[DATE]"
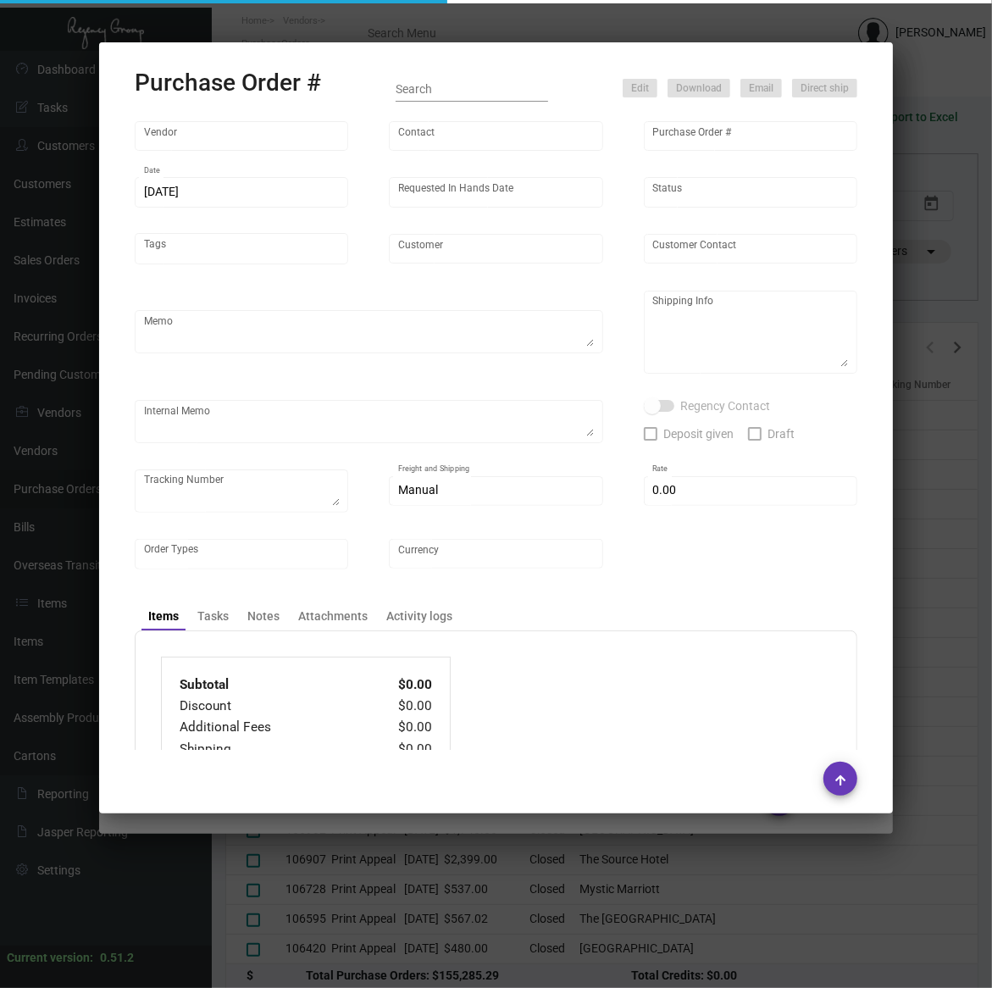
type input "Proper Austin"
type textarea "BLIND Ship via UPS Ground Acct# 1AY276."
type textarea "Regency Group LA [STREET_ADDRESS]"
checkbox input "true"
type input "$ 0.00"
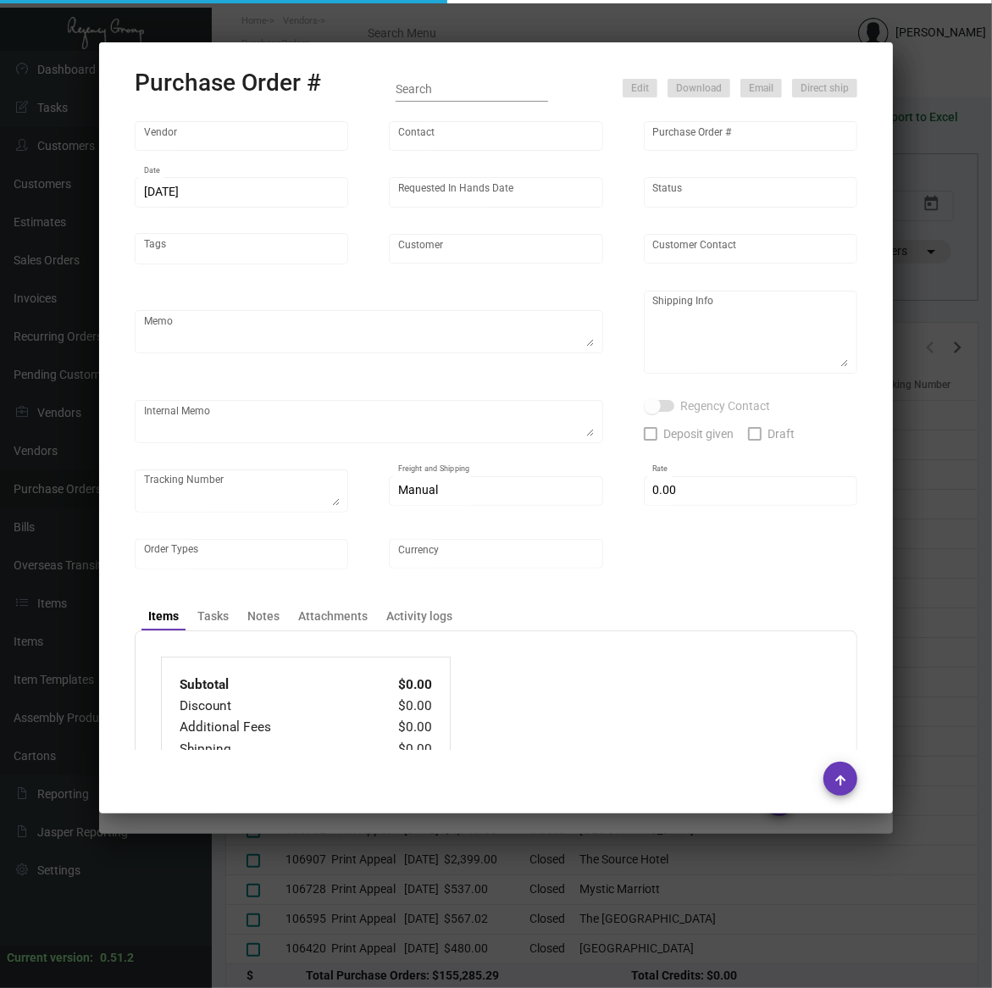
type input "United States Dollar $"
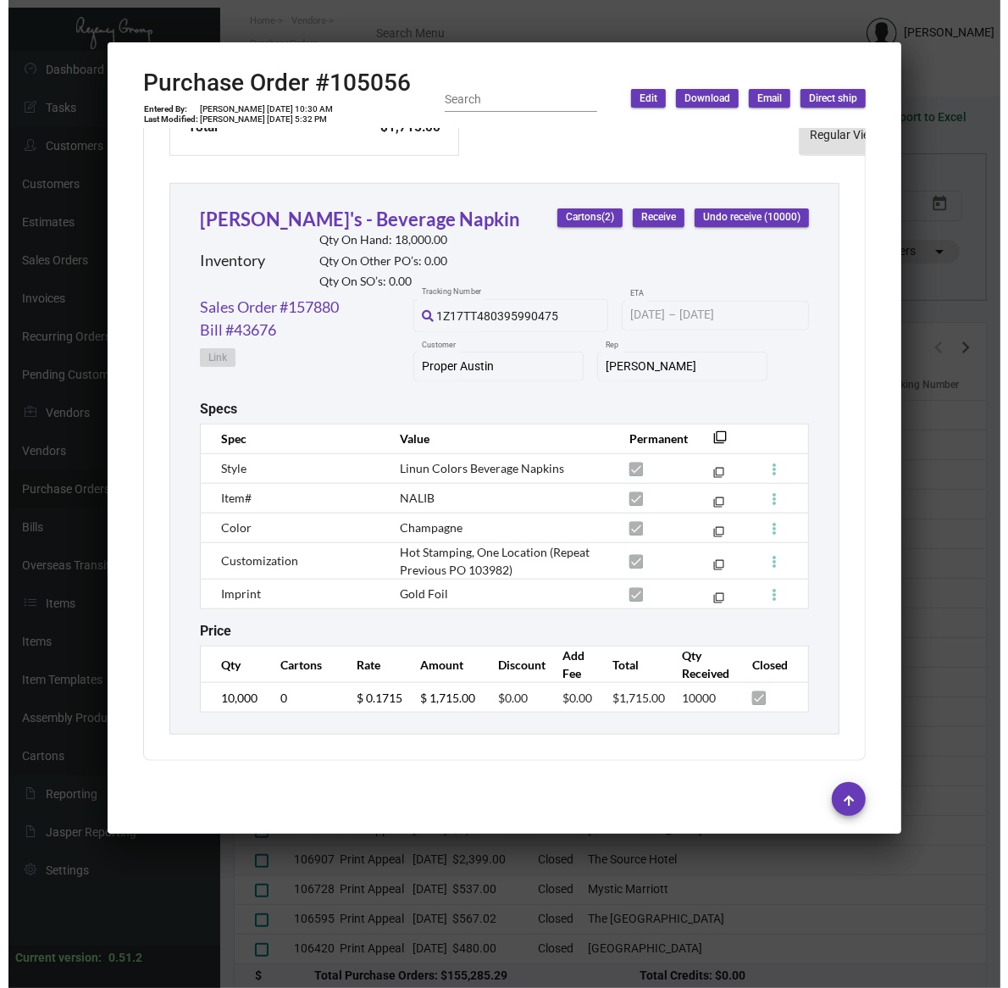
scroll to position [751, 0]
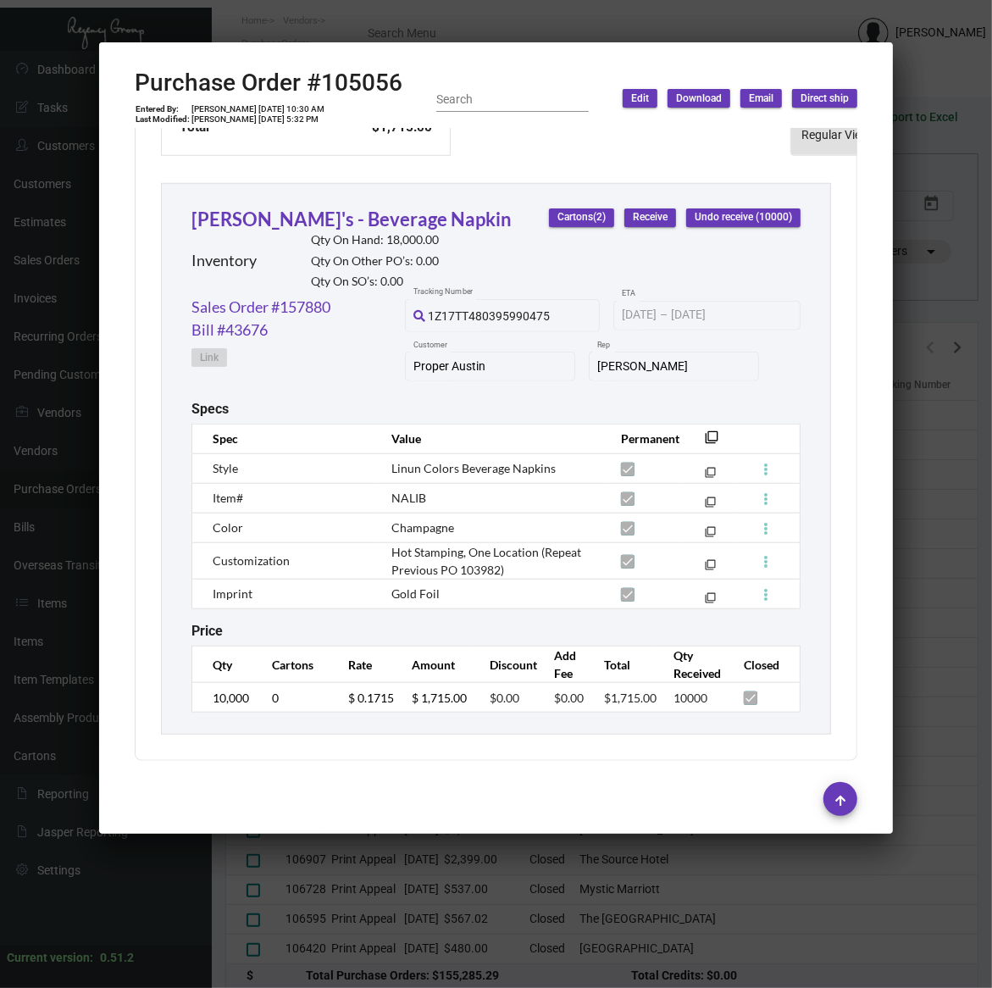
click at [958, 158] on div at bounding box center [496, 494] width 992 height 988
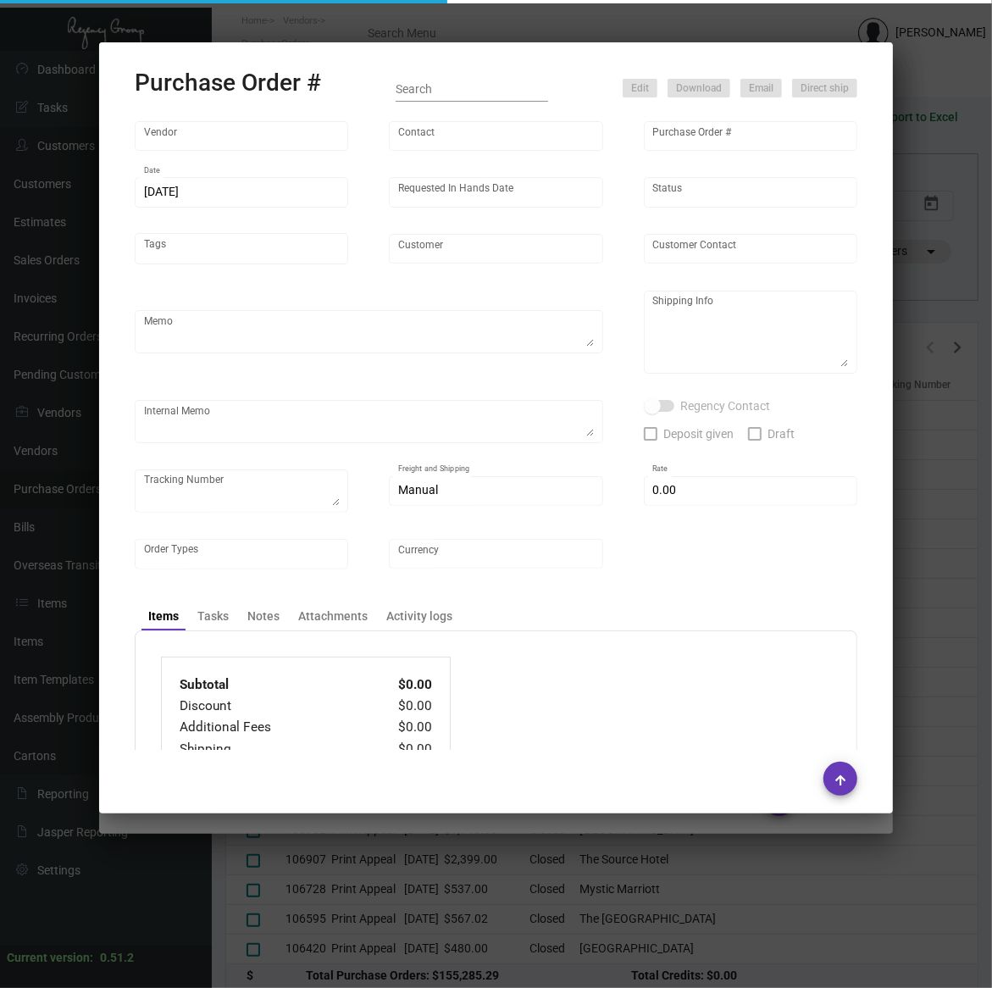
type input "Print Appeal"
type input "[PERSON_NAME]"
type input "107236"
type input "[DATE]"
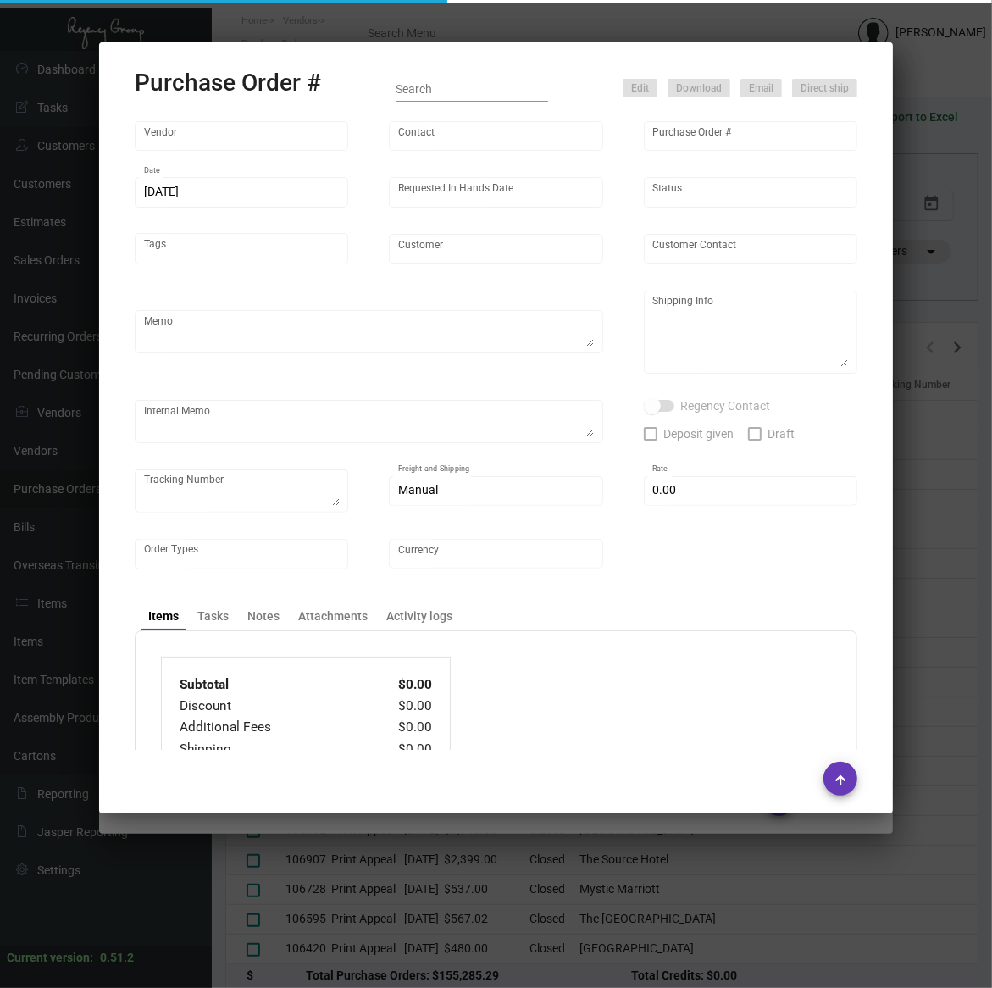
type input "Proper Austin"
type textarea "Reorder - Purchase Order #105056 / SHIP ON UPS# 1AY276"
type textarea "Regency Group LA [STREET_ADDRESS]"
type textarea "9/16 - 15k shipped, balance due [DATE]"
checkbox input "true"
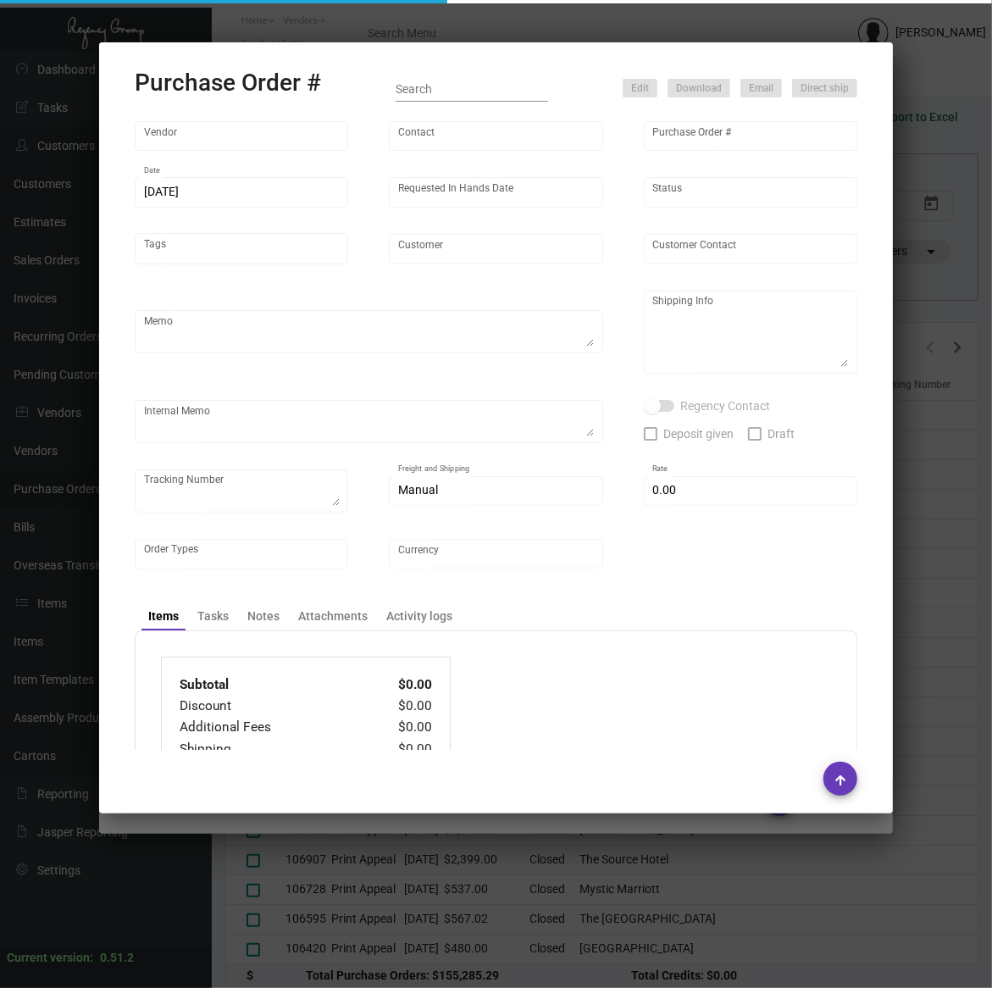
type input "$ 0.00"
type input "United States Dollar $"
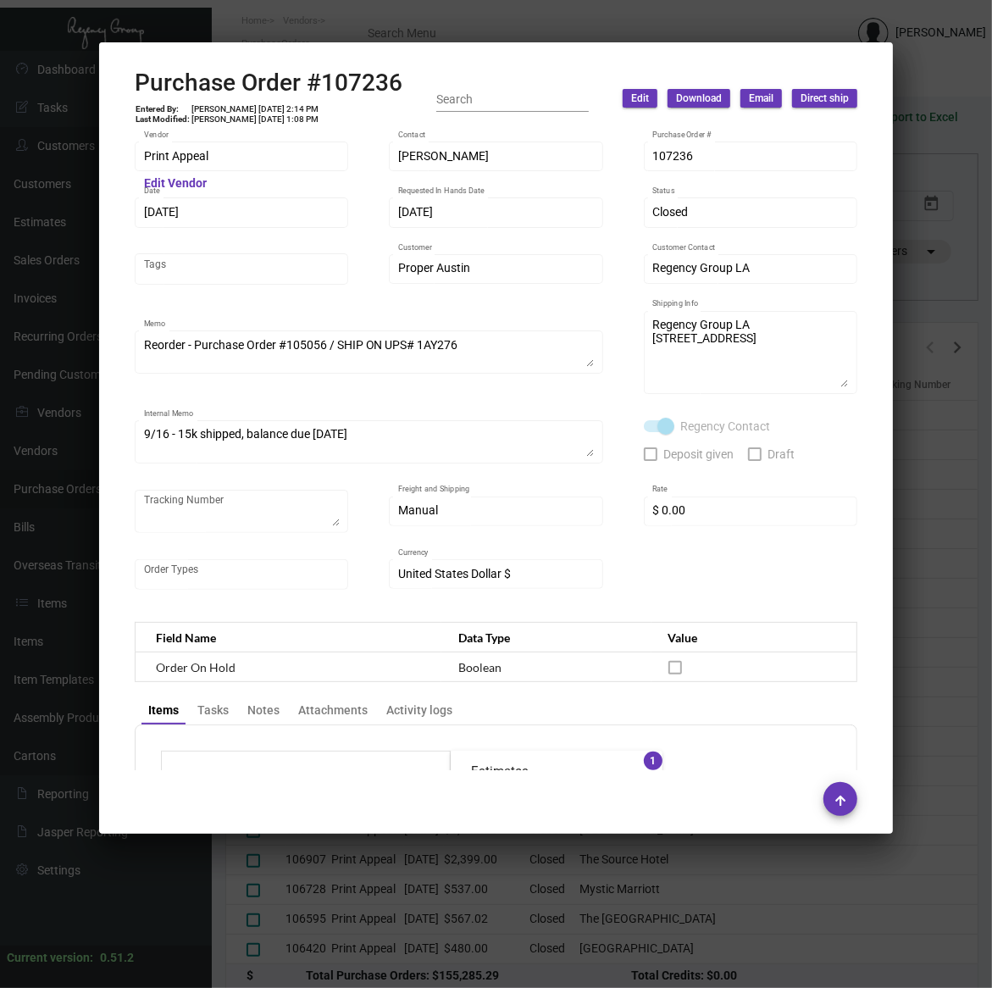
click at [591, 869] on div at bounding box center [496, 494] width 992 height 988
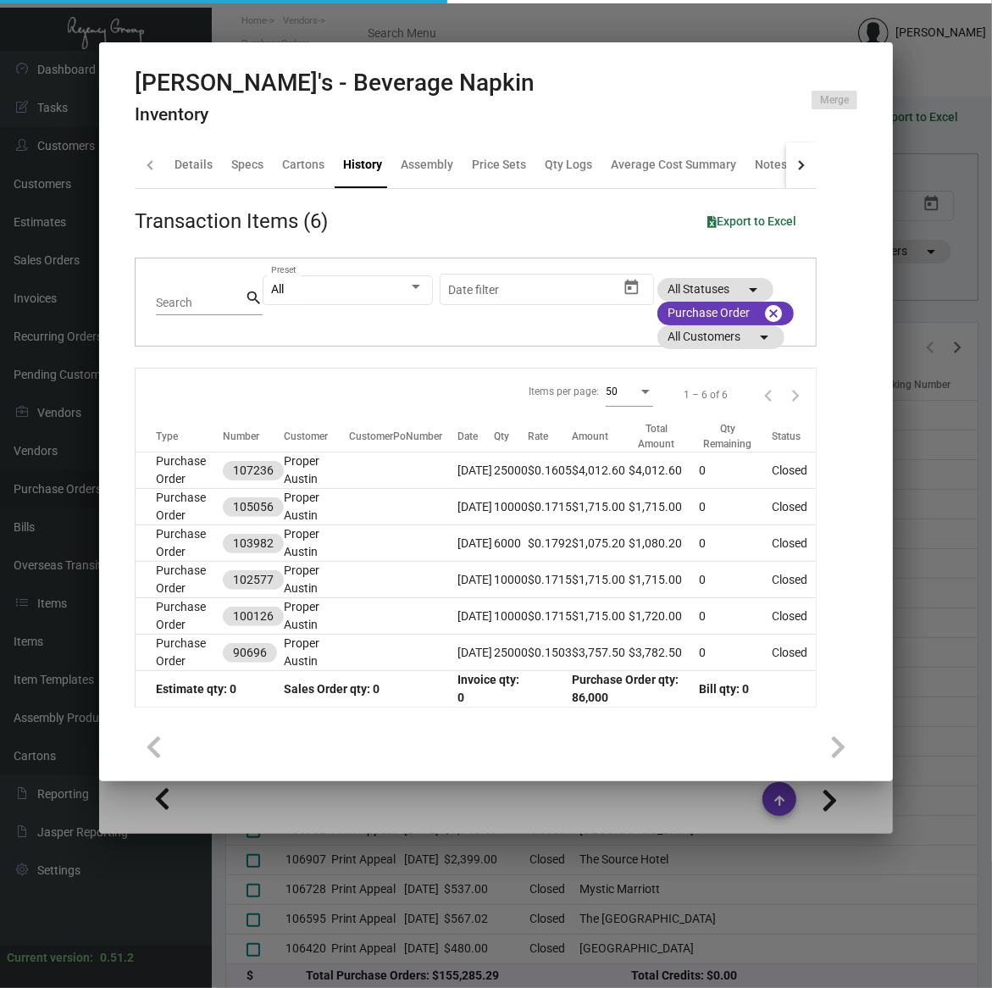
click at [928, 149] on div at bounding box center [496, 494] width 992 height 988
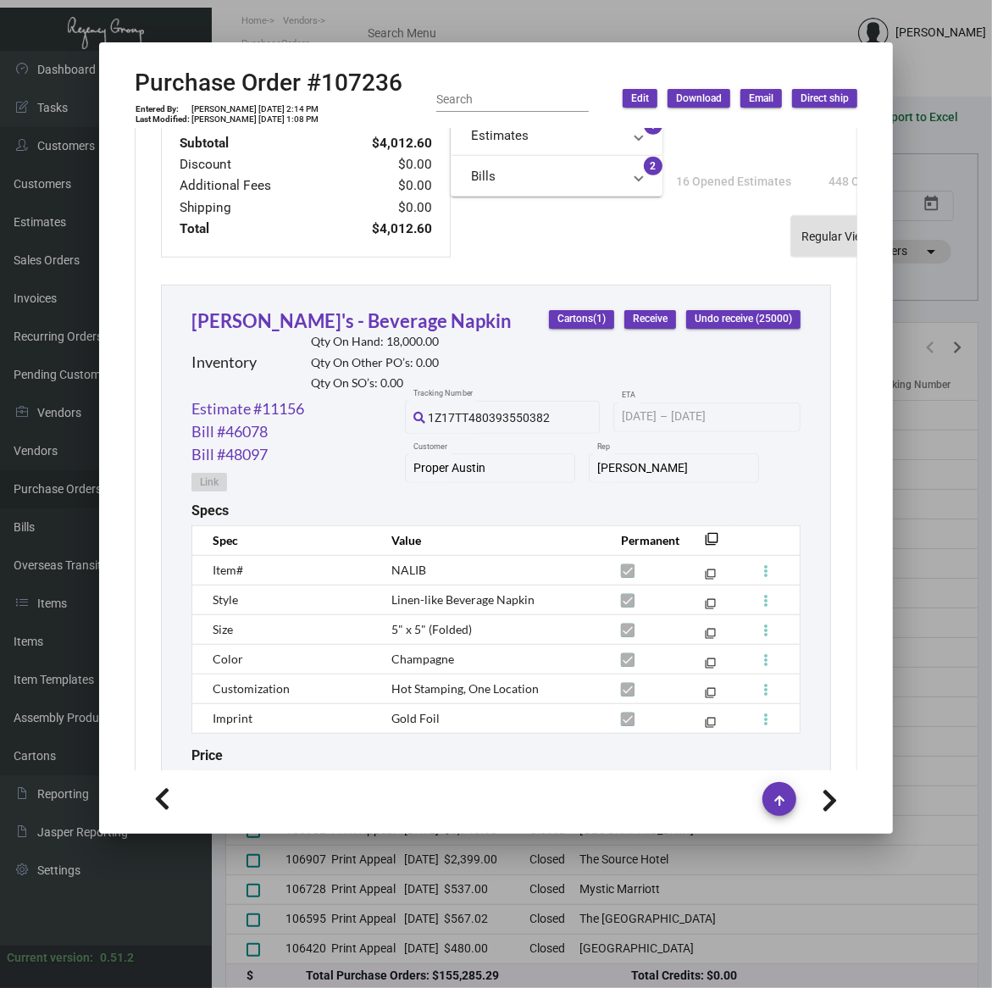
click at [928, 149] on div at bounding box center [496, 494] width 992 height 988
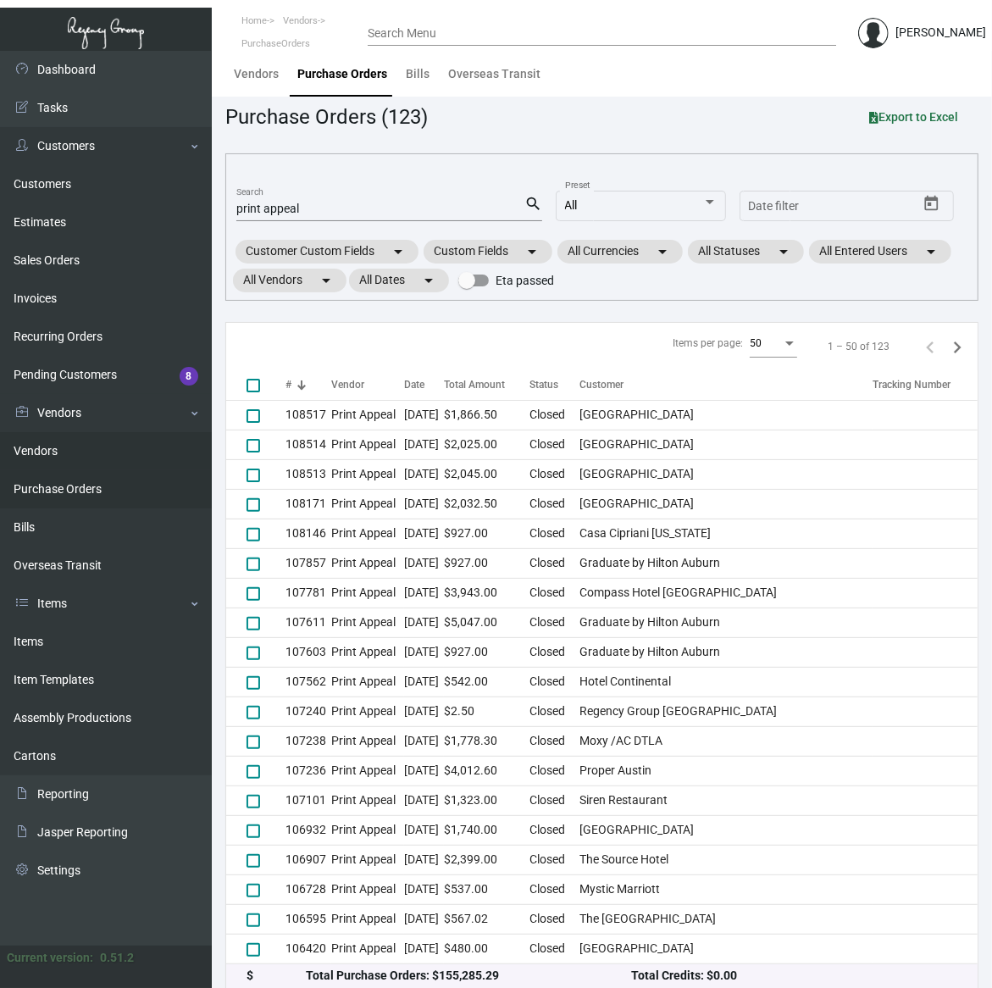
drag, startPoint x: 92, startPoint y: 488, endPoint x: 110, endPoint y: 464, distance: 30.2
click at [92, 488] on link "Purchase Orders" at bounding box center [106, 489] width 212 height 38
drag, startPoint x: 267, startPoint y: 206, endPoint x: -102, endPoint y: 195, distance: 368.8
click at [0, 195] on html "Home Vendors PurchaseOrders Search Menu [PERSON_NAME] Dashboard Dashboard Tasks…" at bounding box center [496, 494] width 992 height 988
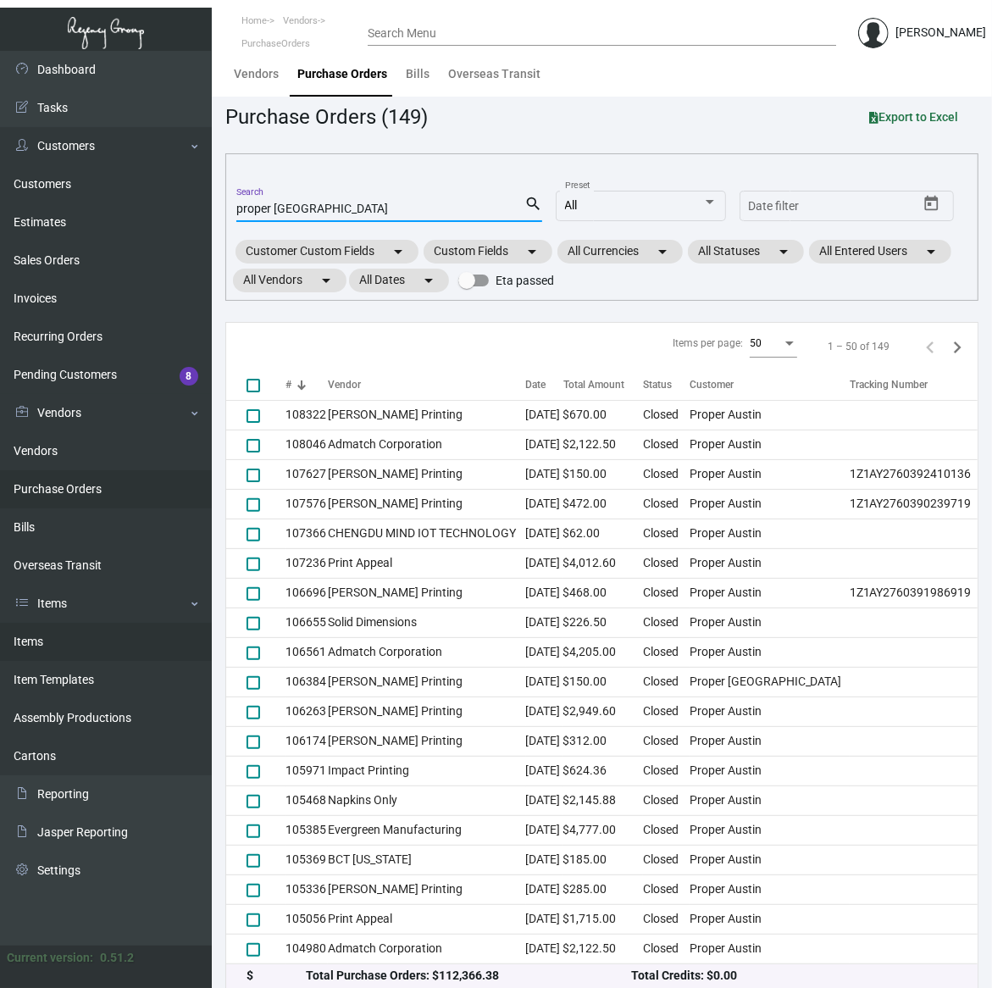
type input "proper [GEOGRAPHIC_DATA]"
click at [75, 636] on link "Items" at bounding box center [106, 642] width 212 height 38
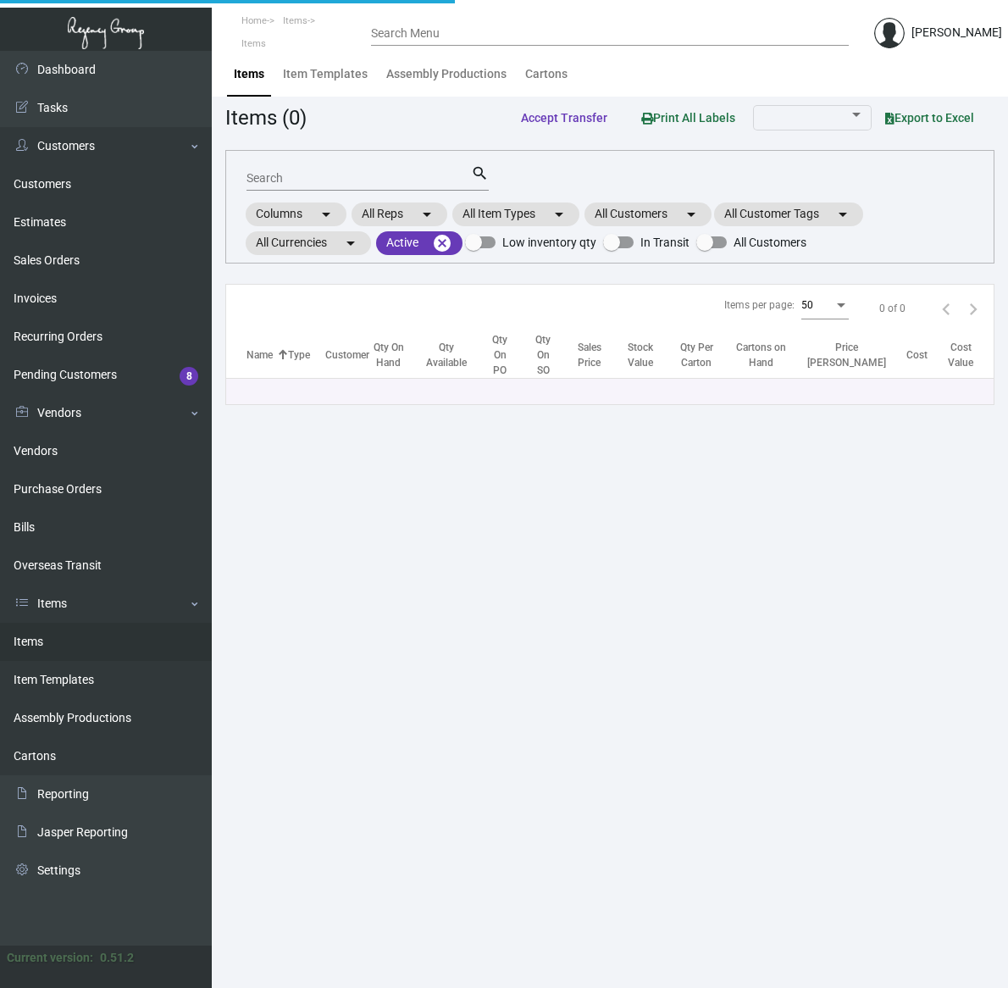
click at [312, 175] on input "Search" at bounding box center [359, 179] width 225 height 14
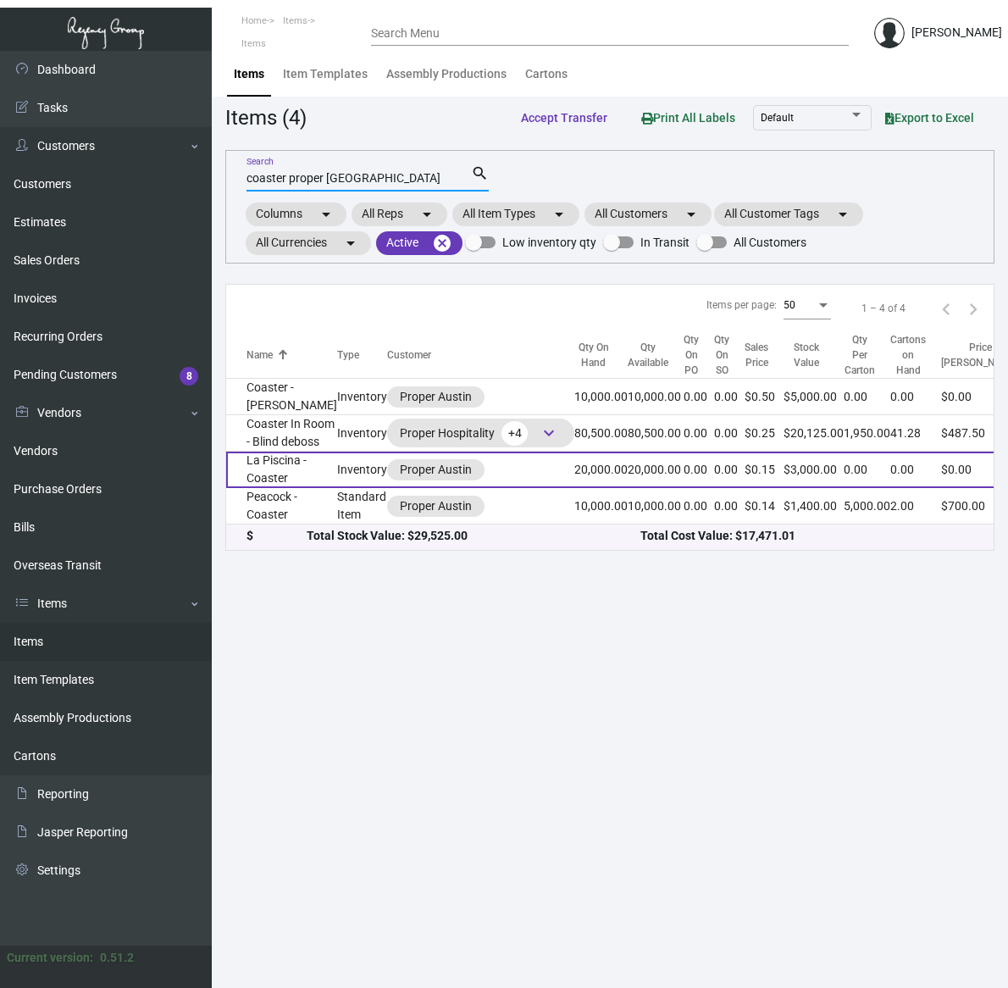
type input "coaster proper [GEOGRAPHIC_DATA]"
click at [276, 488] on td "La Piscina - Coaster" at bounding box center [281, 470] width 111 height 36
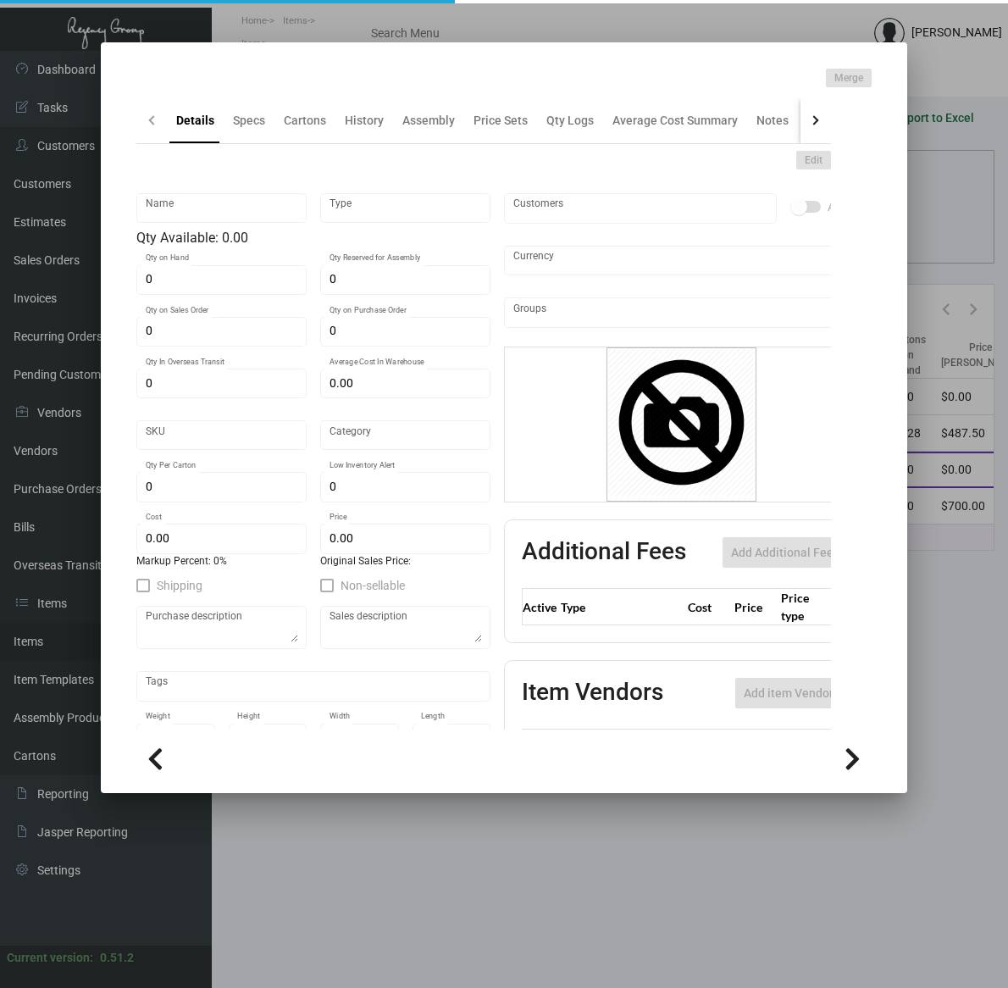
type input "La Piscina - Coaster"
type input "Inventory"
type input "20,000"
type input "$ 0.0849"
type input "Standard"
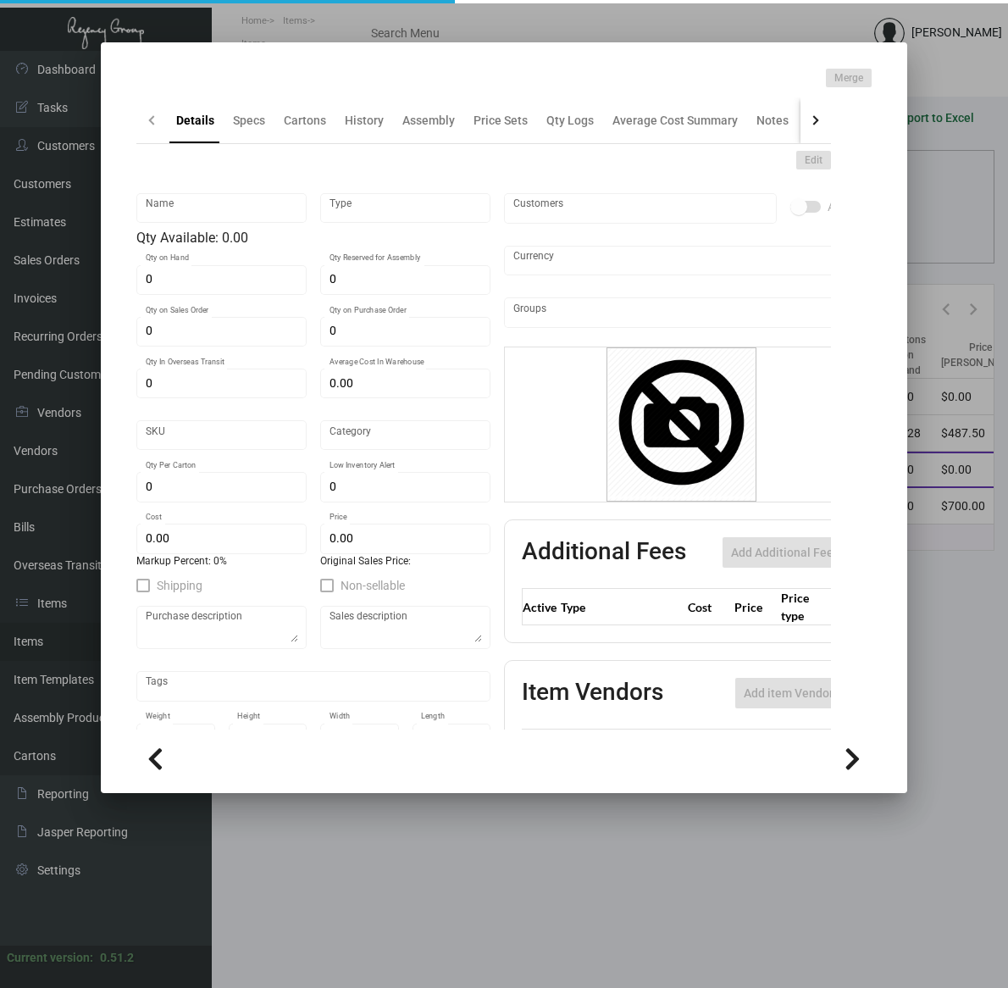
type input "$ 0.0849"
type input "$ 0.15"
checkbox input "true"
type input "United States Dollar $"
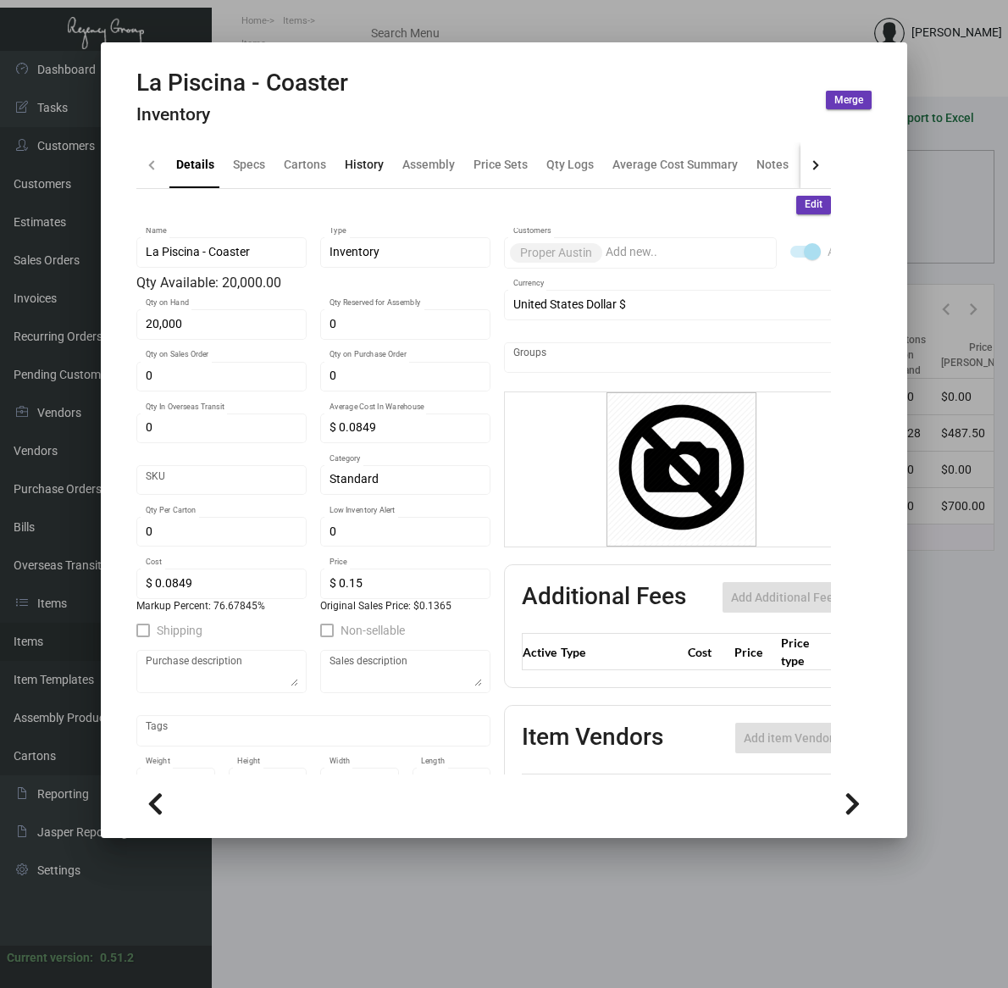
click at [363, 158] on div "History" at bounding box center [364, 165] width 39 height 18
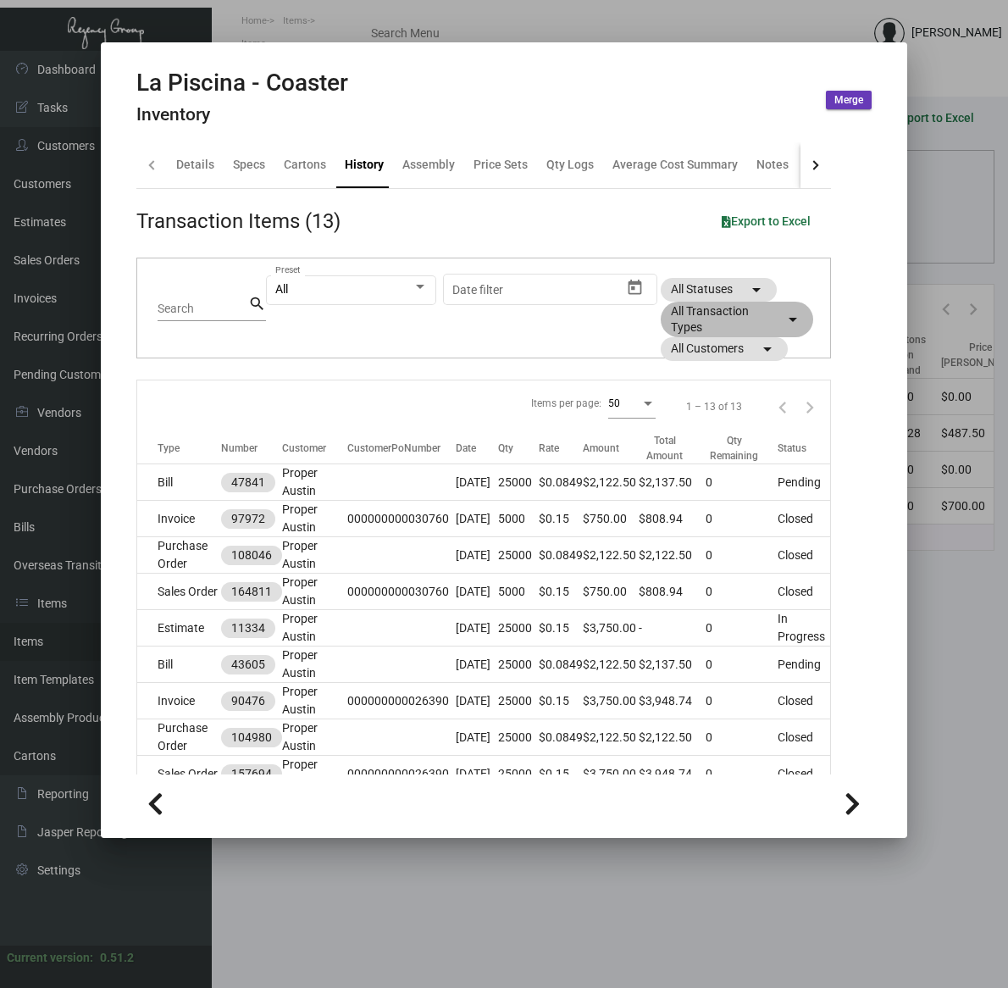
click at [742, 312] on mat-chip "All Transaction Types arrow_drop_down" at bounding box center [737, 320] width 153 height 36
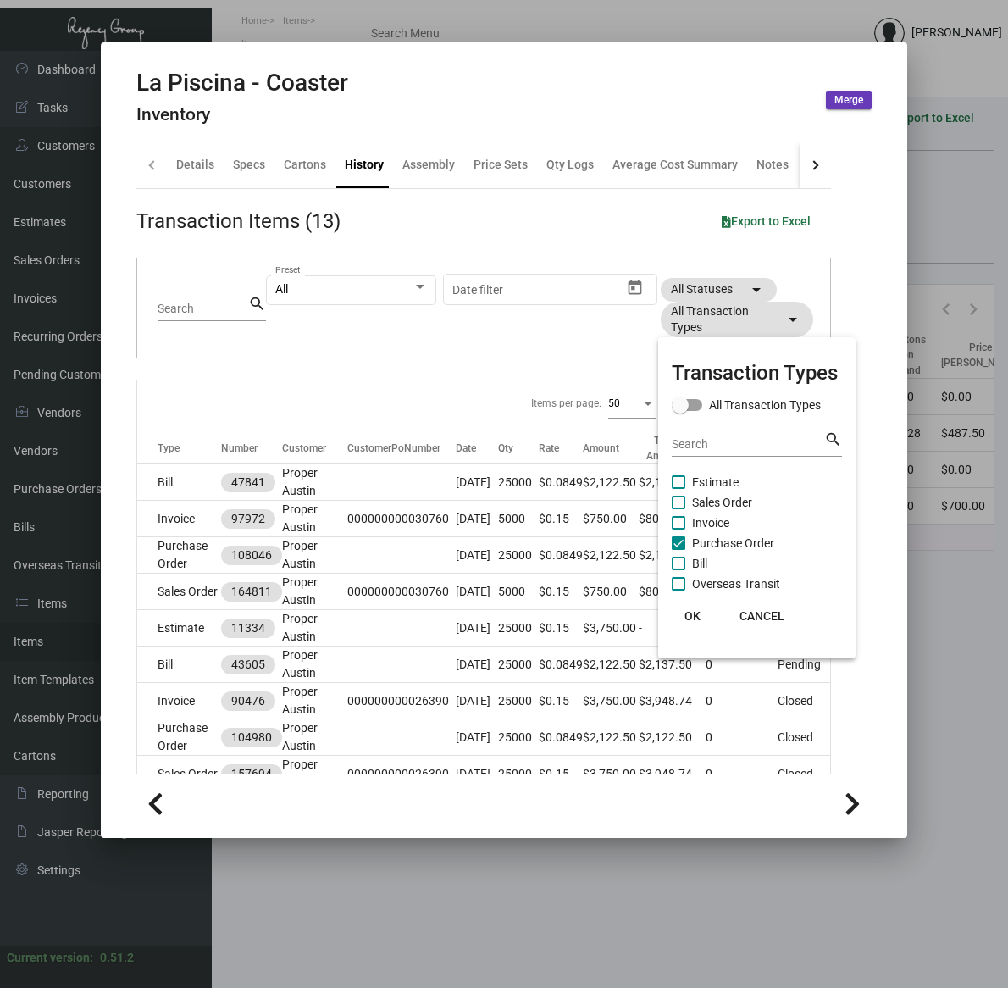
click at [693, 616] on span "OK" at bounding box center [693, 616] width 16 height 14
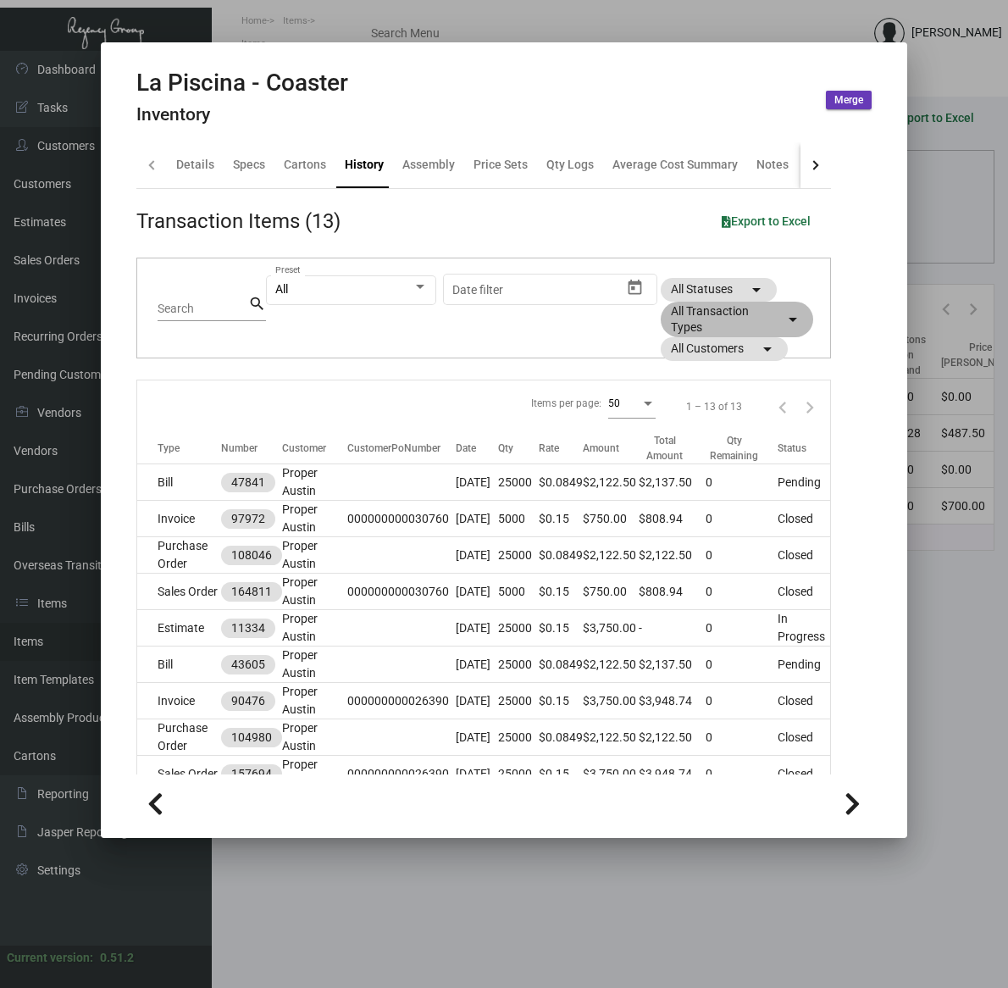
click at [734, 312] on mat-chip "All Transaction Types arrow_drop_down" at bounding box center [737, 320] width 153 height 36
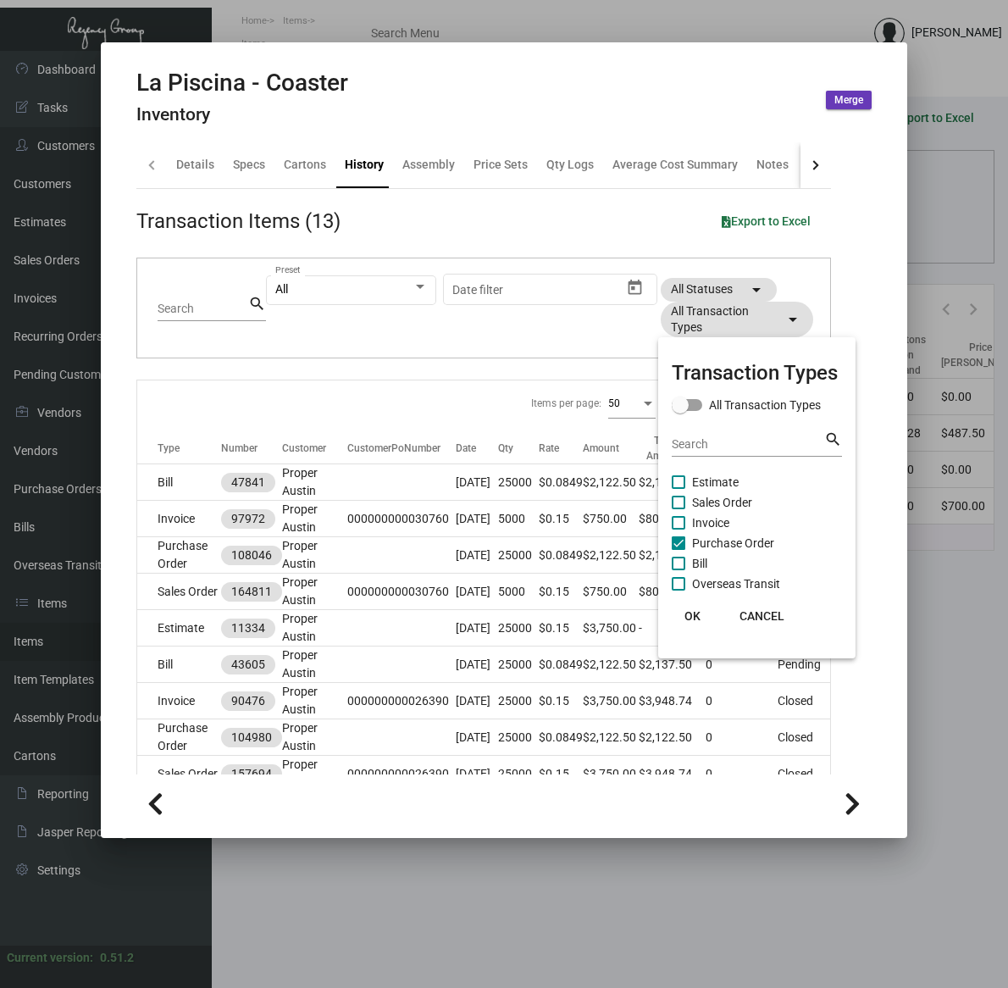
click at [738, 541] on span "Purchase Order" at bounding box center [733, 543] width 82 height 20
click at [679, 550] on input "Purchase Order" at bounding box center [678, 550] width 1 height 1
click at [738, 541] on span "Purchase Order" at bounding box center [733, 543] width 82 height 20
click at [679, 550] on input "Purchase Order" at bounding box center [678, 550] width 1 height 1
checkbox input "true"
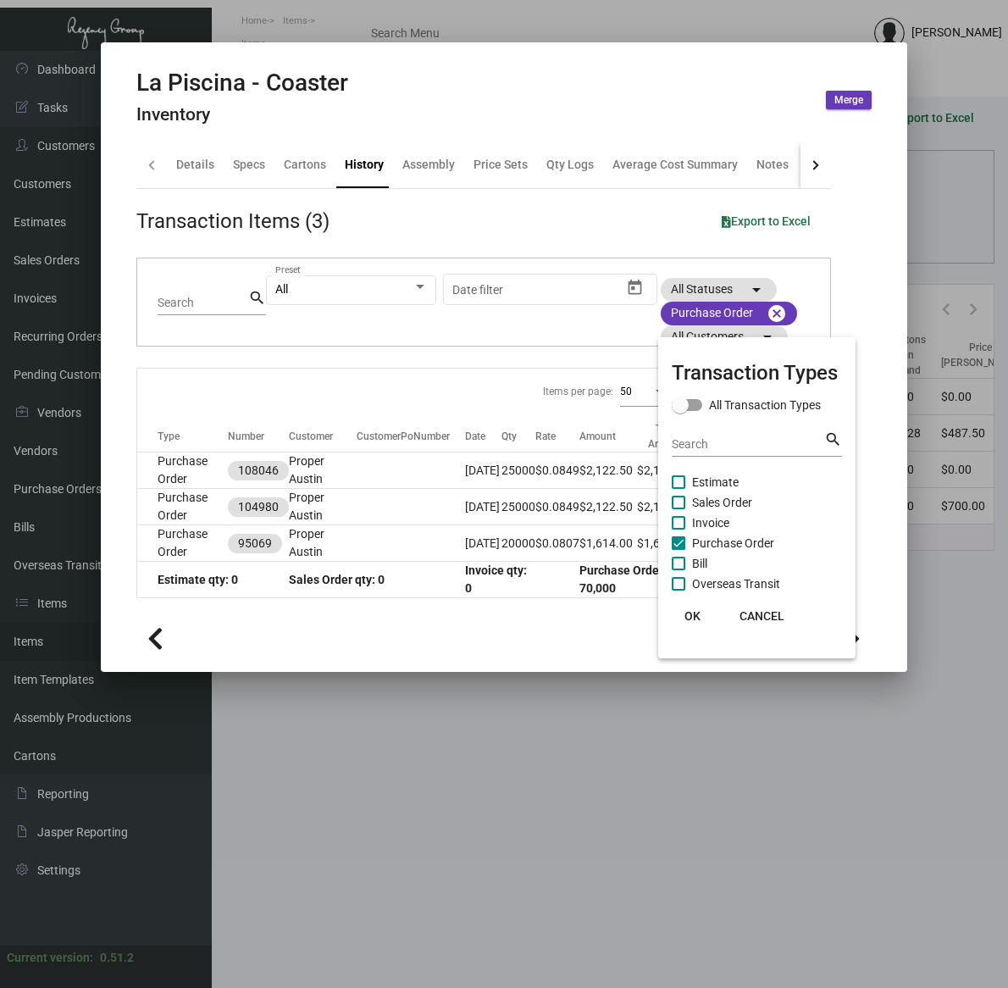
click at [697, 612] on span "OK" at bounding box center [693, 616] width 16 height 14
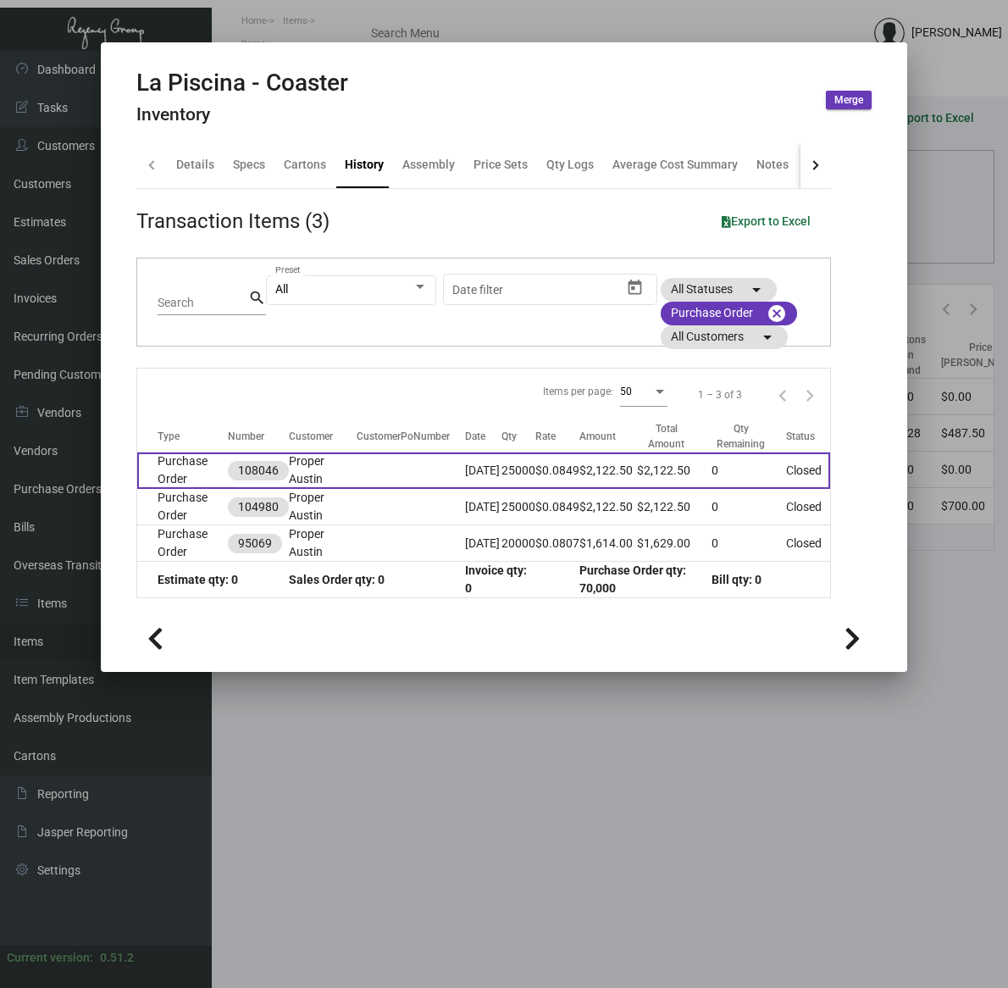
click at [433, 463] on td at bounding box center [411, 470] width 108 height 36
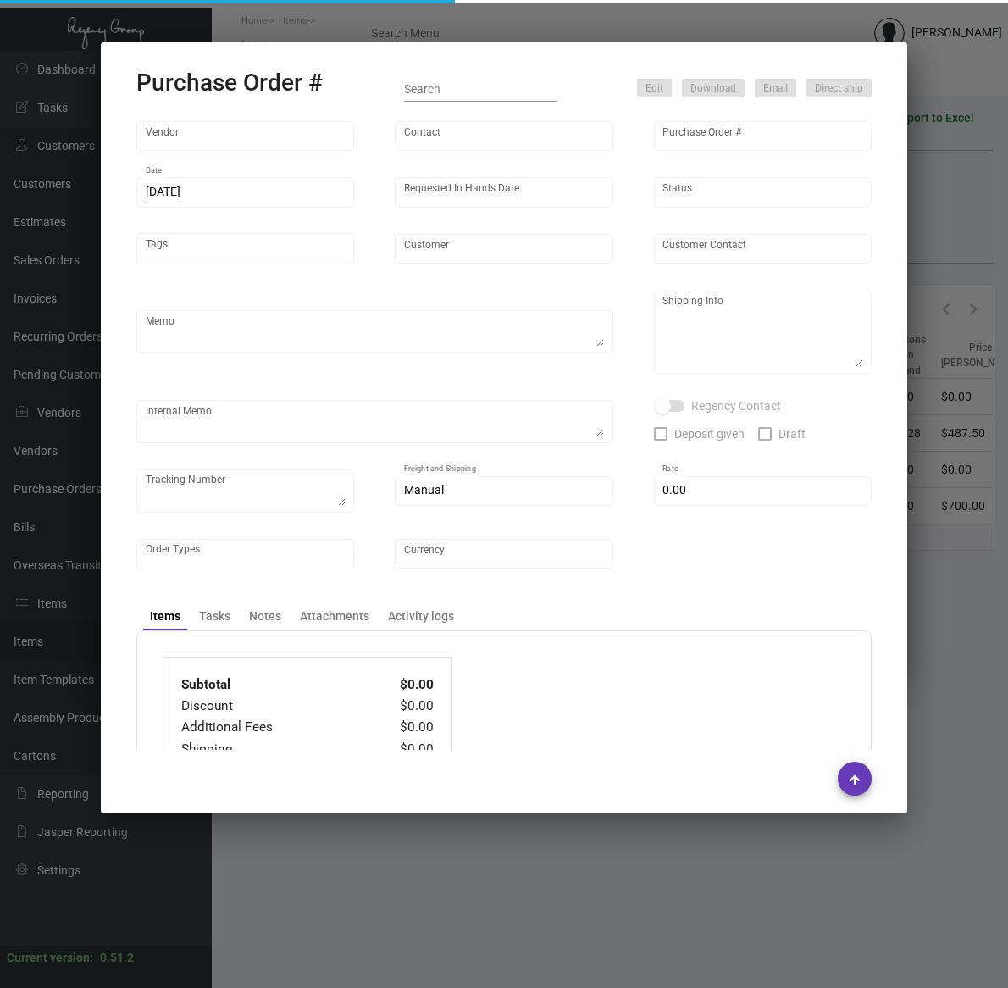
type input "Admatch Corporation"
type input "Order Entry"
type input "108046"
type input "[DATE]"
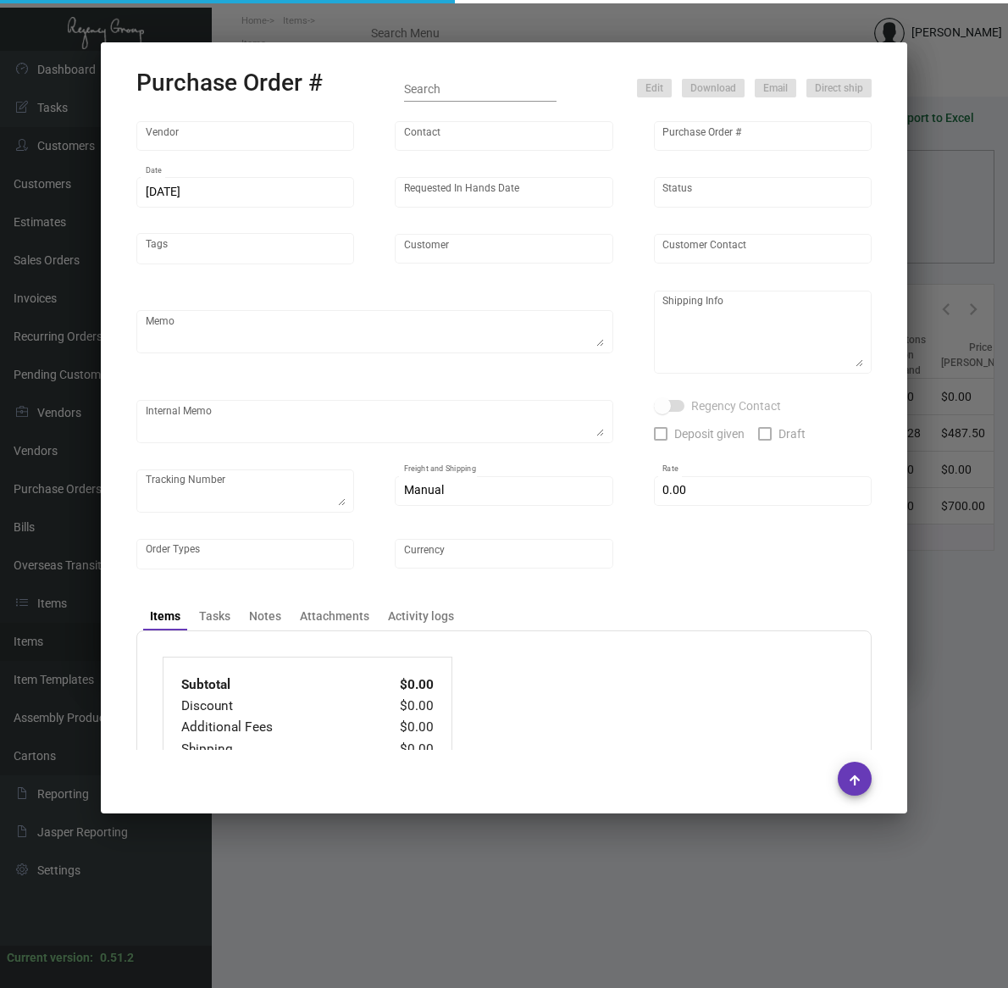
type input "Proper Austin"
type textarea "Repeat Previous PO#104980. Vendor order#0186582. When ready to ship, contact: […"
type textarea "Regency Group LA - [PERSON_NAME] 10845 Vanowen [GEOGRAPHIC_DATA] US"
type textarea "Label provided to vendor to ship to LA Warehouse. UPS Ground Cost $168.80"
checkbox input "true"
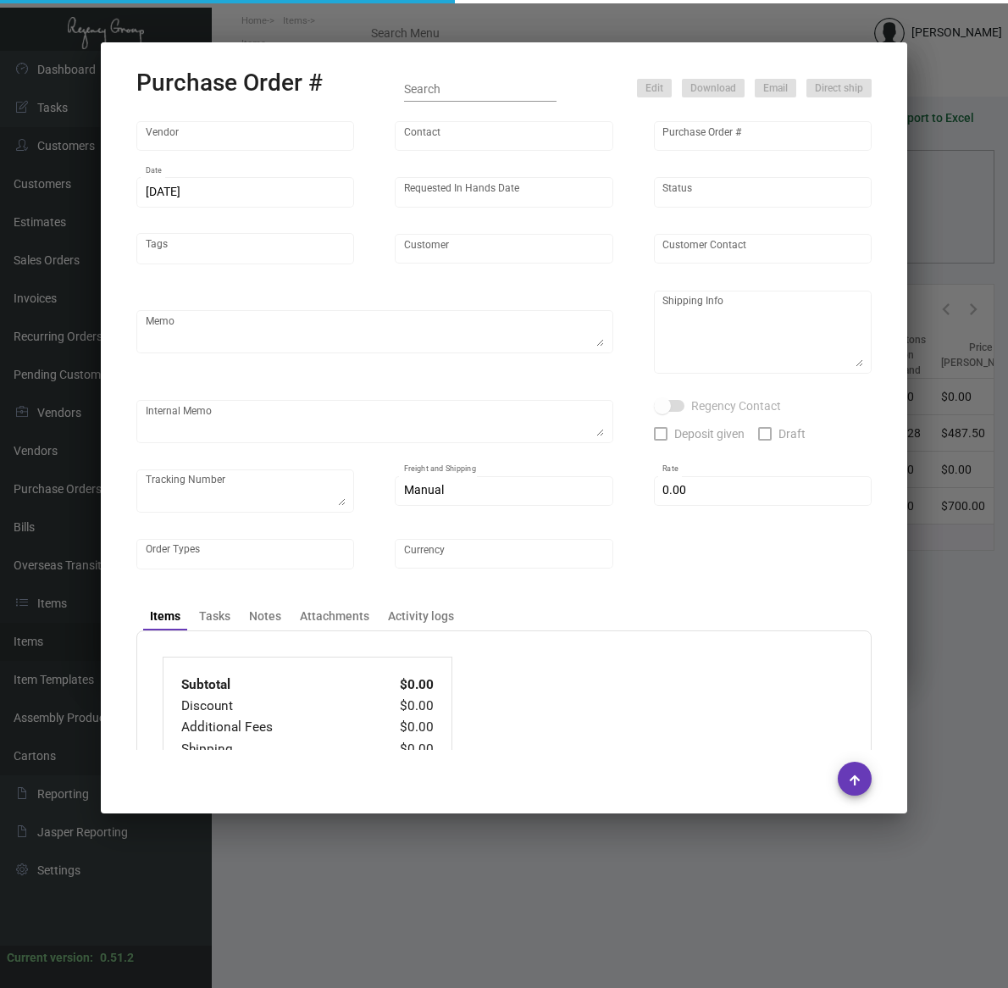
type input "$ 0.00"
type input "United States Dollar $"
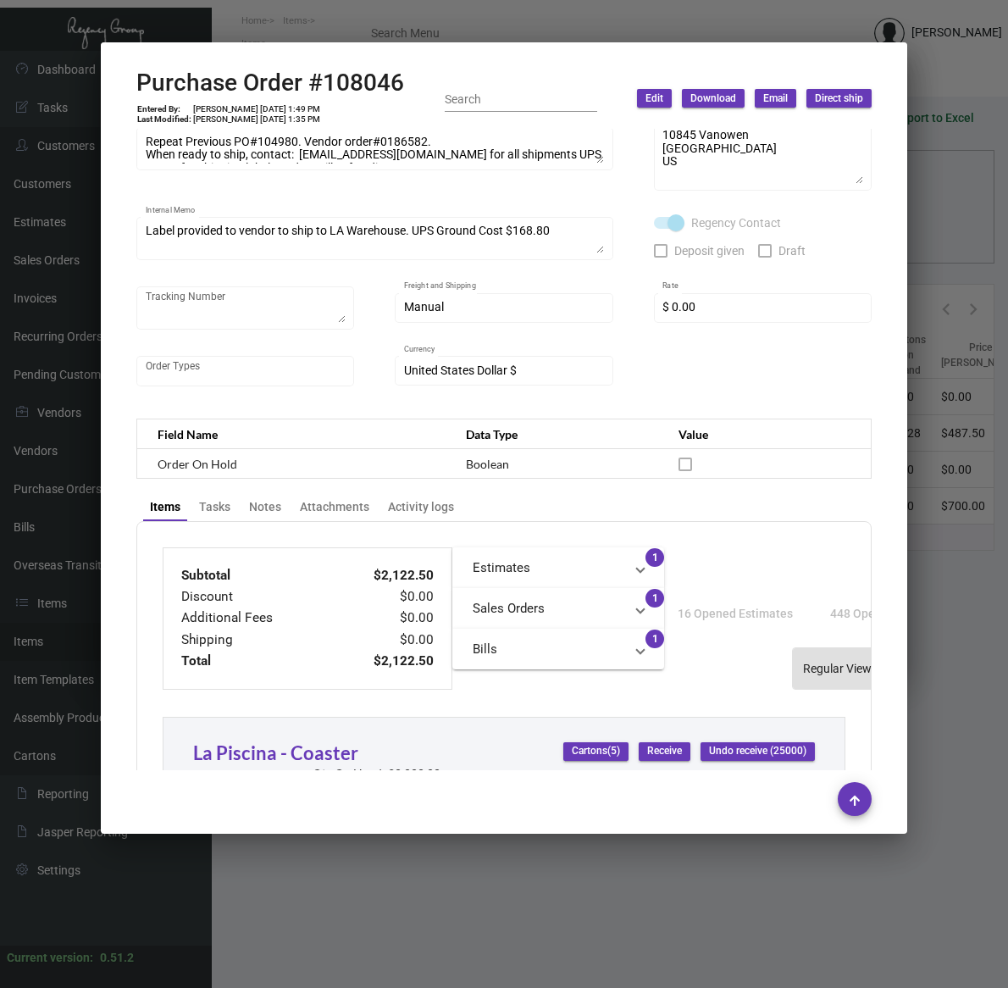
scroll to position [212, 0]
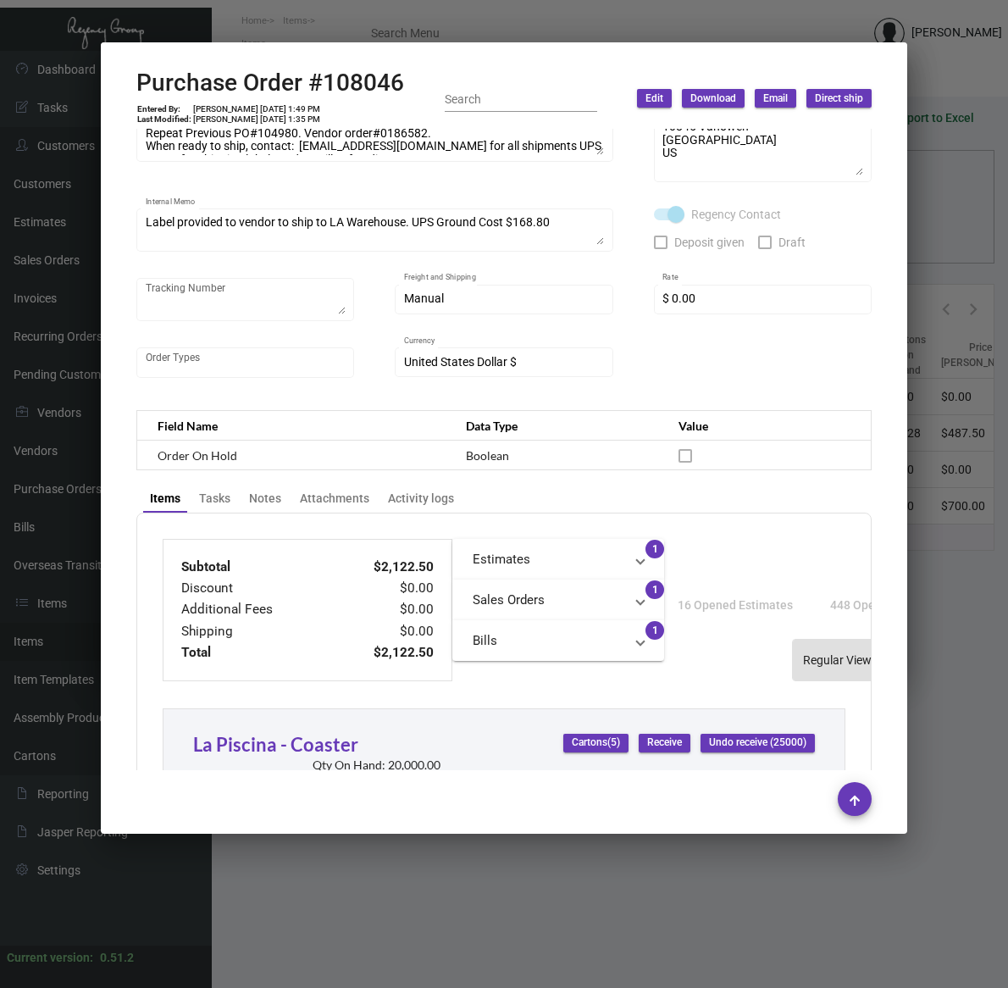
click at [374, 86] on h2 "Purchase Order #108046" at bounding box center [270, 83] width 268 height 29
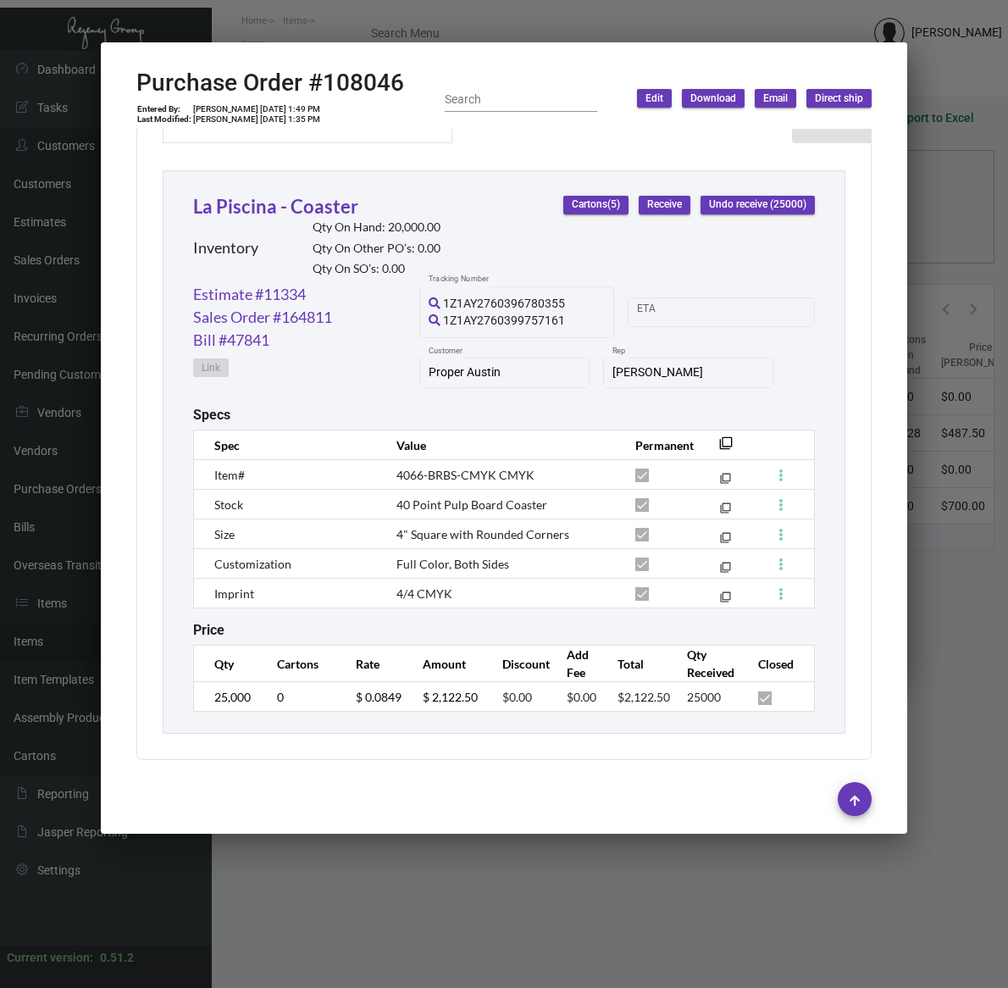
scroll to position [763, 0]
click at [358, 82] on h2 "Purchase Order #108046" at bounding box center [270, 83] width 268 height 29
copy h2 "108046"
click at [480, 468] on span "4066-BRBS-CMYK CMYK" at bounding box center [466, 475] width 138 height 14
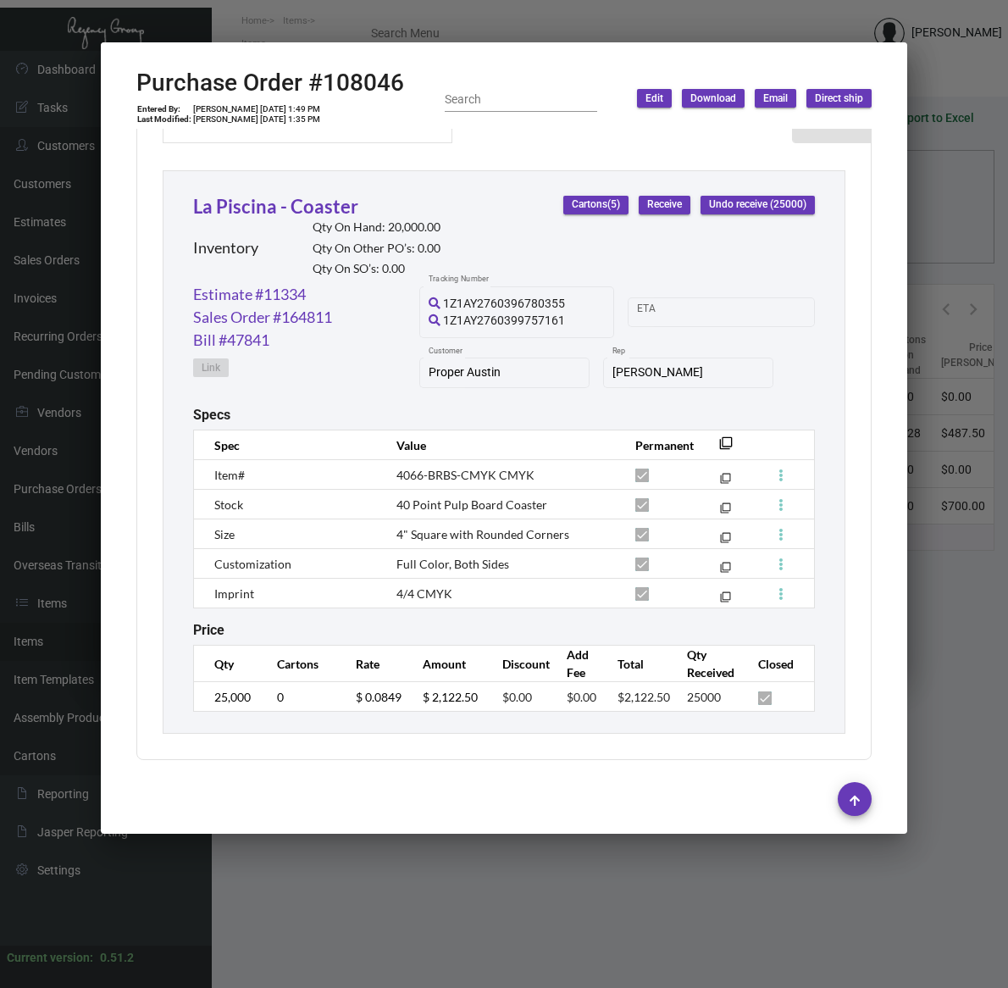
click at [480, 468] on span "4066-BRBS-CMYK CMYK" at bounding box center [466, 475] width 138 height 14
copy tr "4066-BRBS-CMYK CMYK filter_none"
click at [344, 77] on h2 "Purchase Order #108046" at bounding box center [270, 83] width 268 height 29
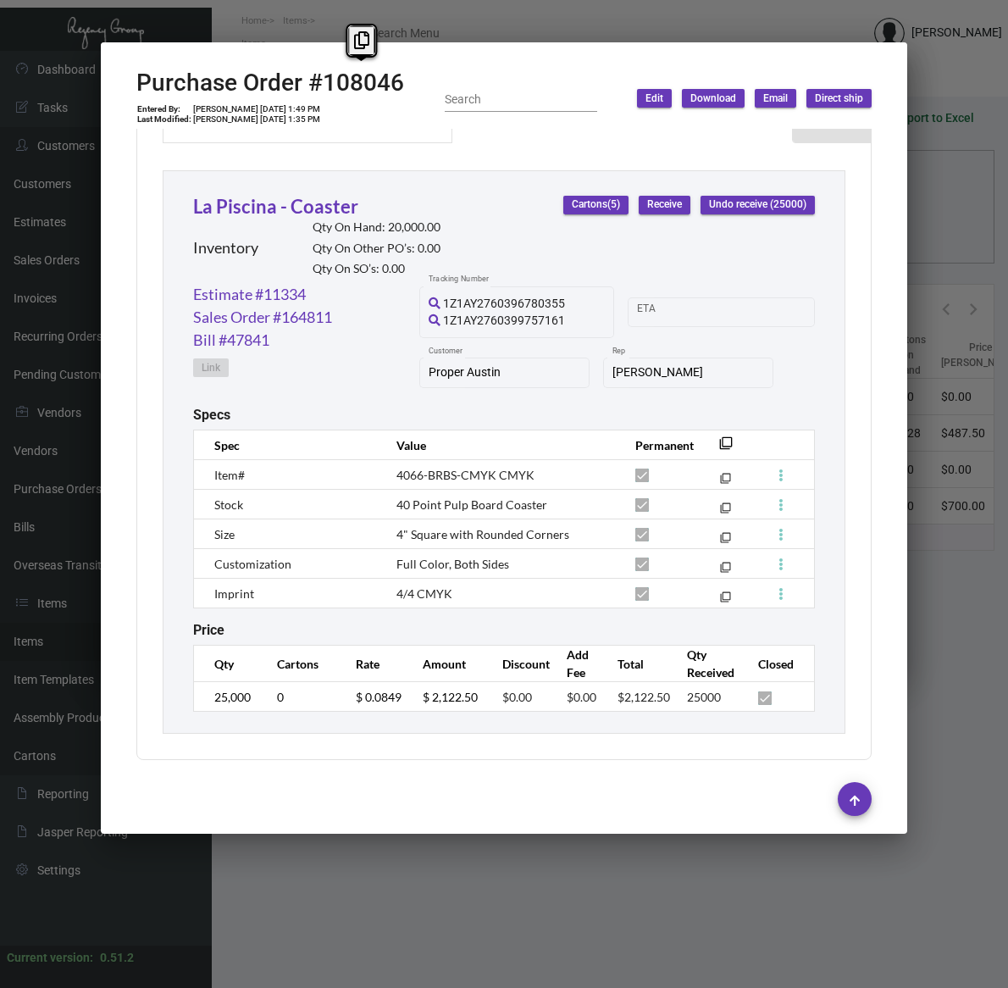
copy h2 "108046"
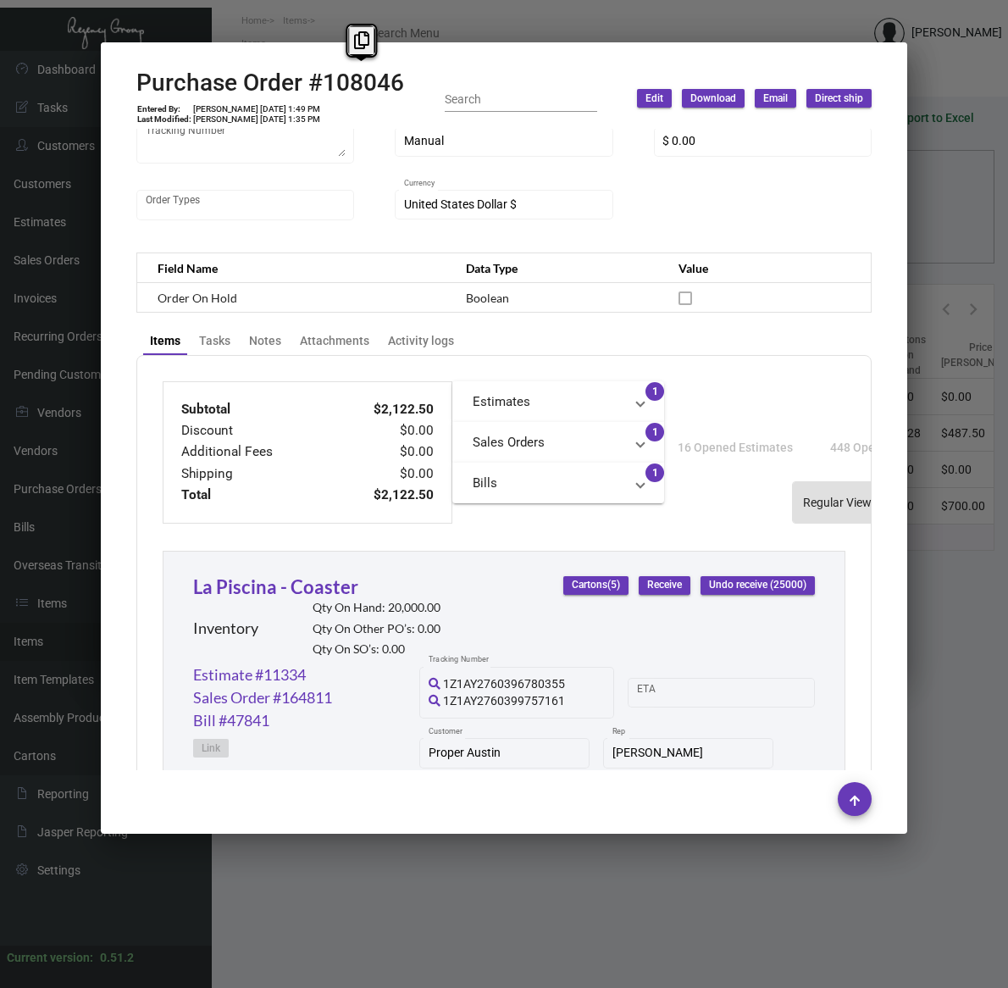
scroll to position [127, 0]
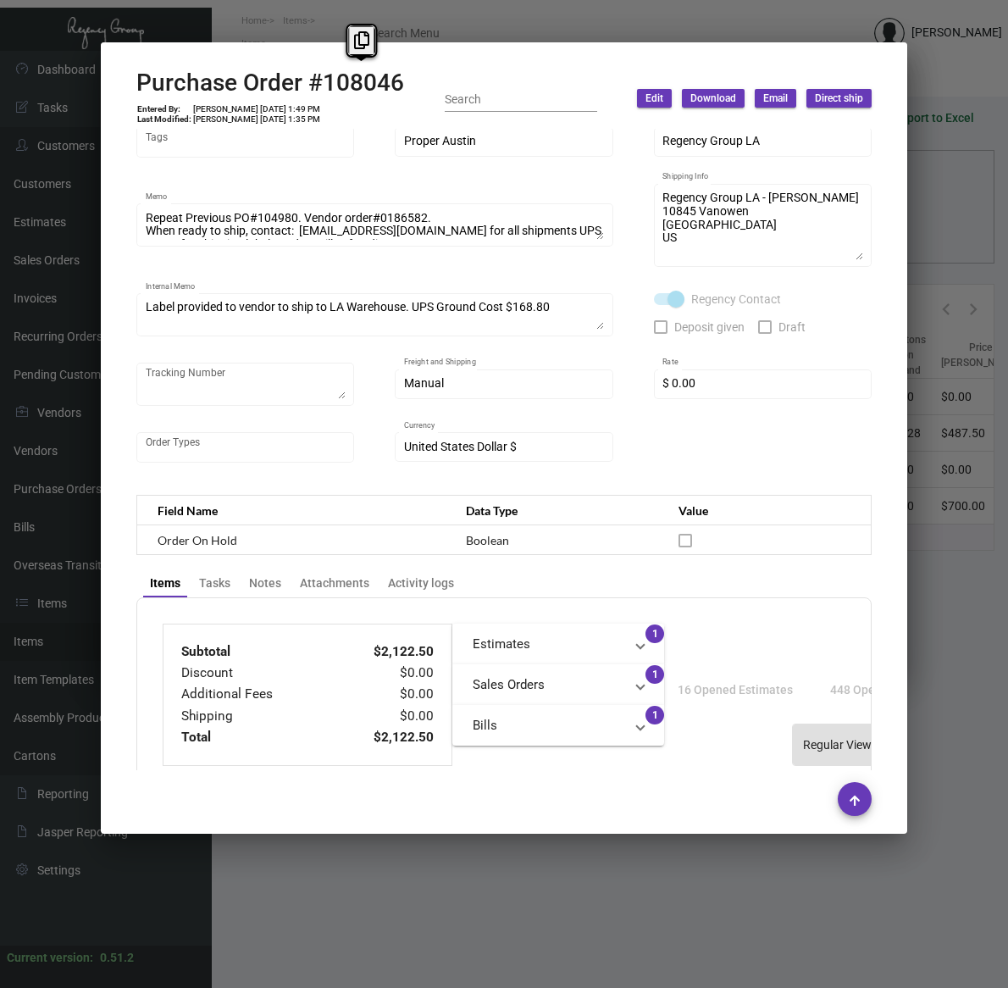
click at [483, 909] on div at bounding box center [504, 494] width 1008 height 988
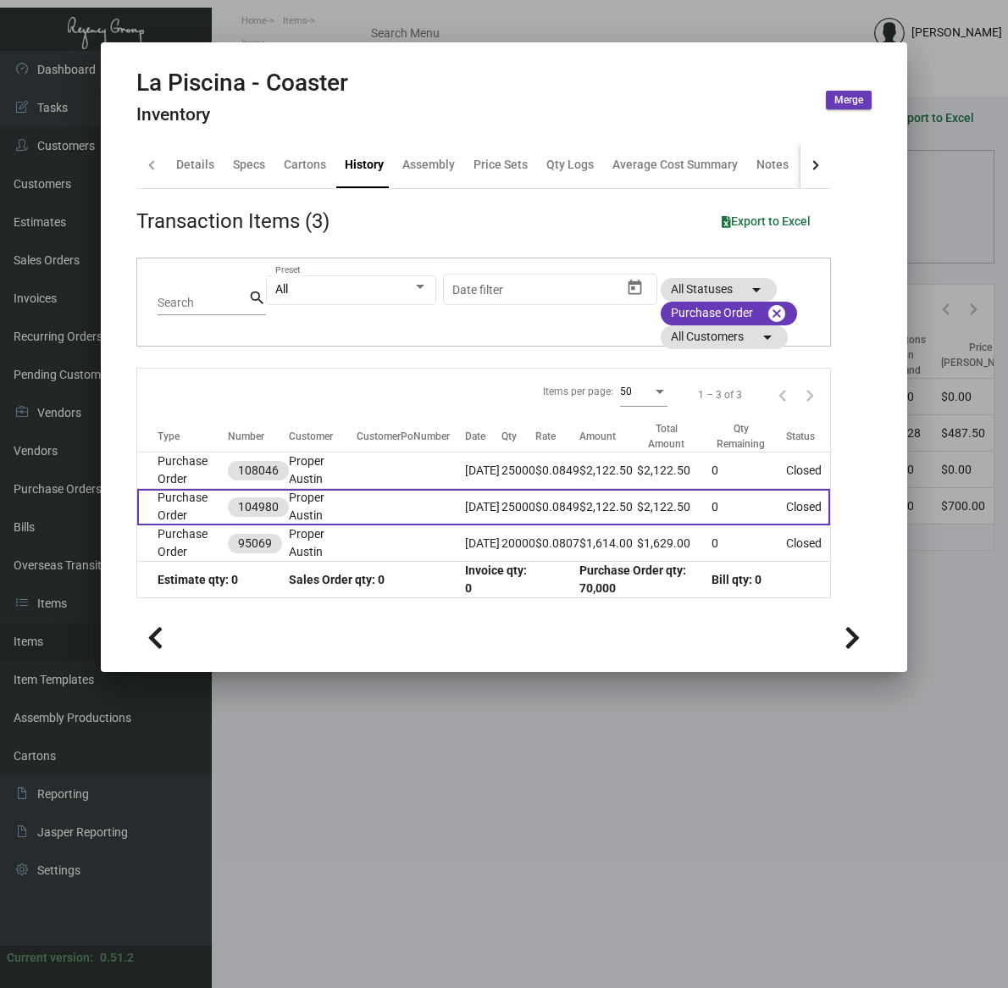
click at [180, 513] on td "Purchase Order" at bounding box center [182, 507] width 91 height 36
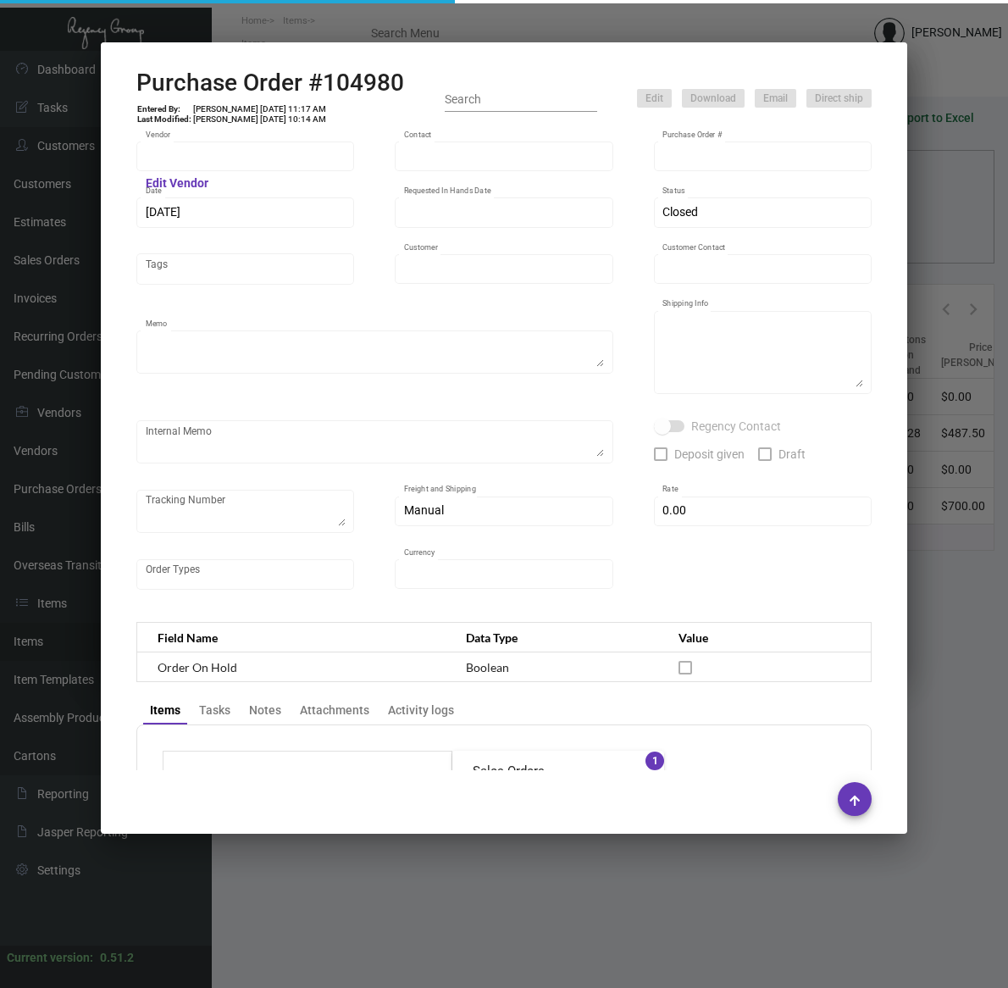
type input "Admatch Corporation"
type input "Order Entry"
type input "104980"
type input "[DATE]"
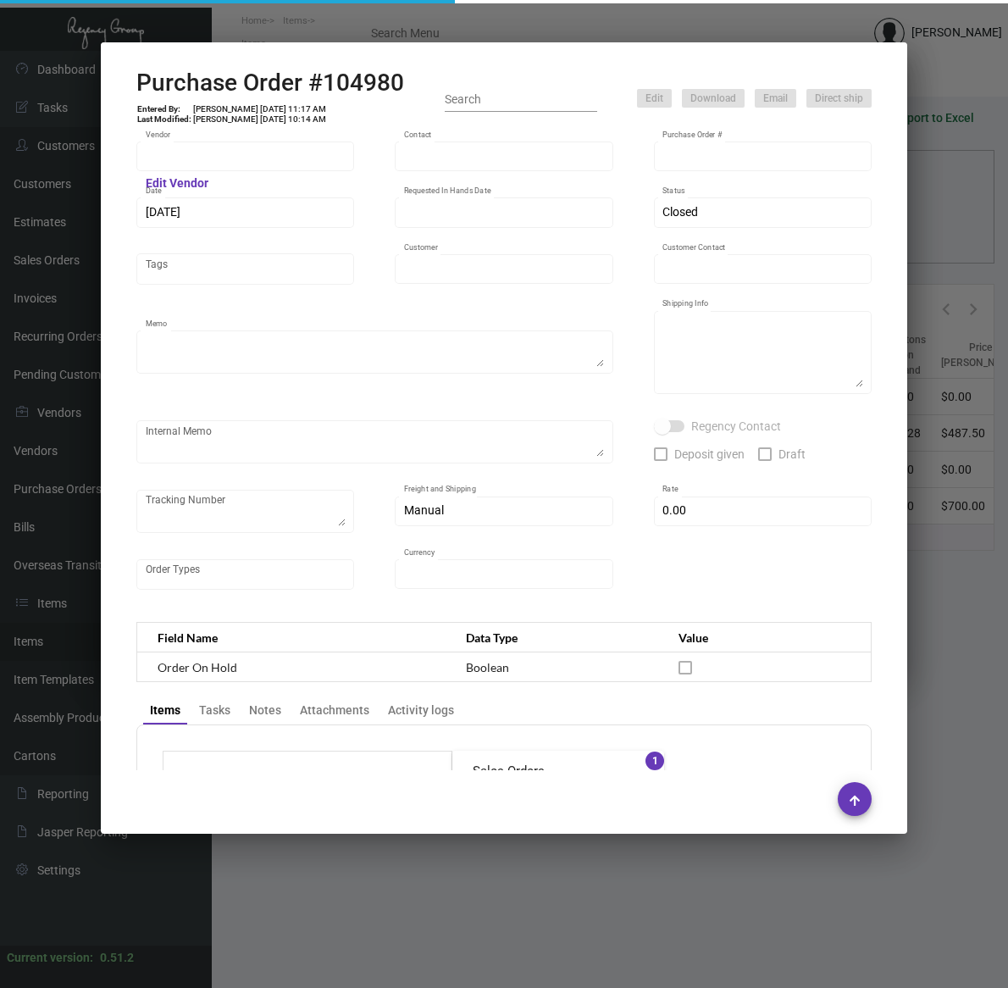
type input "Proper Austin"
type input "[PERSON_NAME]"
type textarea "Repeat Previous Purchase Order #95069.When ready to ship, contact: [EMAIL_ADDRE…"
type textarea "[PERSON_NAME] Proper Austin [STREET_ADDRESS]"
type input "$ 0.00"
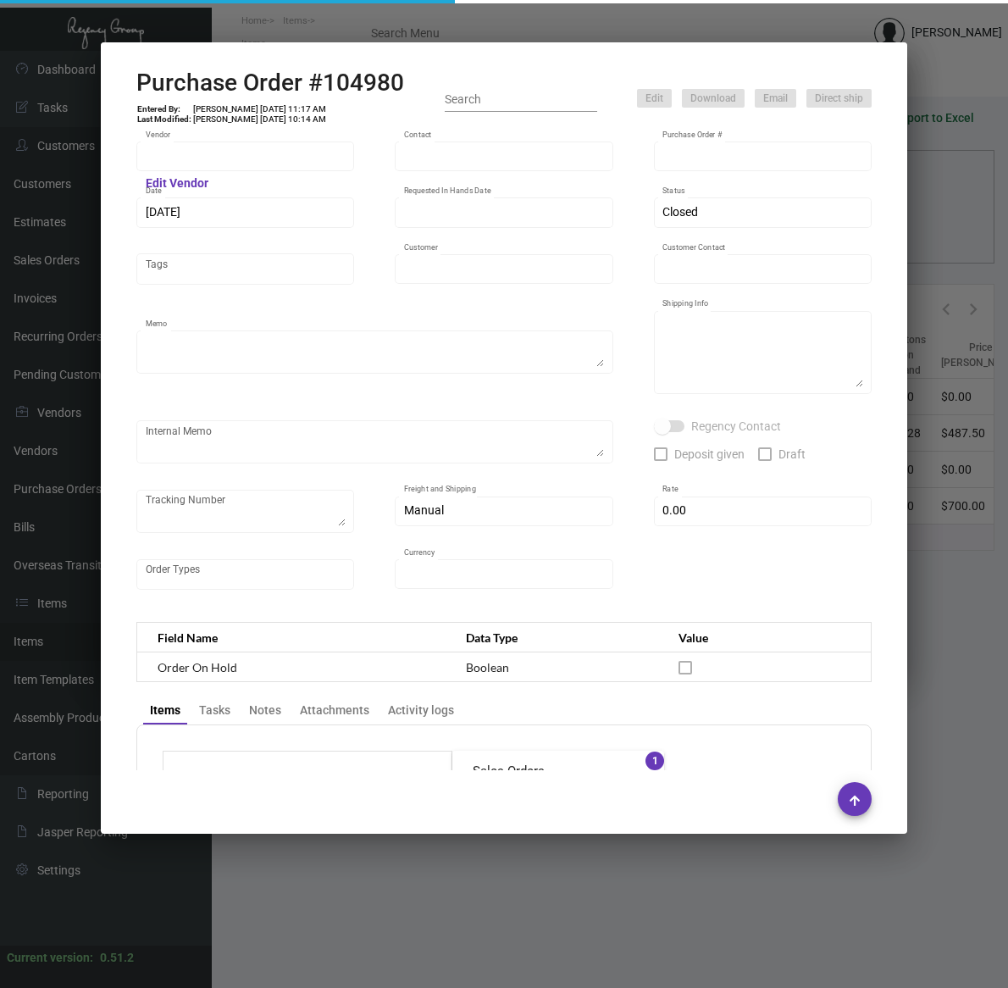
type input "United States Dollar $"
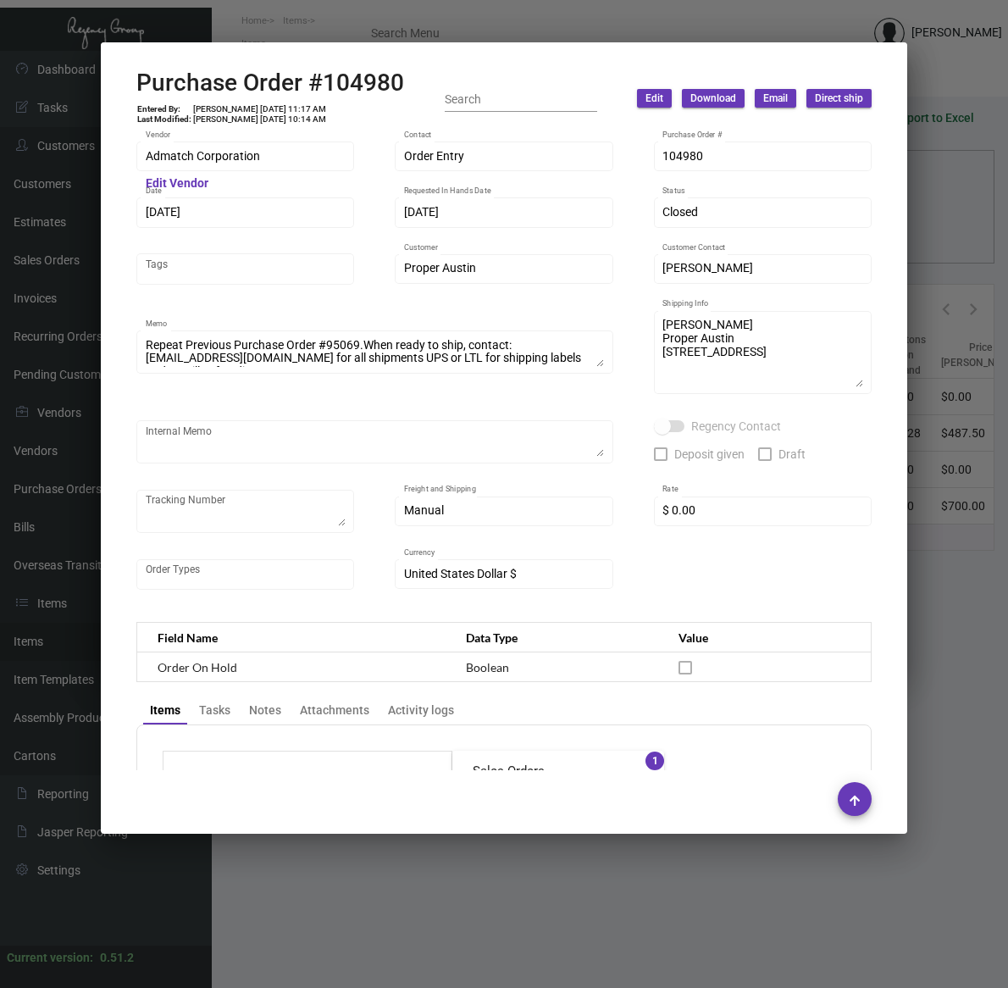
click at [360, 81] on h2 "Purchase Order #104980" at bounding box center [270, 83] width 268 height 29
click at [740, 551] on div "Admatch Corporation Vendor Edit Vendor Order Entry Contact 104980 Purchase Orde…" at bounding box center [503, 374] width 735 height 470
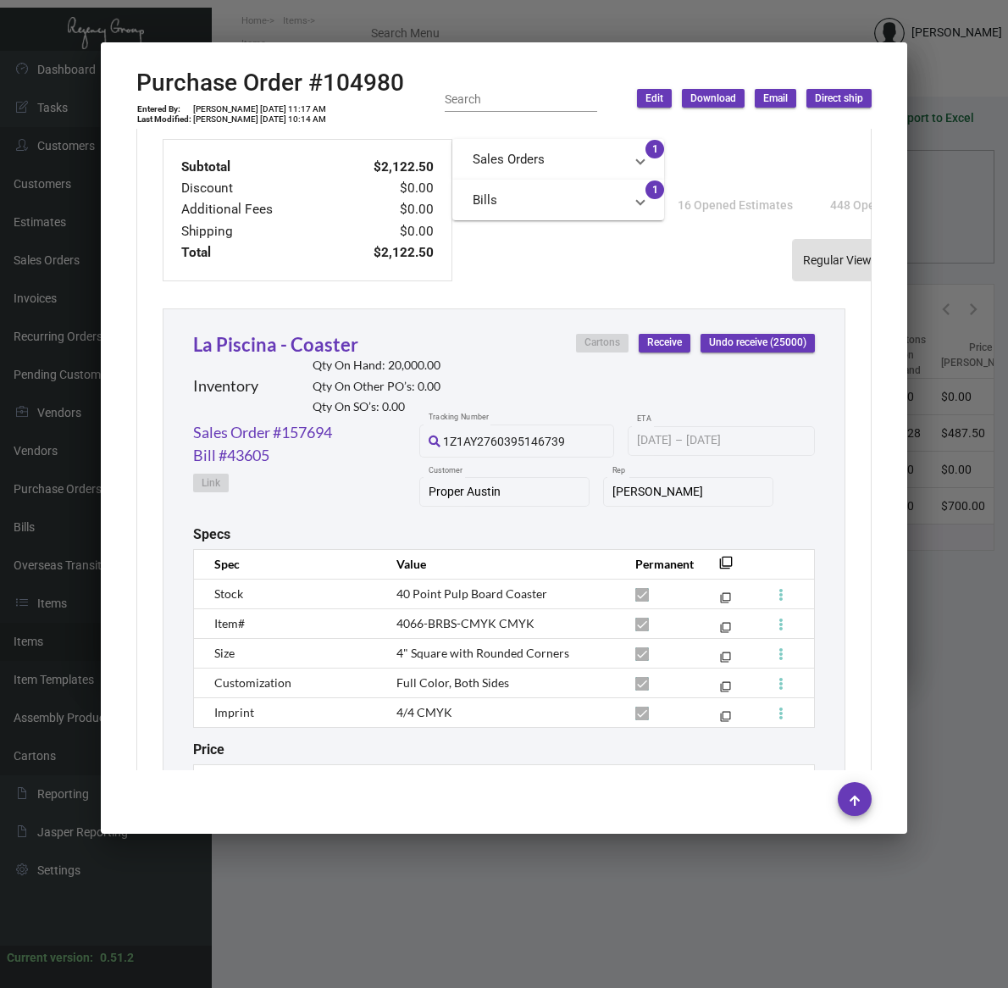
scroll to position [743, 0]
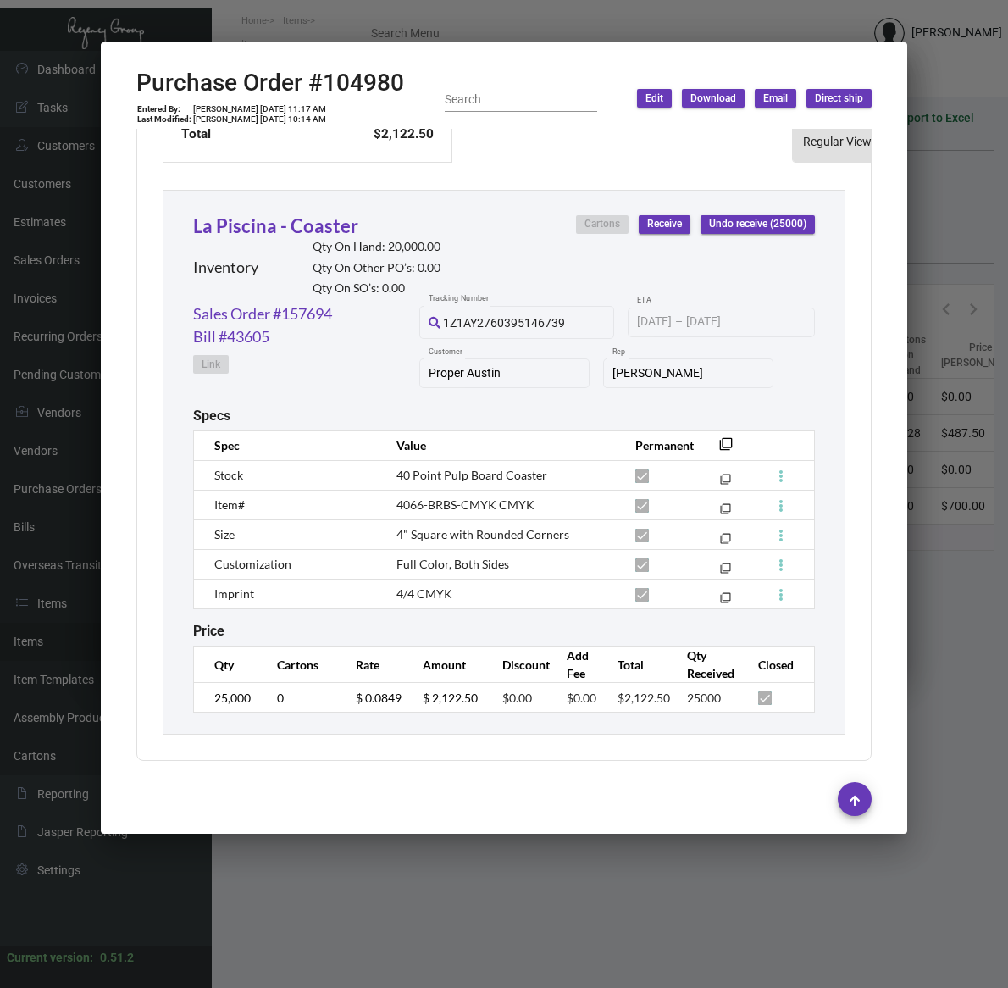
click at [432, 497] on span "4066-BRBS-CMYK CMYK" at bounding box center [466, 504] width 138 height 14
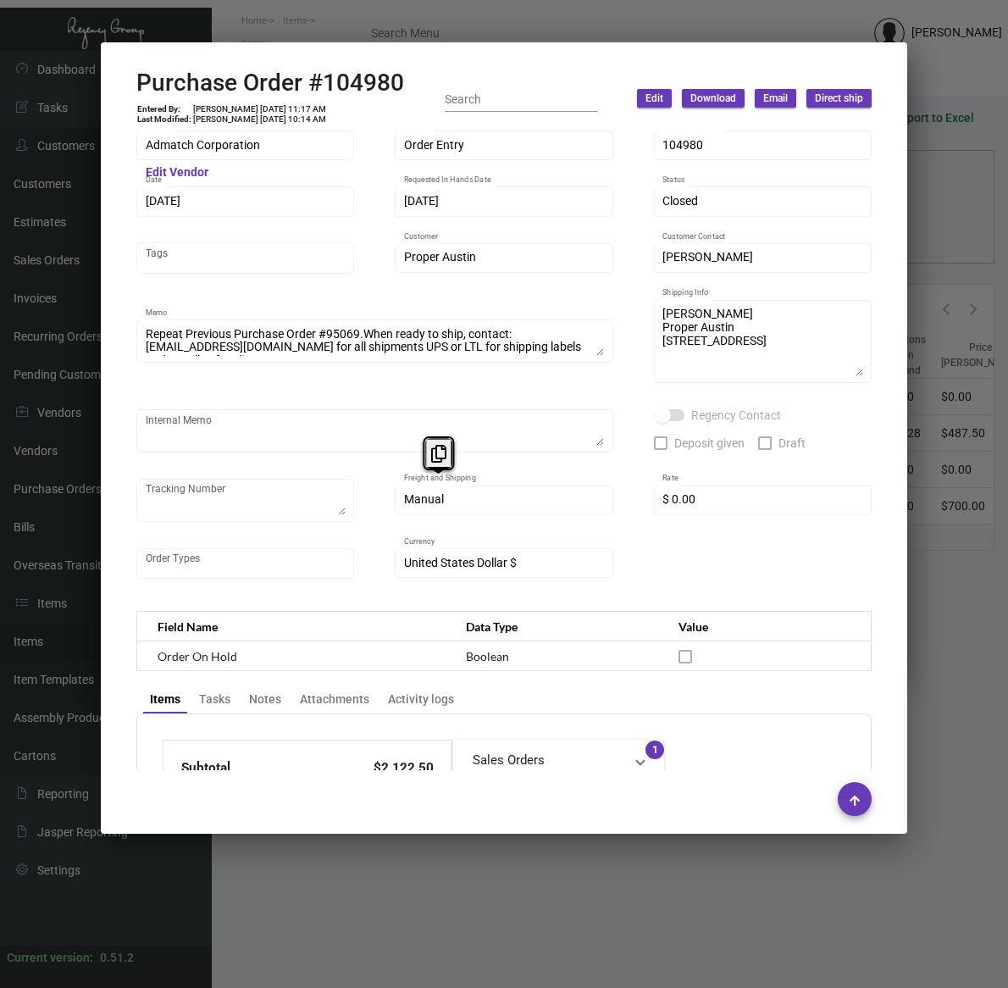
scroll to position [0, 0]
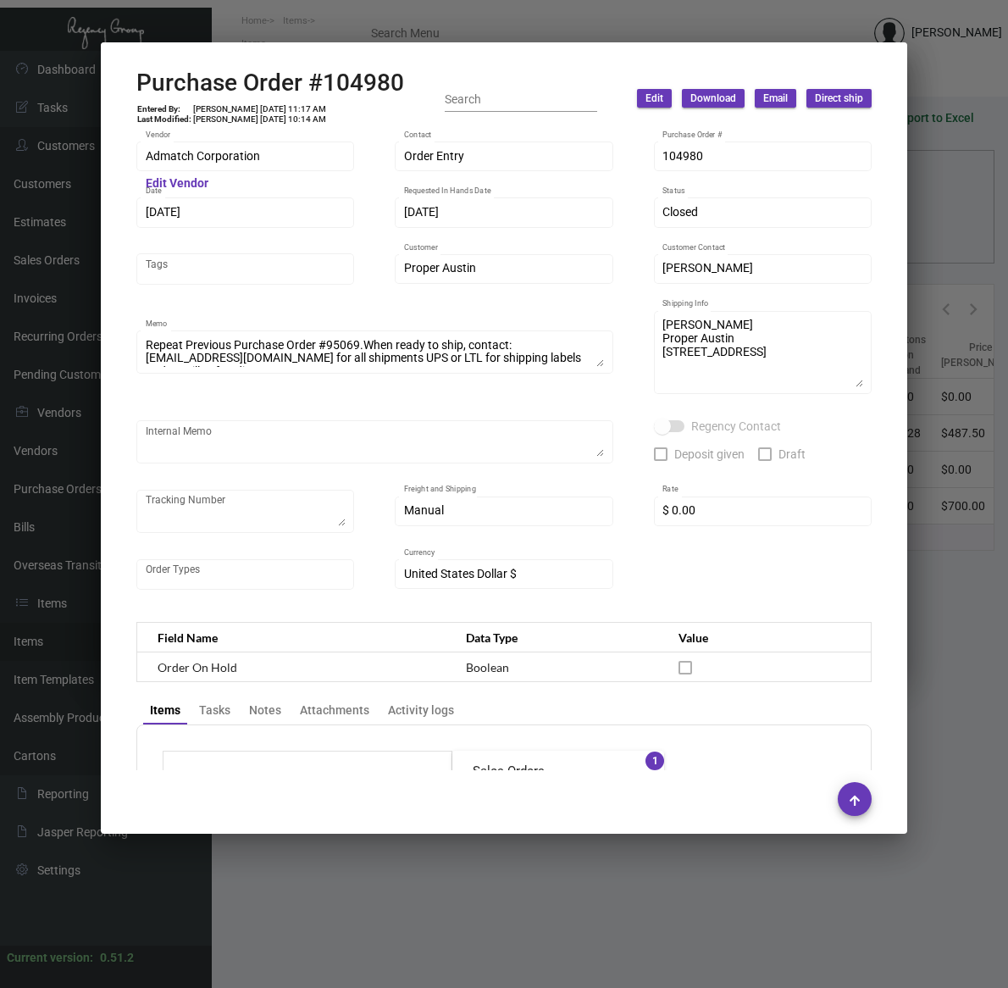
click at [452, 903] on div at bounding box center [504, 494] width 1008 height 988
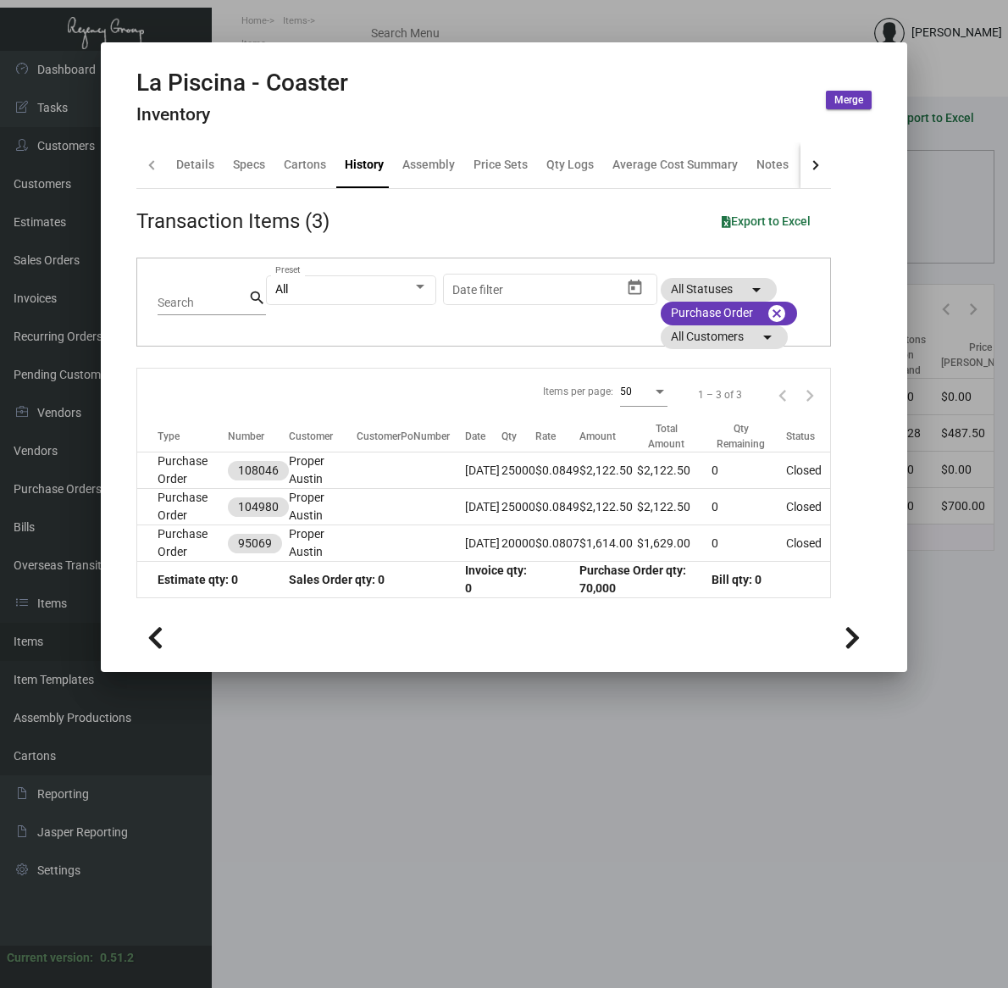
click at [450, 903] on div at bounding box center [504, 494] width 1008 height 988
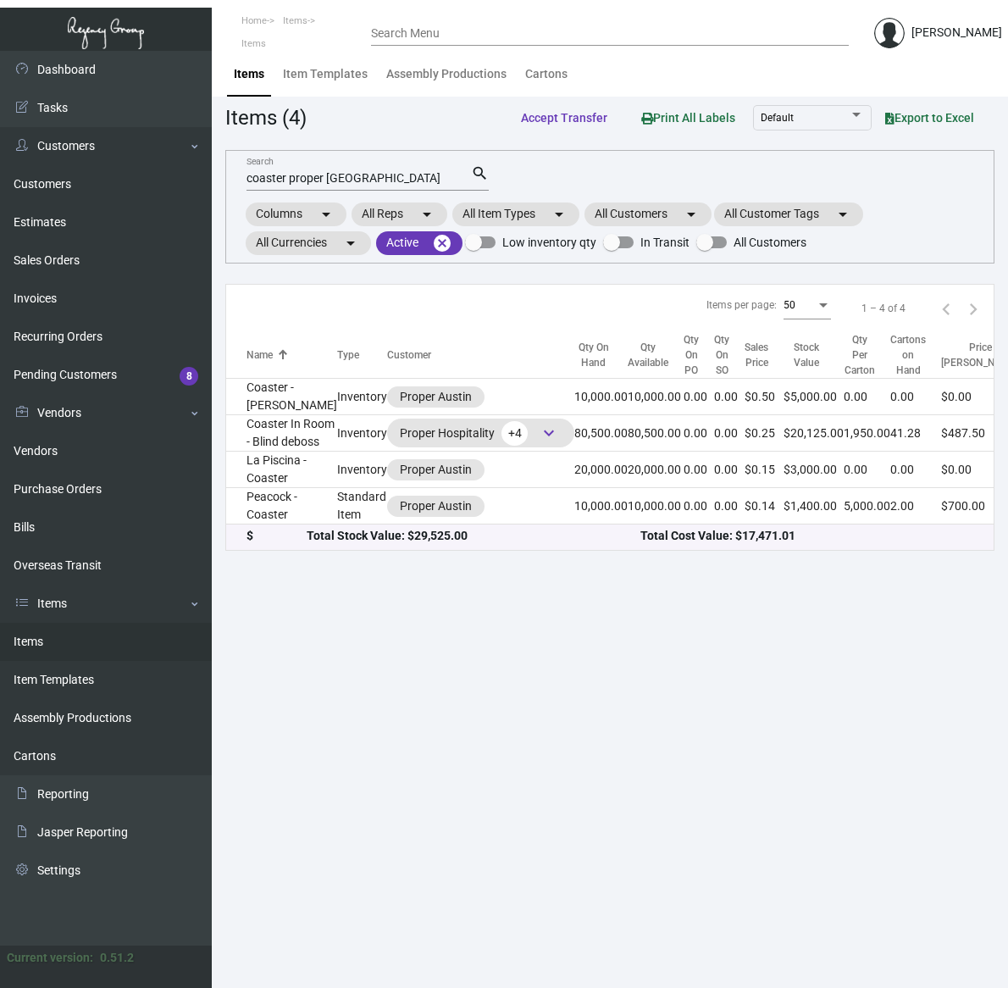
click at [261, 172] on input "coaster proper [GEOGRAPHIC_DATA]" at bounding box center [359, 179] width 225 height 14
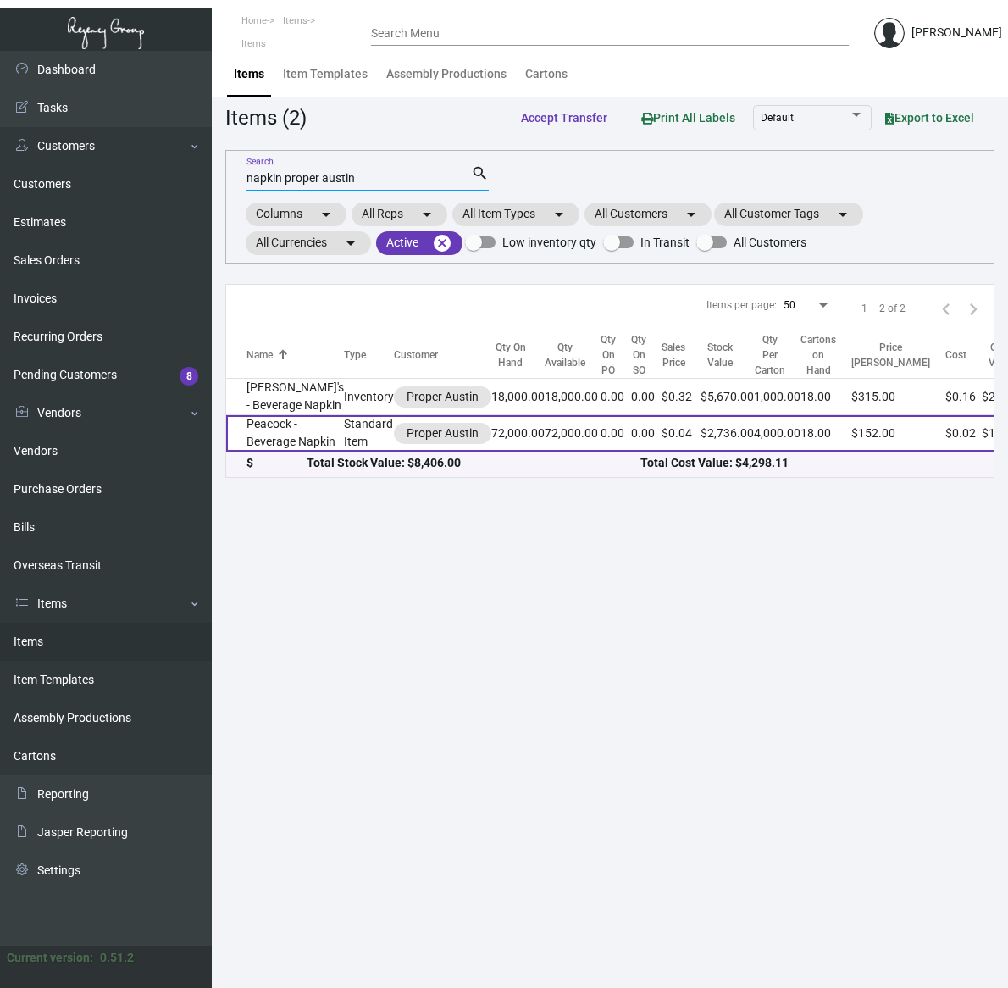
type input "napkin proper austin"
click at [271, 452] on td "Peacock - Beverage Napkin" at bounding box center [285, 433] width 118 height 36
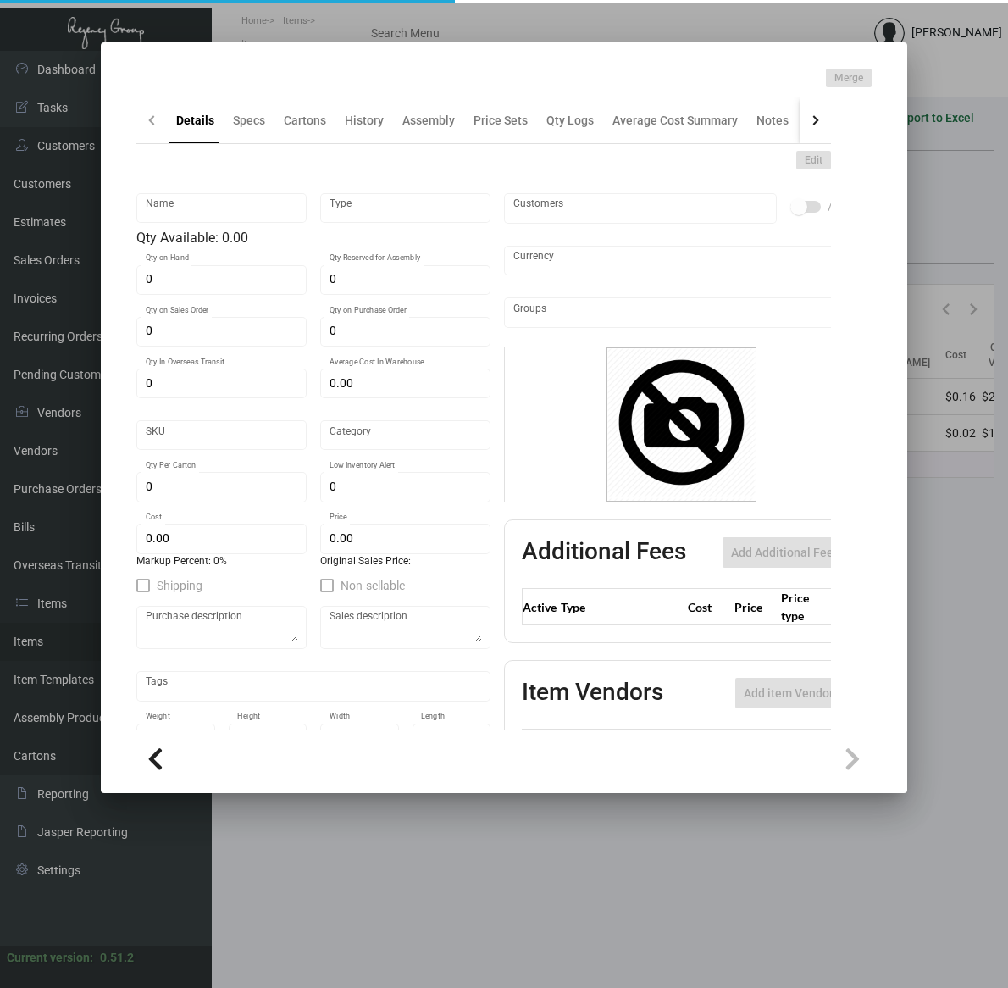
type input "Peacock - Beverage Napkin"
type input "Standard Item"
type input "72,000"
type input "$ 0.01957"
type input "Standard"
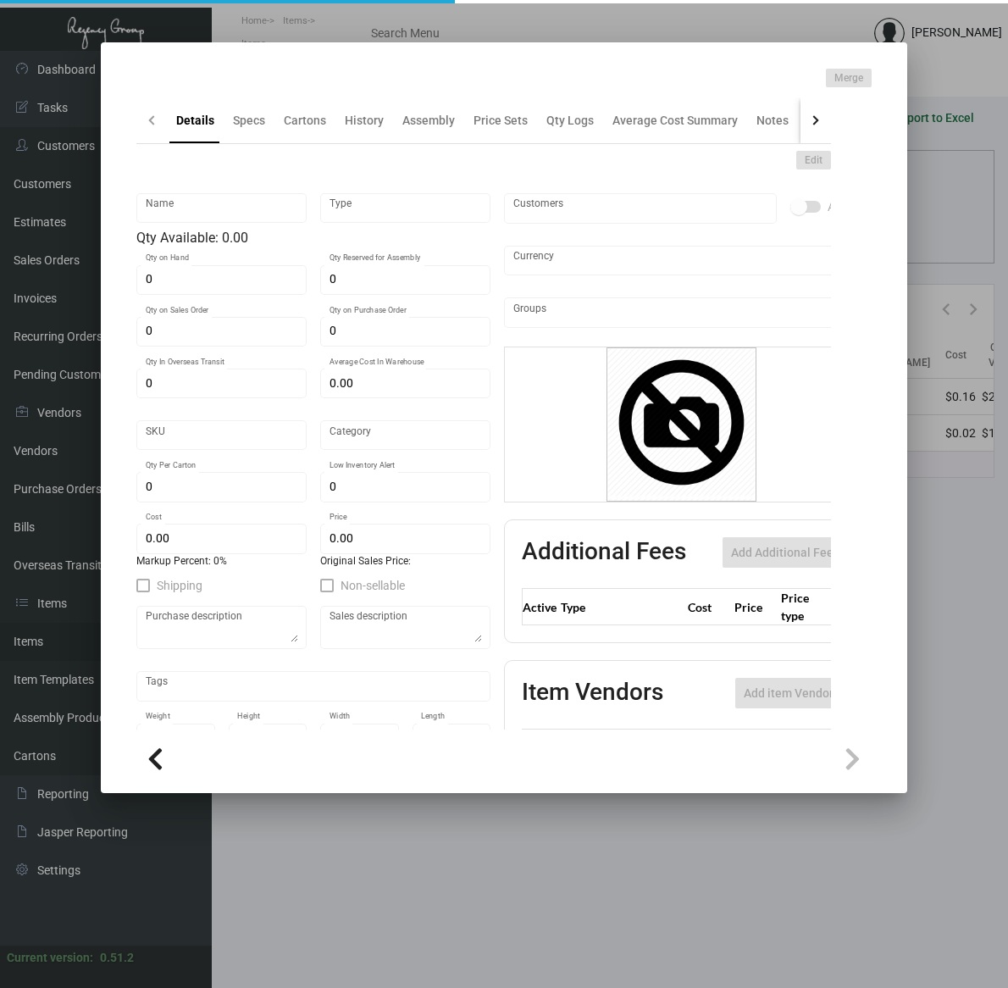
type input "4,000"
type input "$ 0.01957"
type input "$ 0.038"
checkbox input "true"
type input "United States Dollar $"
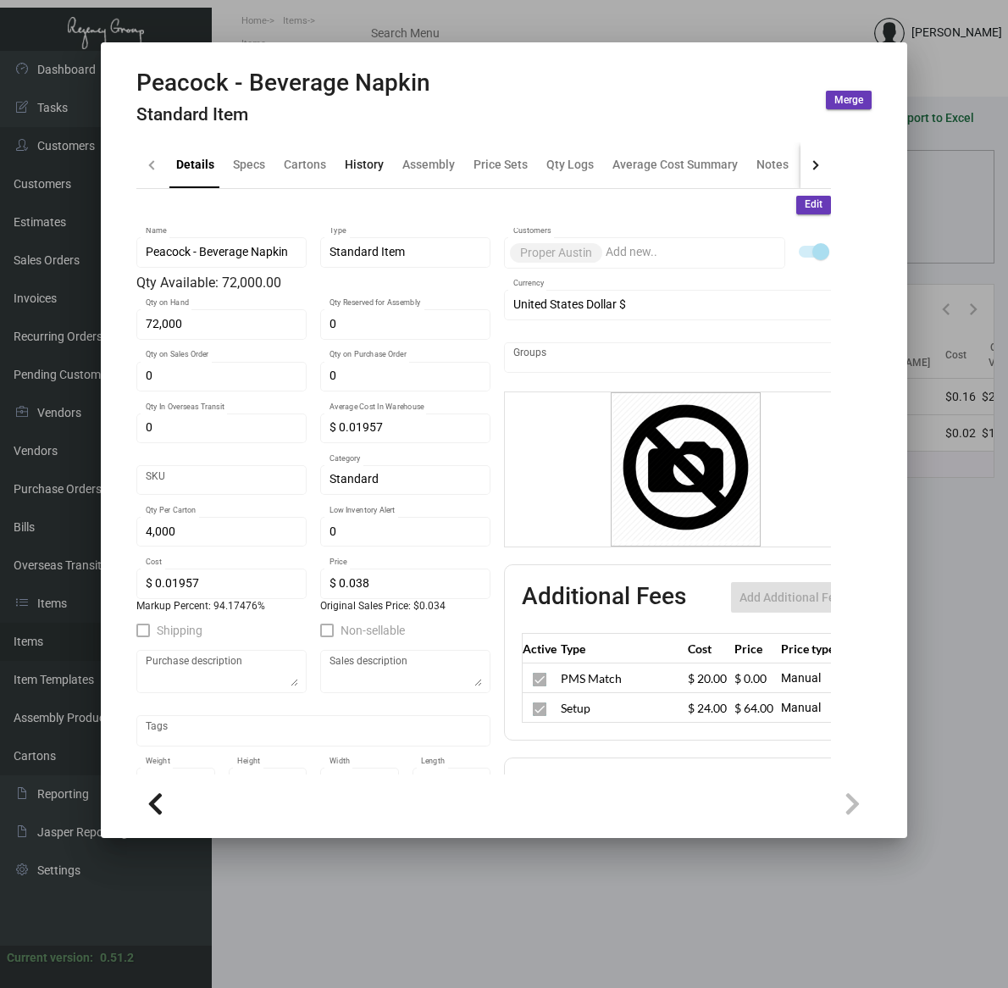
click at [353, 172] on div "History" at bounding box center [364, 165] width 39 height 18
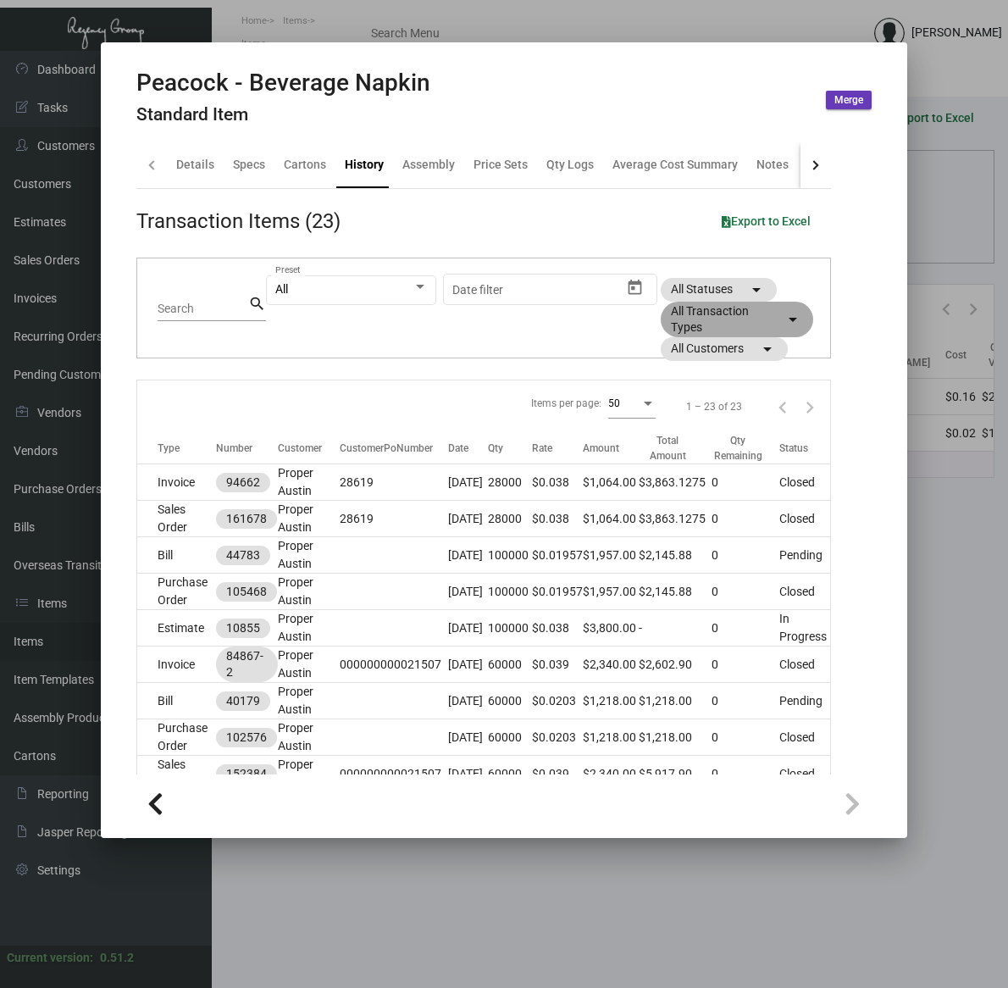
click at [783, 310] on mat-icon "arrow_drop_down" at bounding box center [793, 319] width 20 height 20
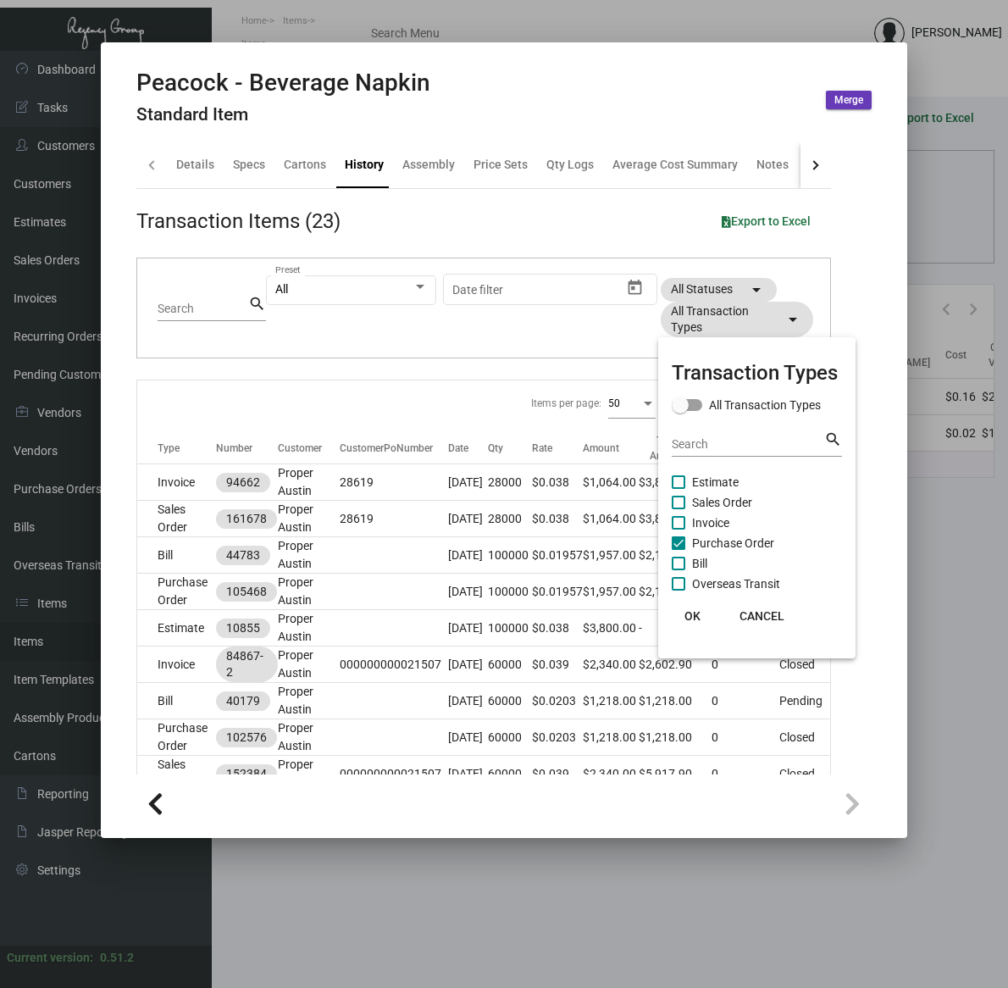
click at [731, 542] on span "Purchase Order" at bounding box center [733, 543] width 82 height 20
click at [679, 550] on input "Purchase Order" at bounding box center [678, 550] width 1 height 1
click at [731, 541] on span "Purchase Order" at bounding box center [733, 543] width 82 height 20
click at [679, 550] on input "Purchase Order" at bounding box center [678, 550] width 1 height 1
checkbox input "true"
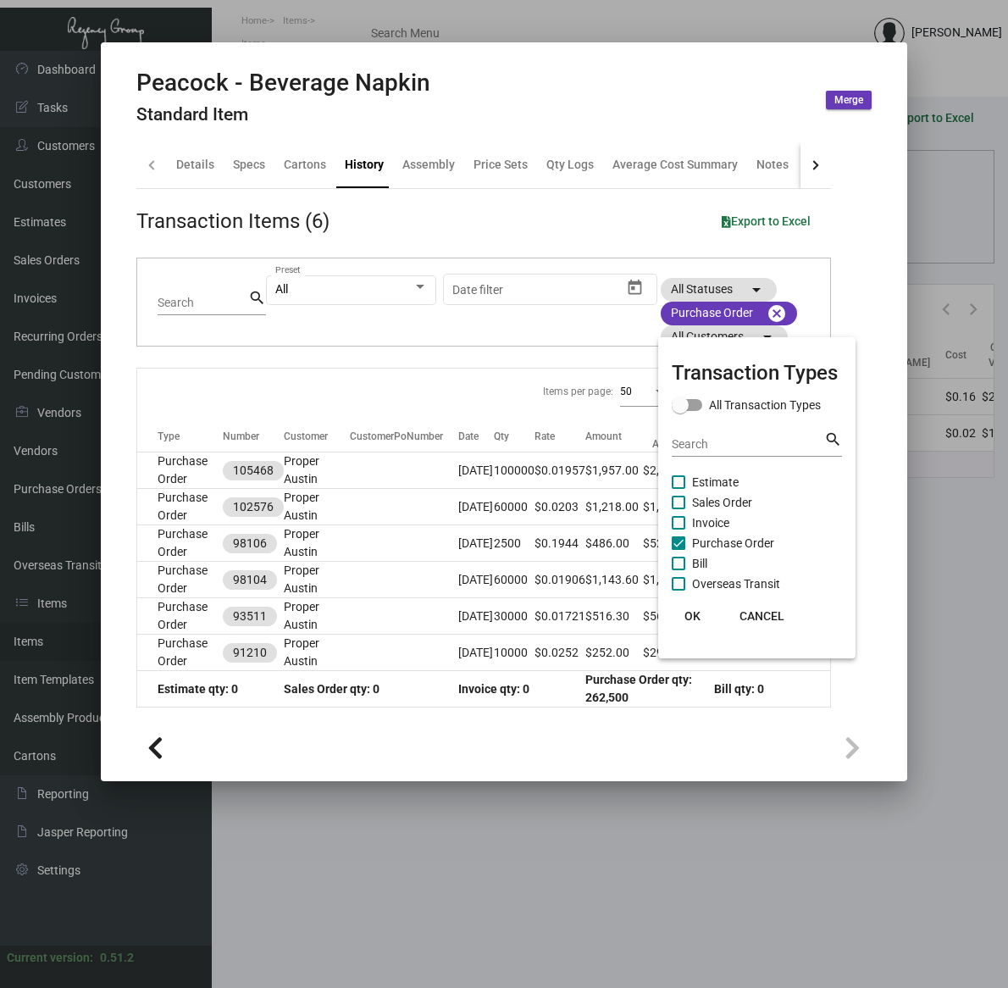
click at [686, 624] on button "OK" at bounding box center [692, 616] width 54 height 31
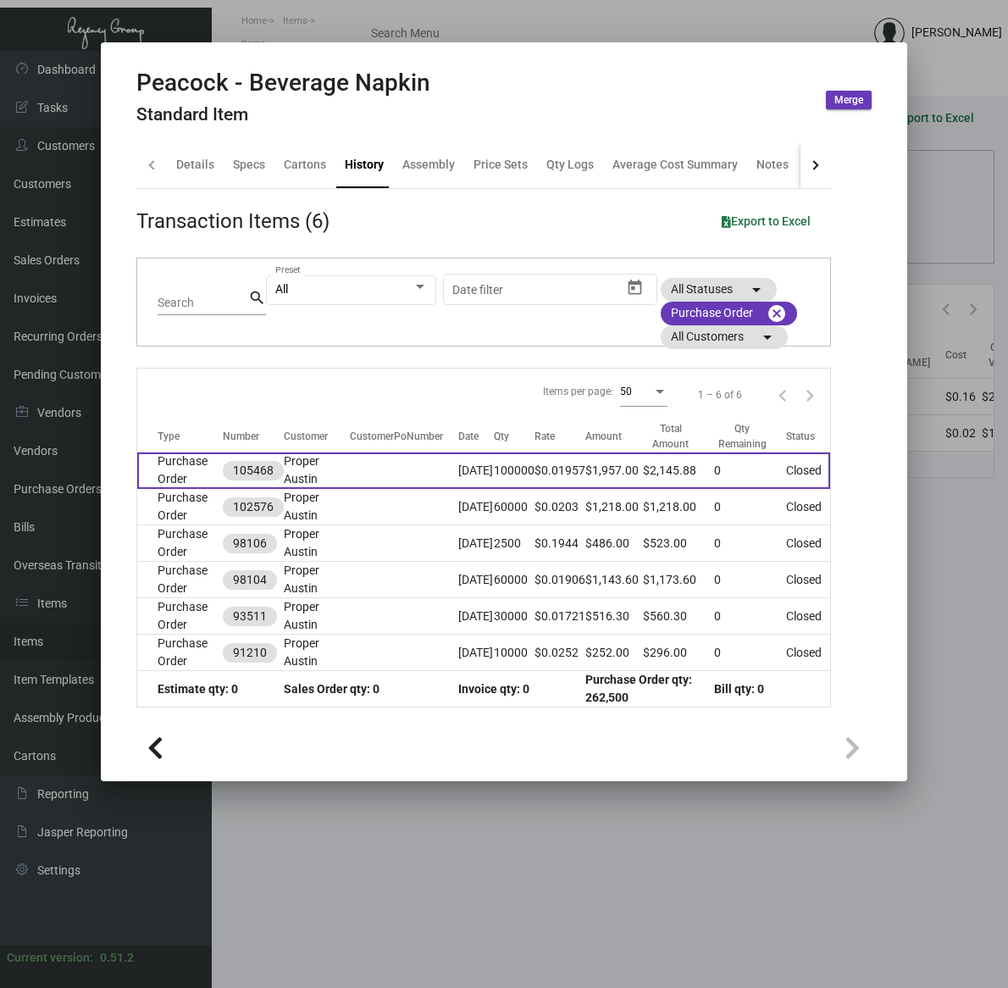
click at [471, 471] on td "[DATE]" at bounding box center [476, 470] width 36 height 36
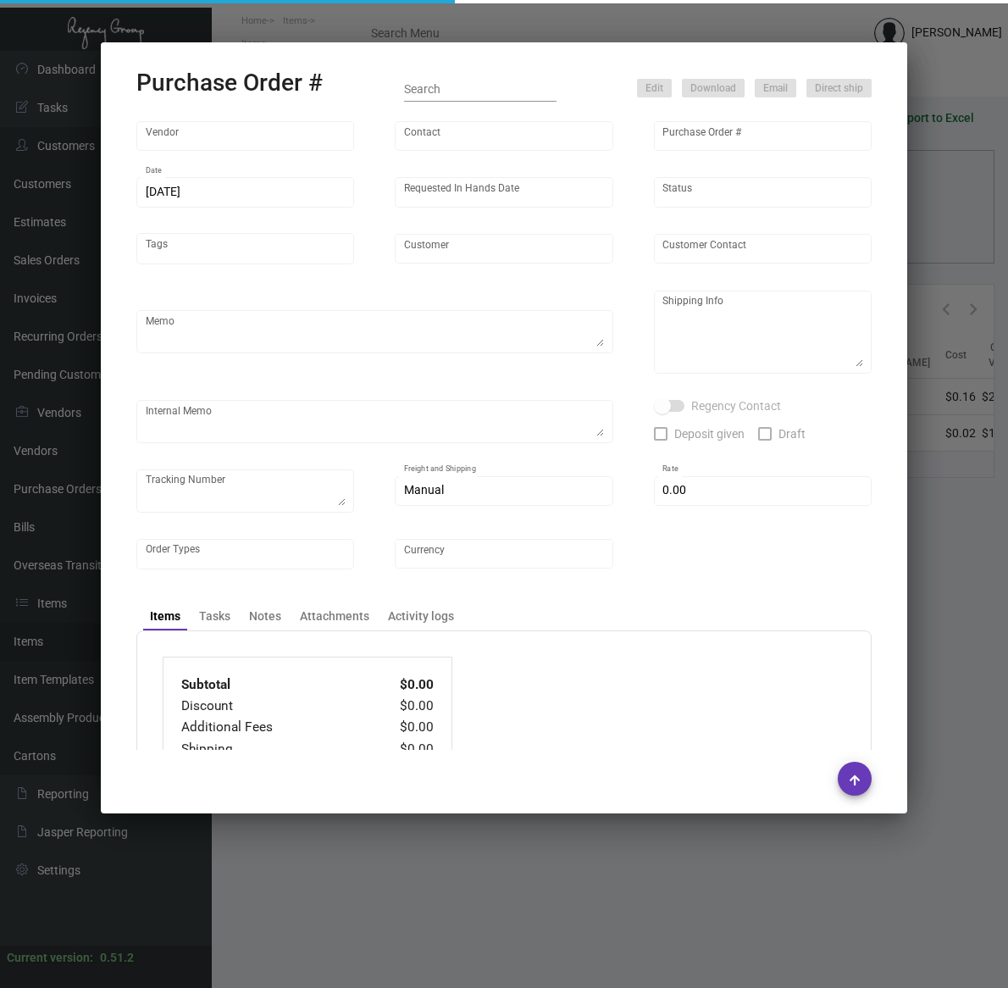
type input "Napkins Only"
type input "[PERSON_NAME]"
type input "105468"
type input "[DATE]"
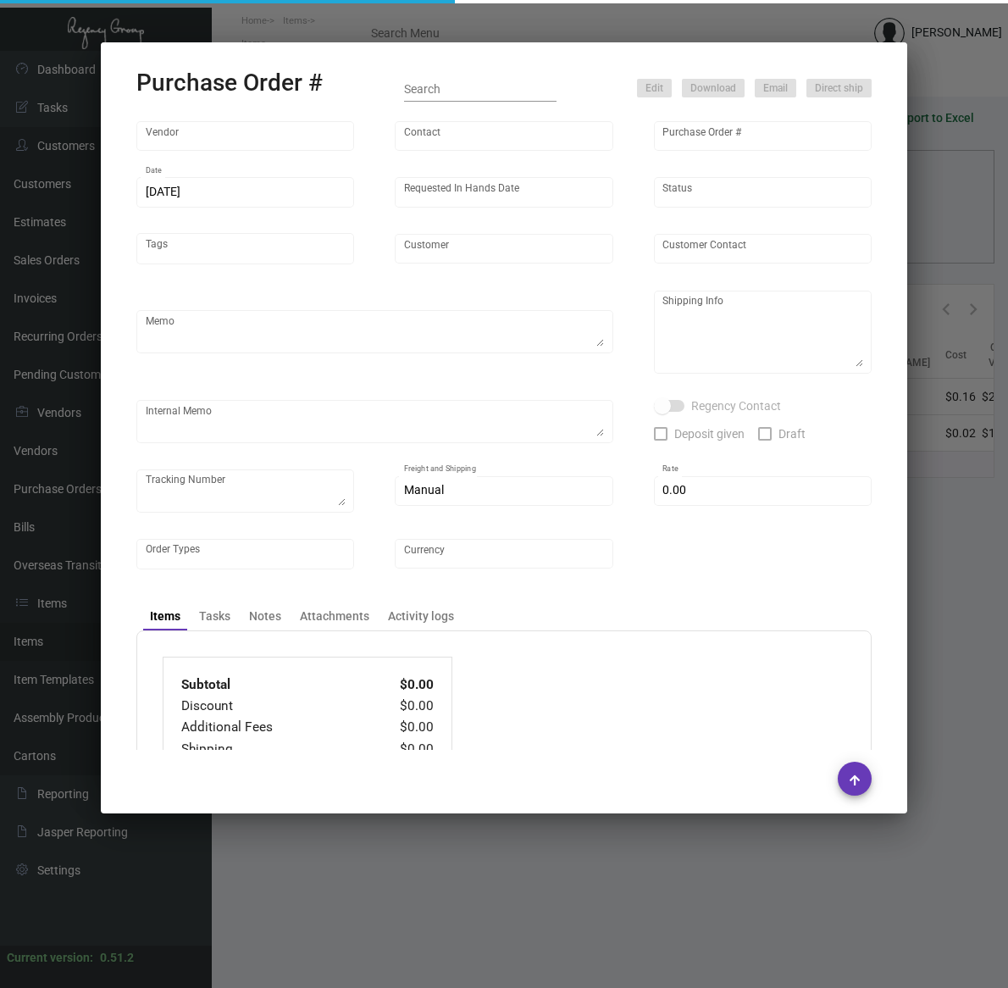
type input "Proper Austin"
type textarea "Repeat previous PO 102576."
type textarea "Regency Group LA [STREET_ADDRESS]"
type textarea "LA Warehouse. This order was shipped on [DATE] via GLS US Freight. The shipment…"
checkbox input "true"
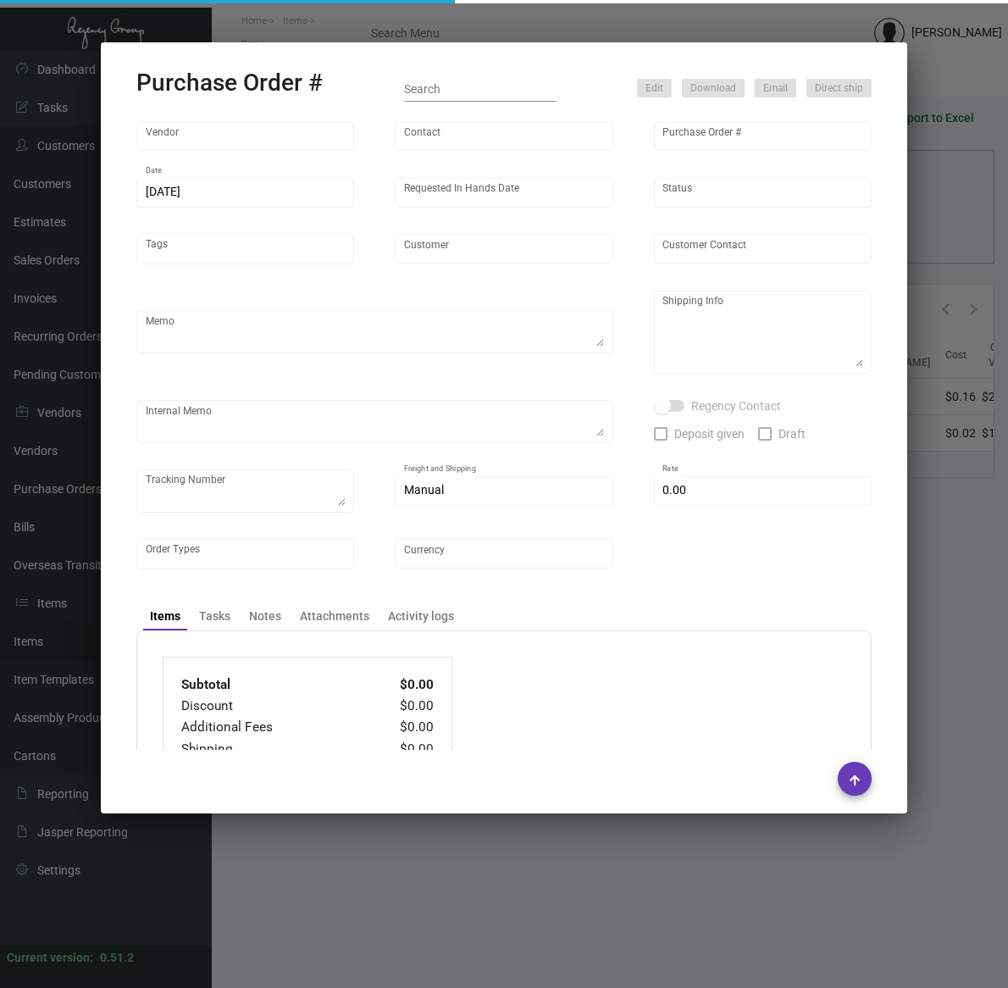
type input "$ 188.88"
type input "United States Dollar $"
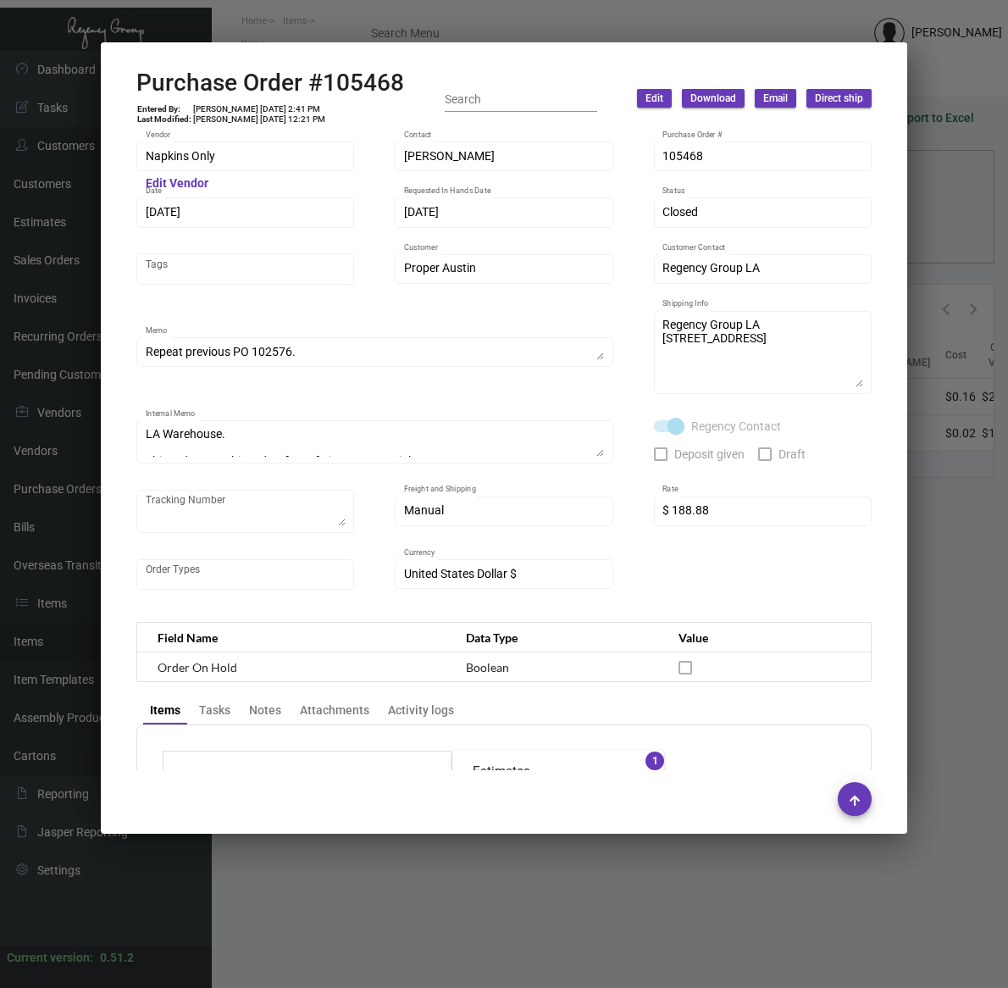
click at [569, 336] on div "Repeat previous PO 102576. Memo" at bounding box center [375, 351] width 459 height 33
click at [348, 79] on h2 "Purchase Order #105468" at bounding box center [270, 83] width 268 height 29
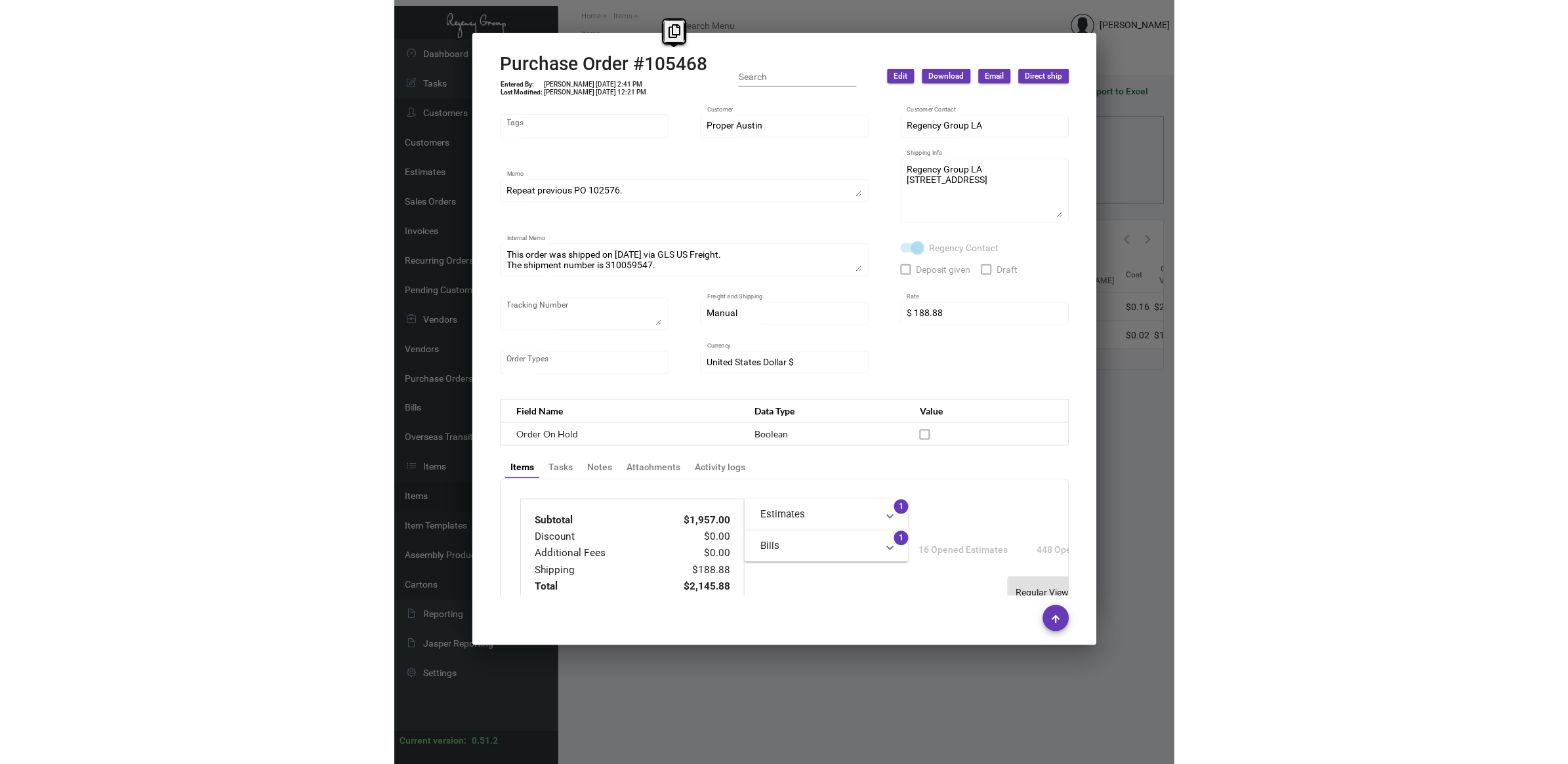
scroll to position [529, 0]
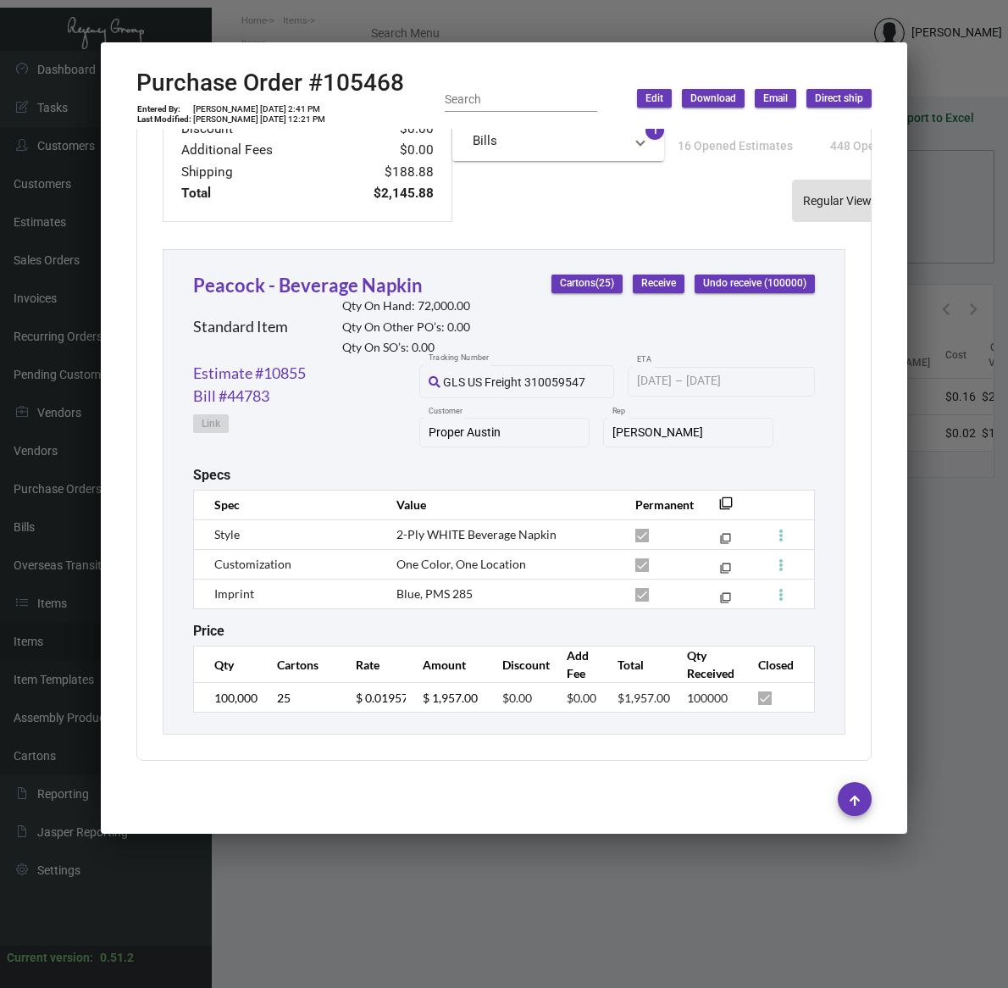
click at [436, 586] on span "Blue, PMS 285" at bounding box center [435, 593] width 76 height 14
drag, startPoint x: 436, startPoint y: 577, endPoint x: 387, endPoint y: 577, distance: 49.1
click at [436, 586] on span "Blue, PMS 285" at bounding box center [435, 593] width 76 height 14
click at [442, 549] on button at bounding box center [434, 542] width 28 height 31
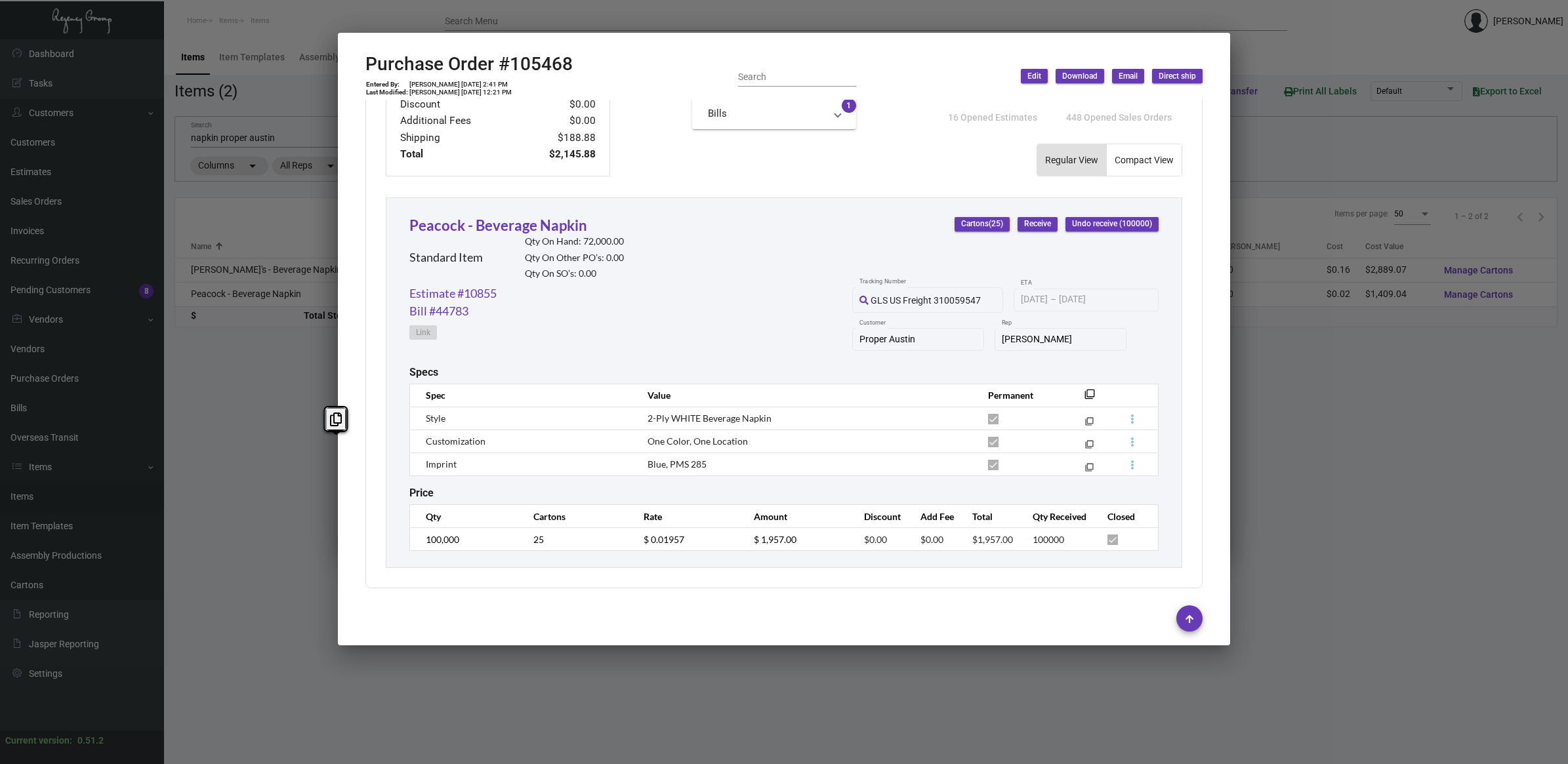
scroll to position [512, 0]
click at [310, 296] on div at bounding box center [784, 382] width 1568 height 764
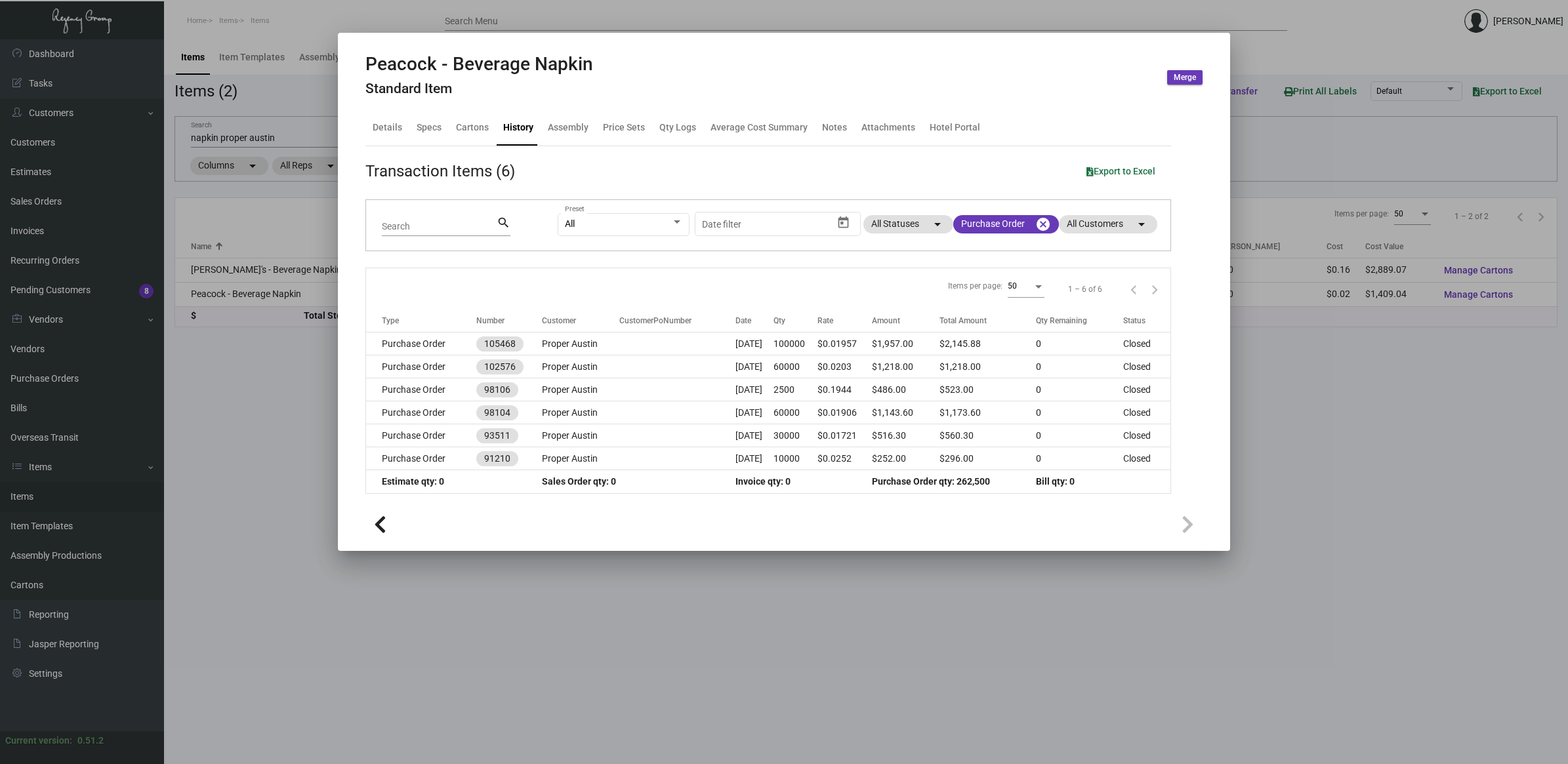
click at [589, 343] on td "Proper Austin" at bounding box center [581, 344] width 77 height 23
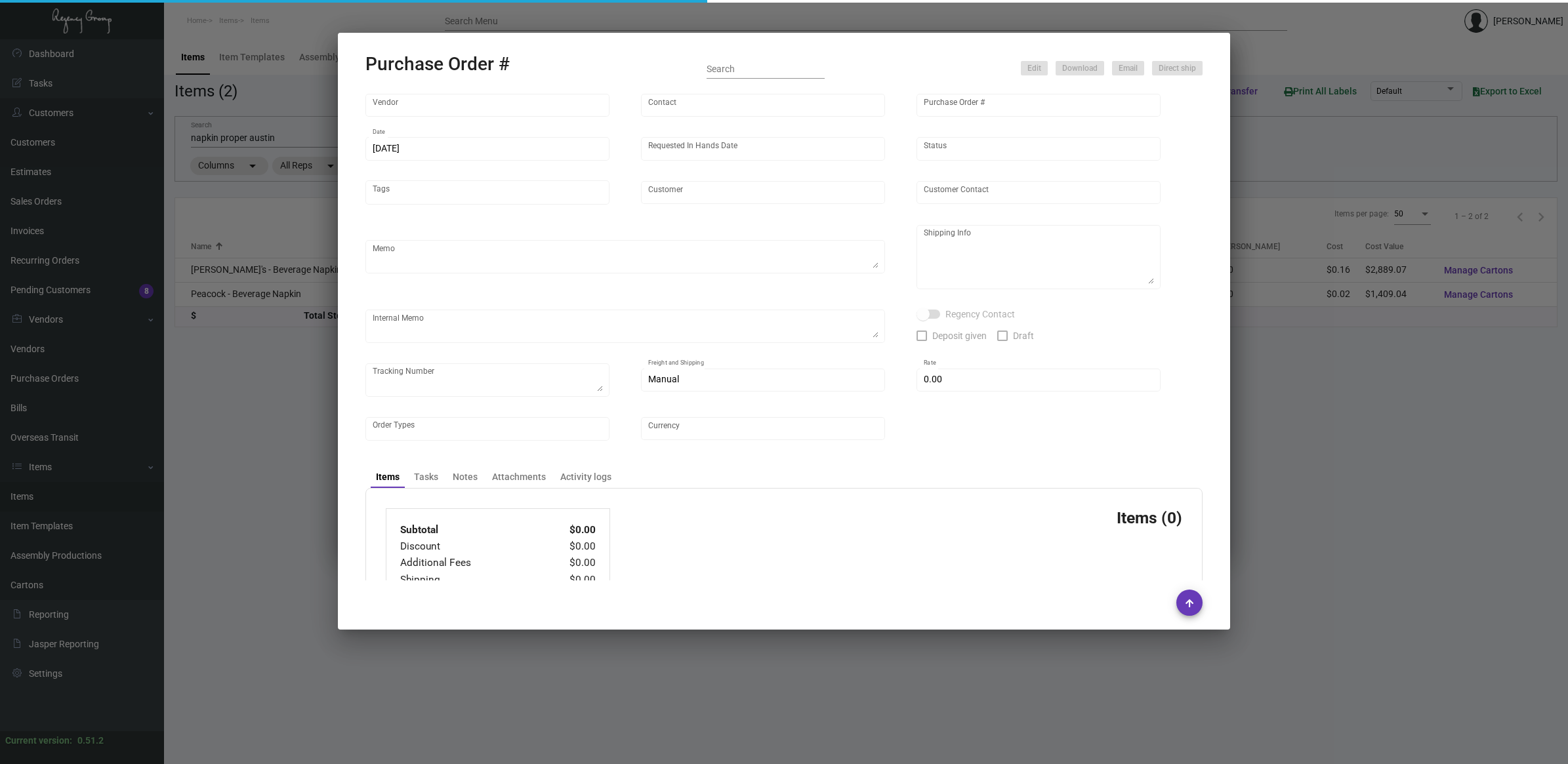
type input "Napkins Only"
type input "[PERSON_NAME]"
type input "105468"
type input "[DATE]"
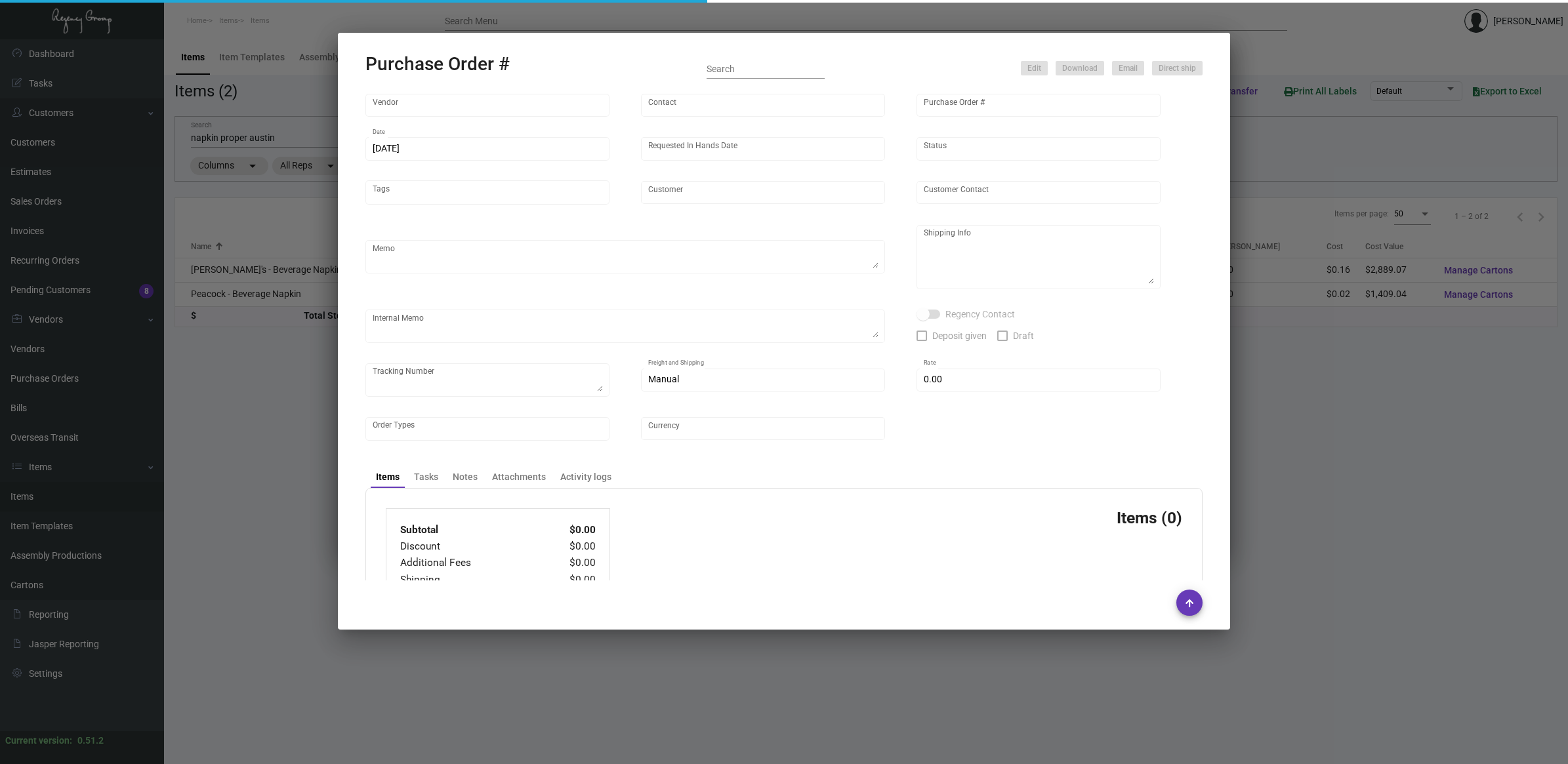
type input "Proper Austin"
type textarea "Repeat previous PO 102576."
type textarea "Regency Group LA [STREET_ADDRESS]"
type textarea "LA Warehouse. This order was shipped on [DATE] via GLS US Freight. The shipment…"
checkbox input "true"
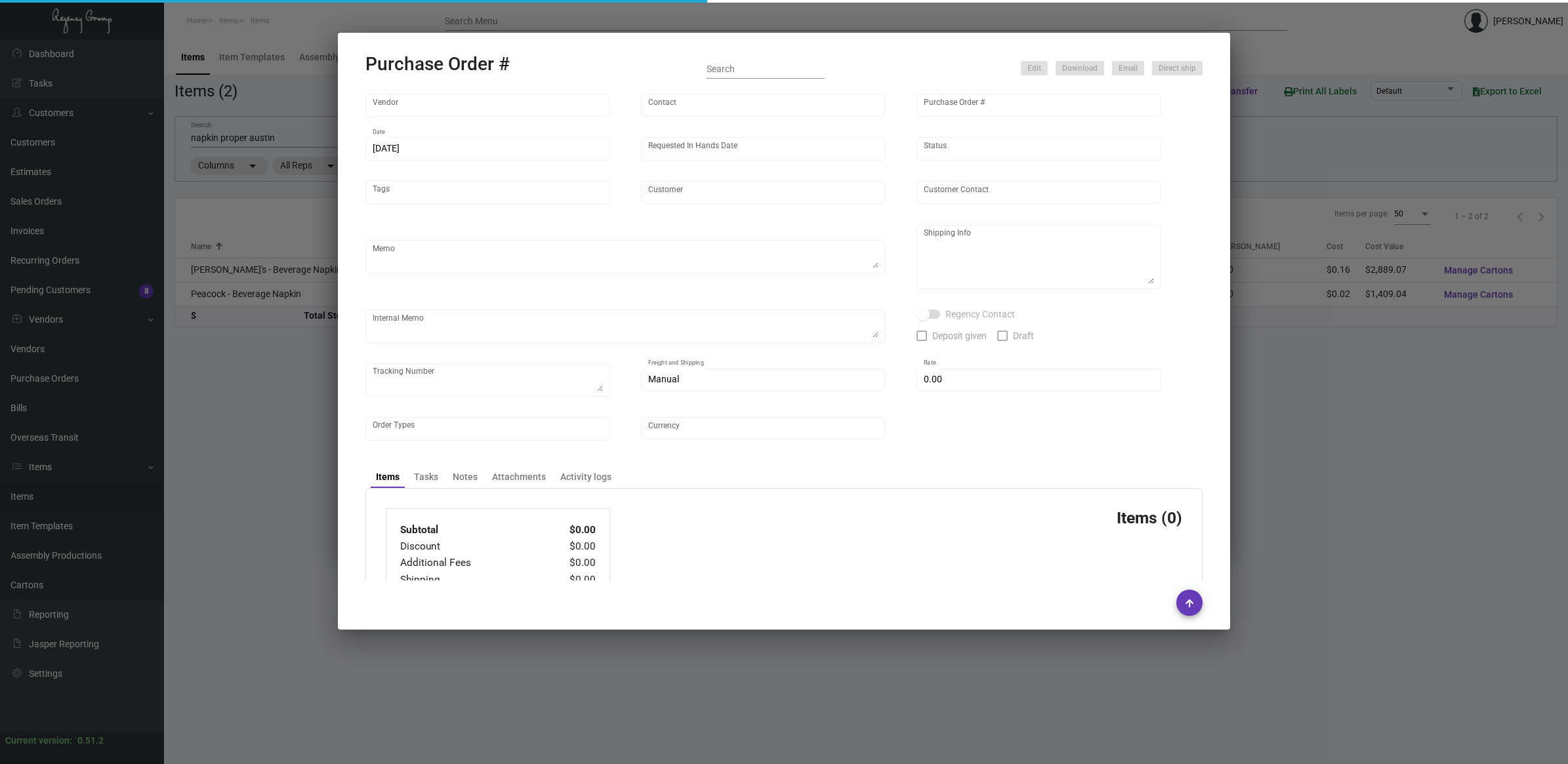
type input "$ 188.88"
type input "United States Dollar $"
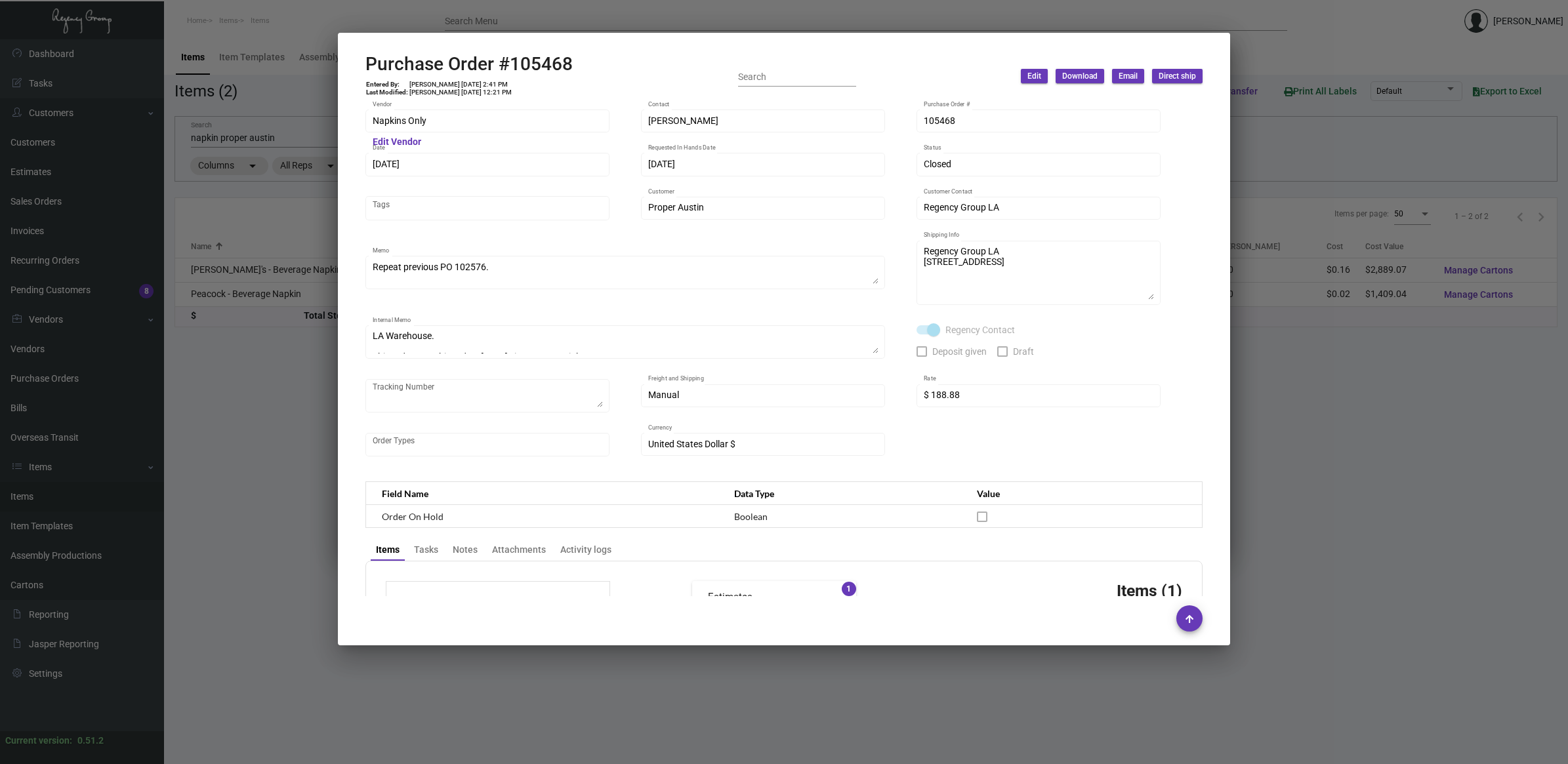
drag, startPoint x: 273, startPoint y: 395, endPoint x: 208, endPoint y: 197, distance: 208.4
click at [276, 388] on div at bounding box center [784, 382] width 1568 height 764
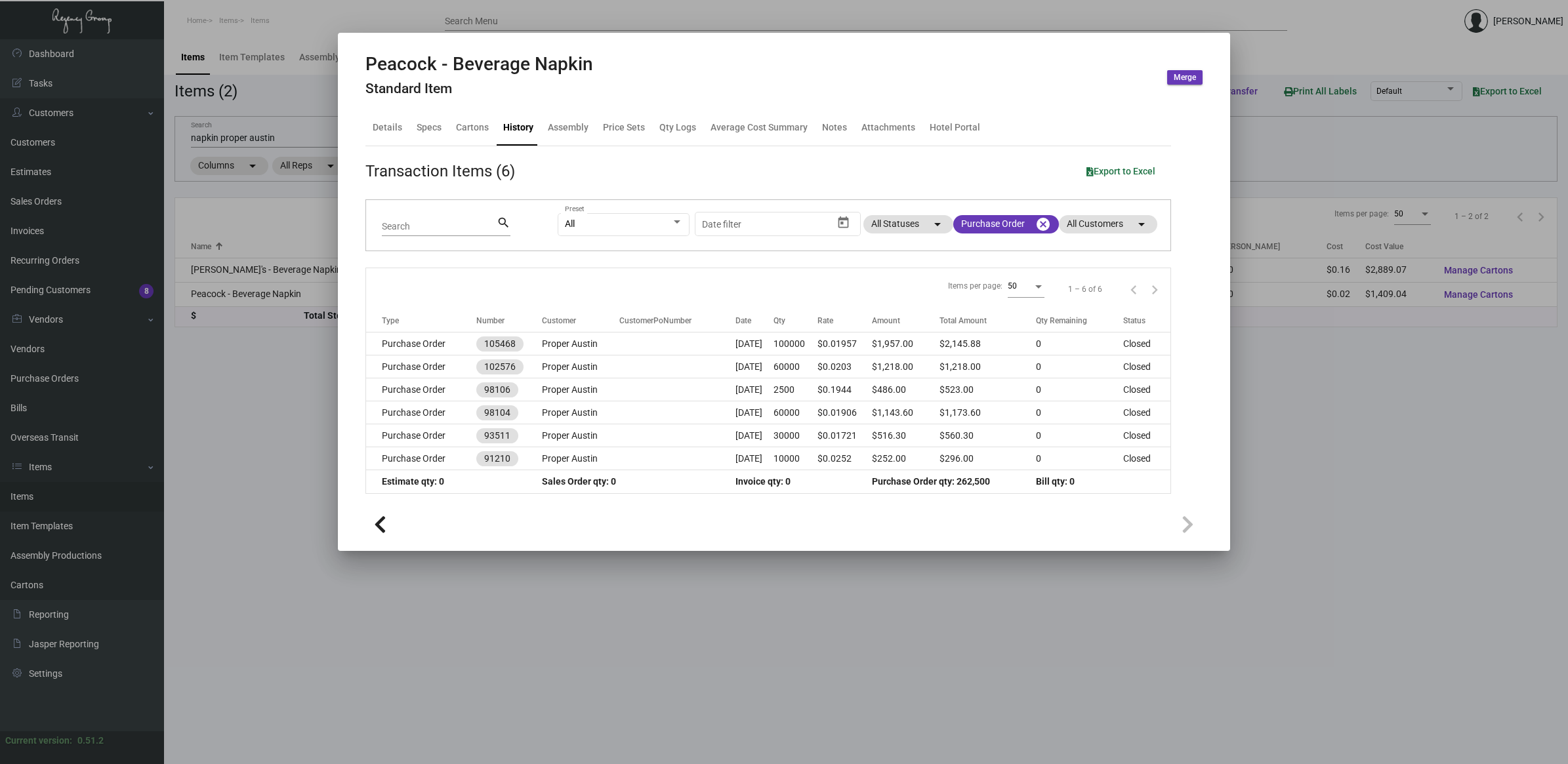
click at [235, 144] on div at bounding box center [784, 382] width 1568 height 764
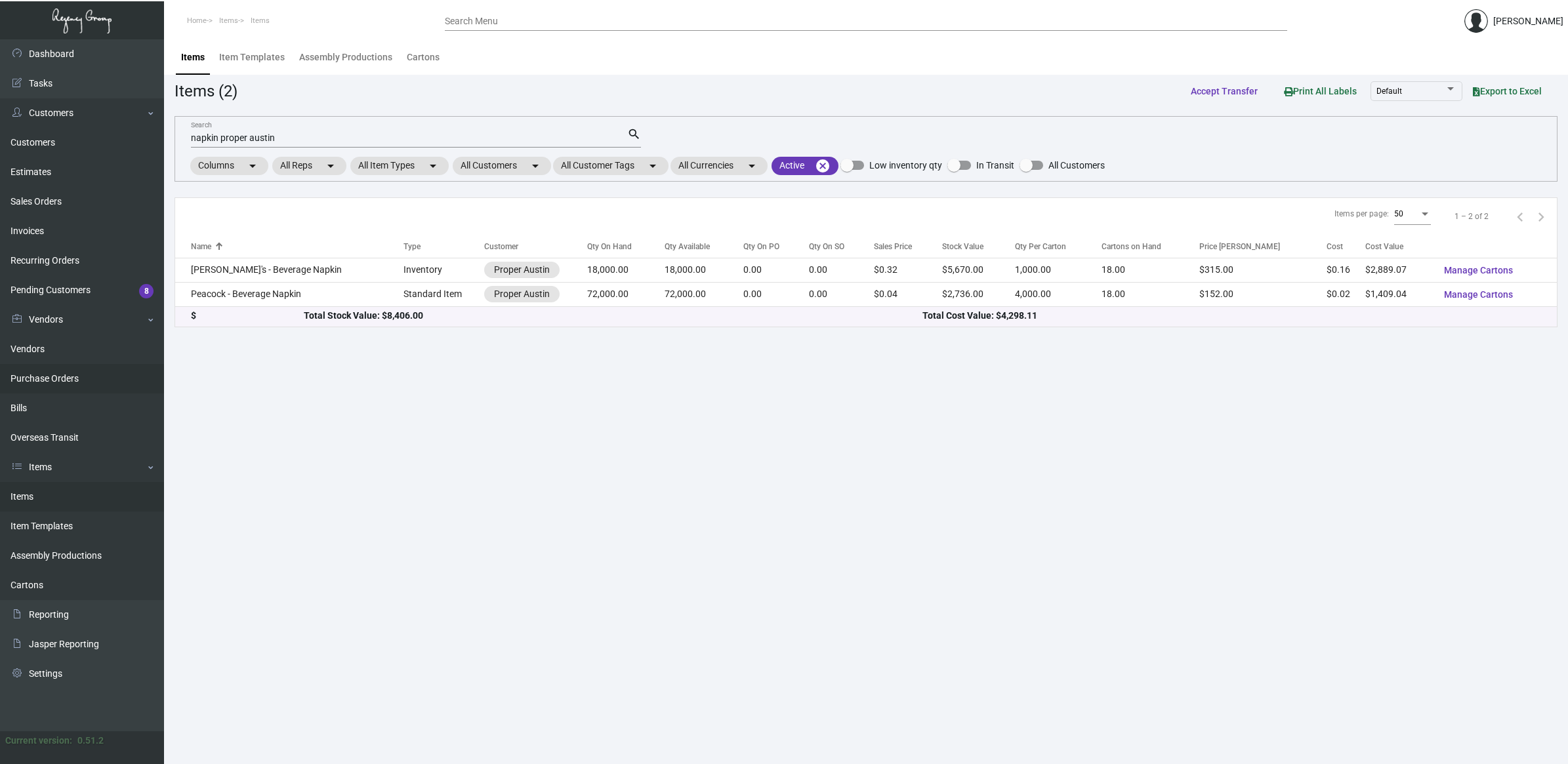
click at [66, 375] on link "Purchase Orders" at bounding box center [82, 379] width 164 height 29
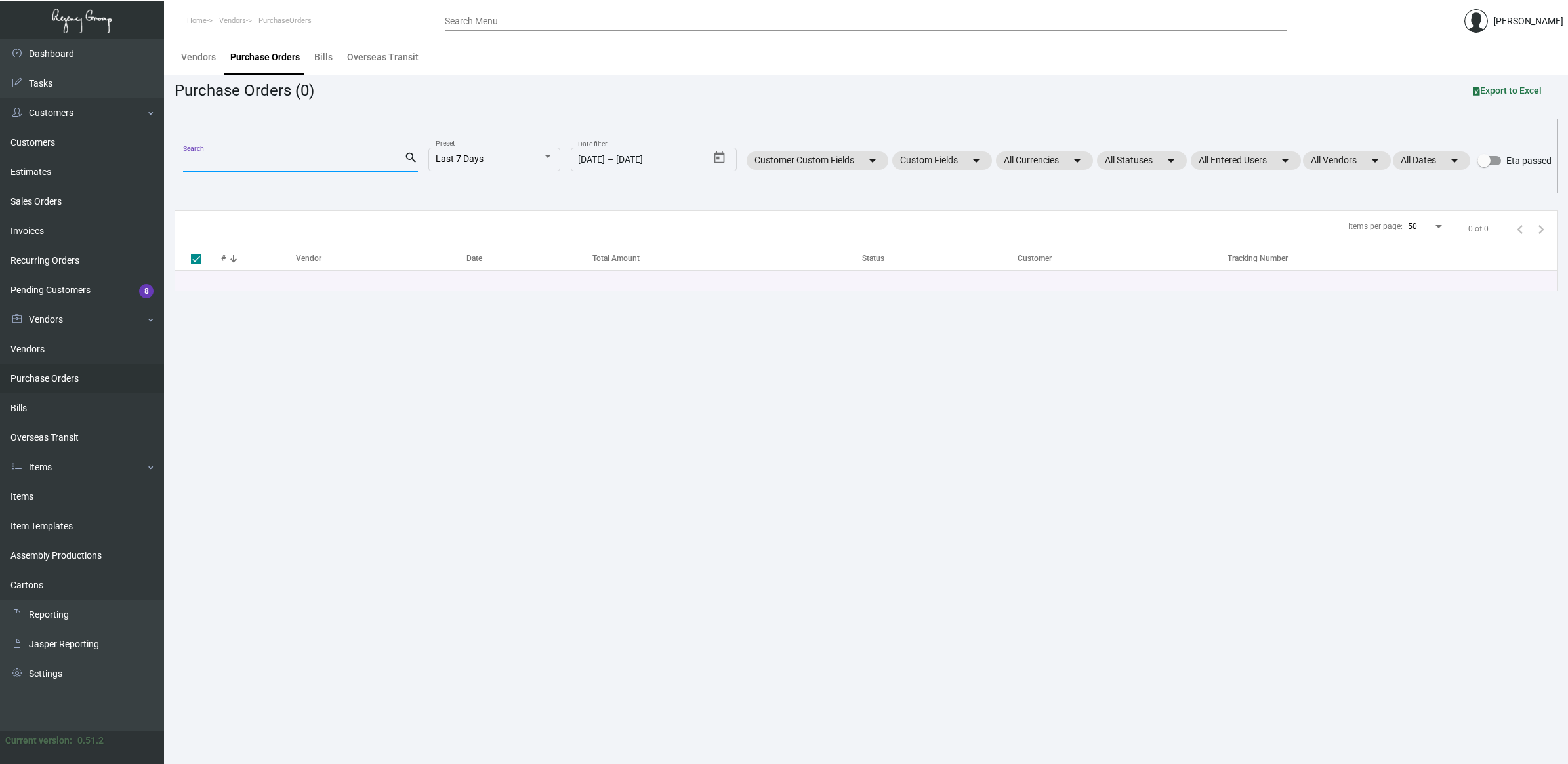
click at [268, 157] on input "Search" at bounding box center [293, 163] width 221 height 11
paste input "108046"
type input "108046"
checkbox input "false"
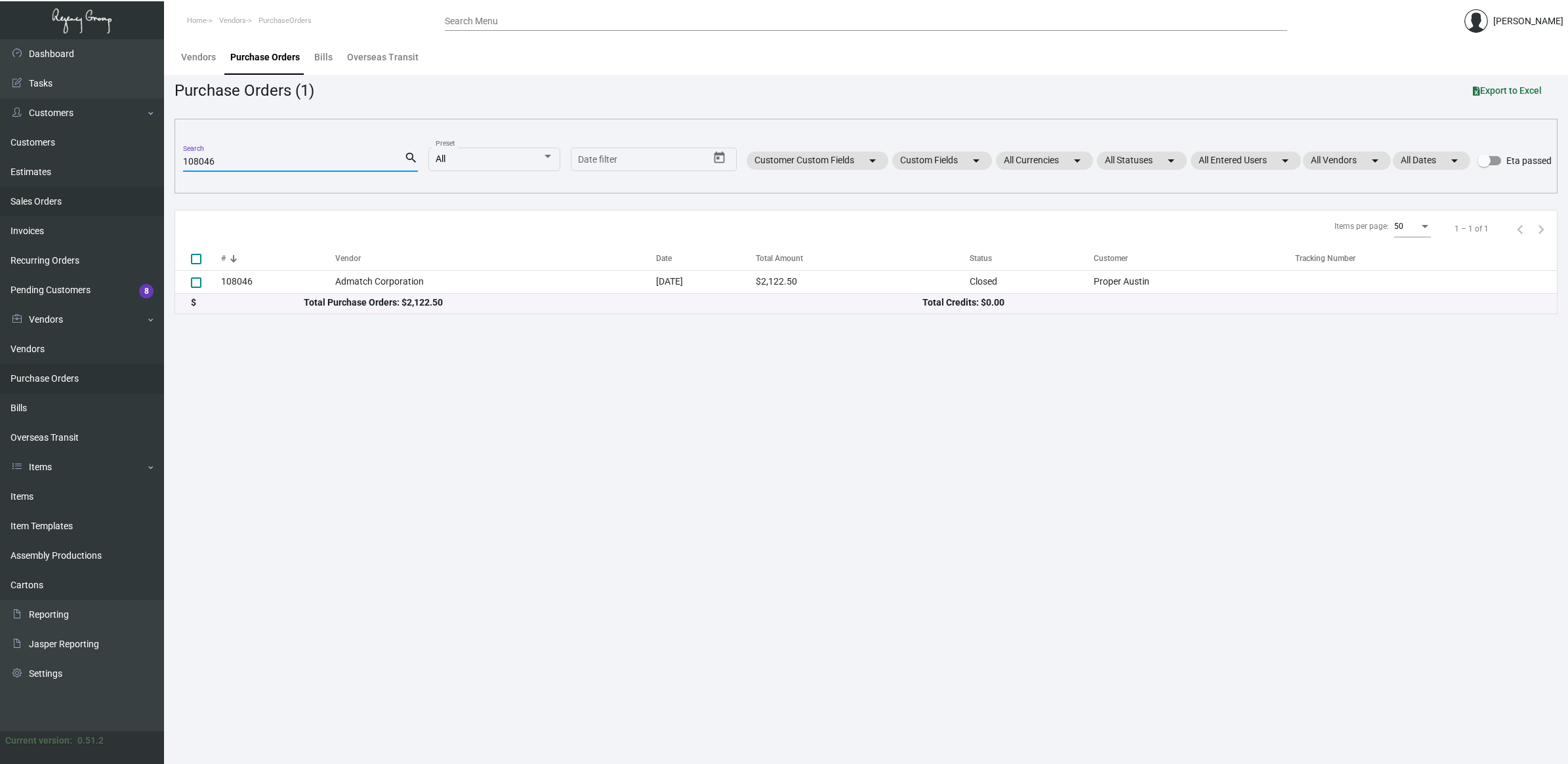
type input "108046"
